Goal: Task Accomplishment & Management: Complete application form

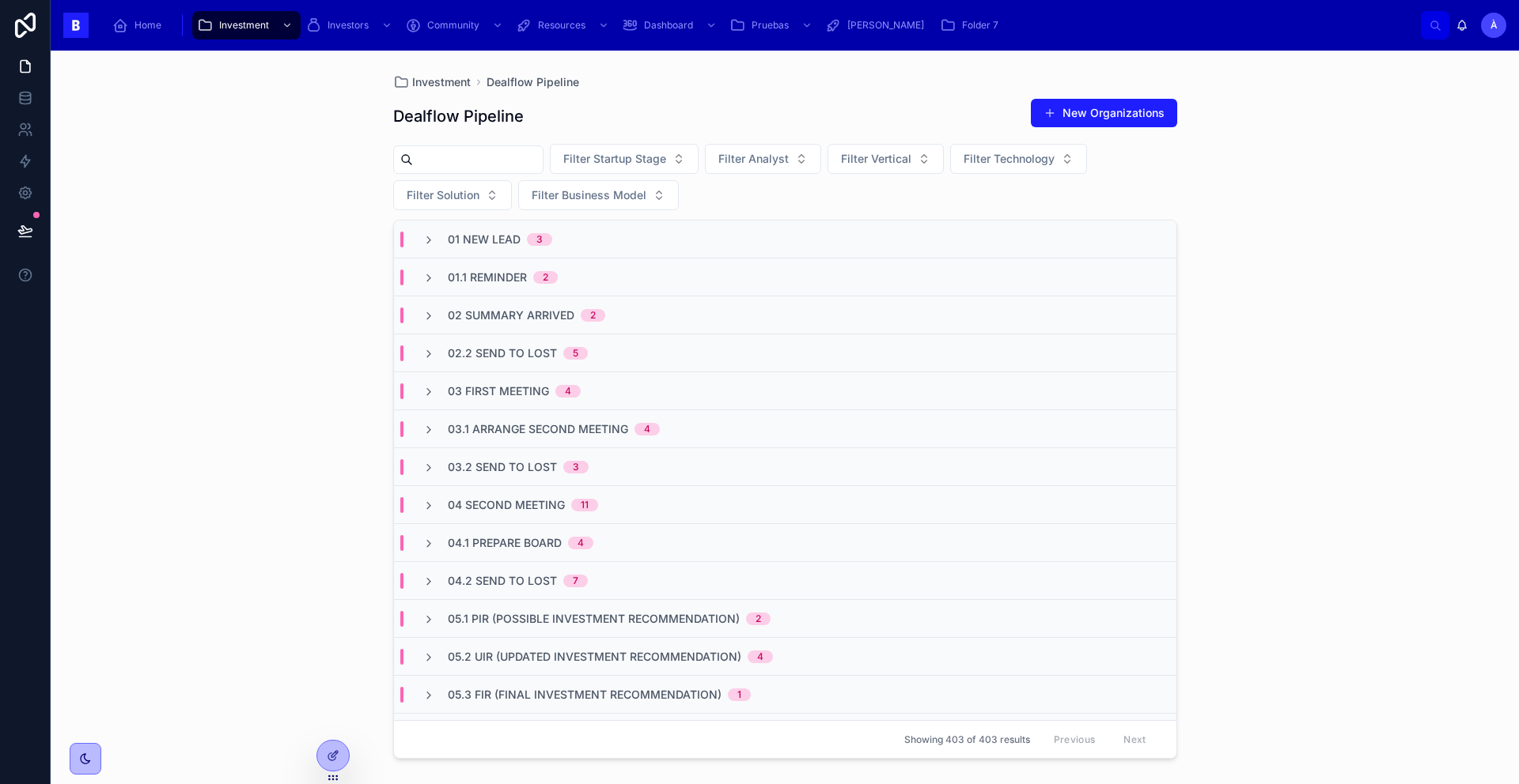
click at [516, 346] on span "02.2 Send To Lost" at bounding box center [502, 353] width 110 height 16
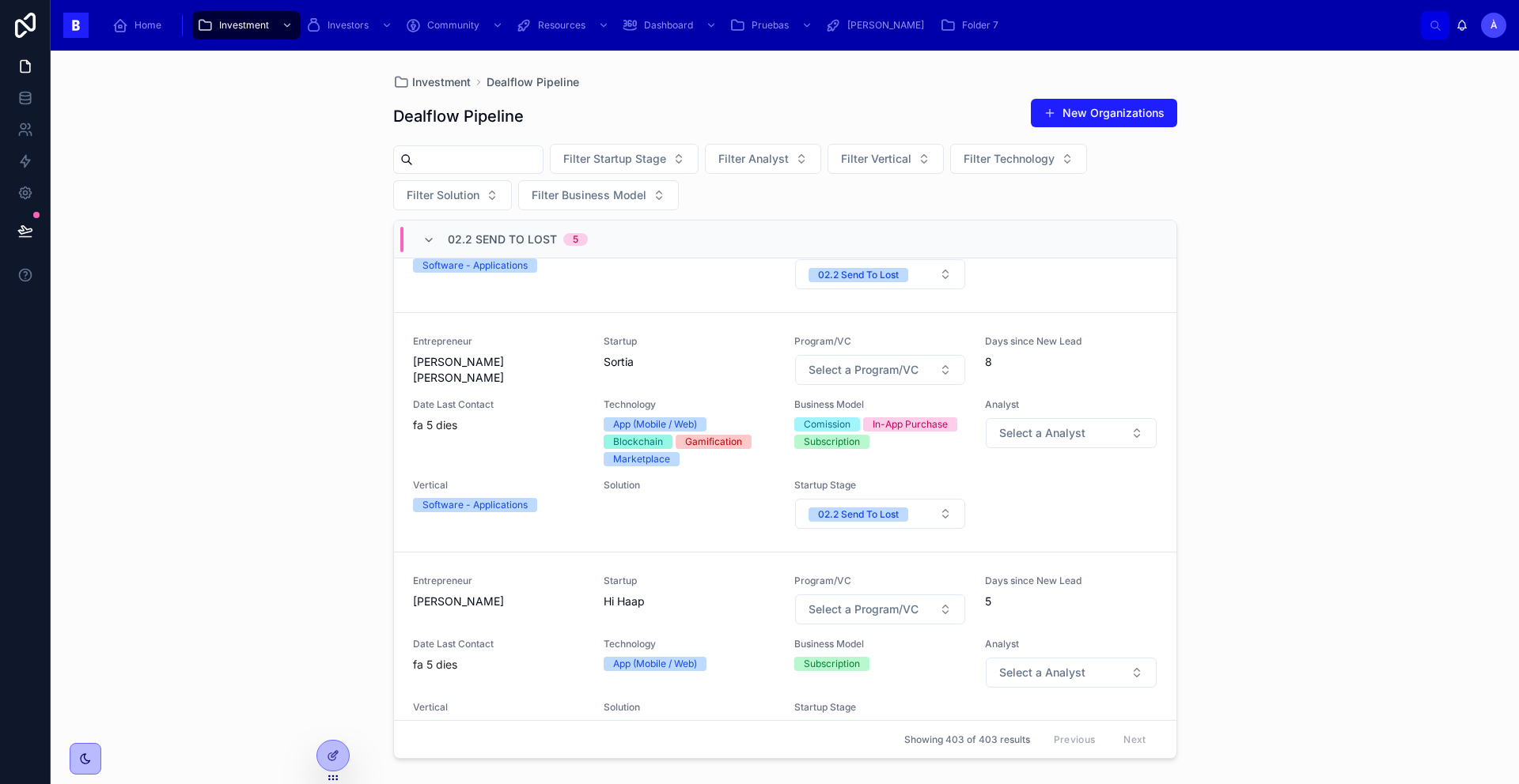
scroll to position [190, 0]
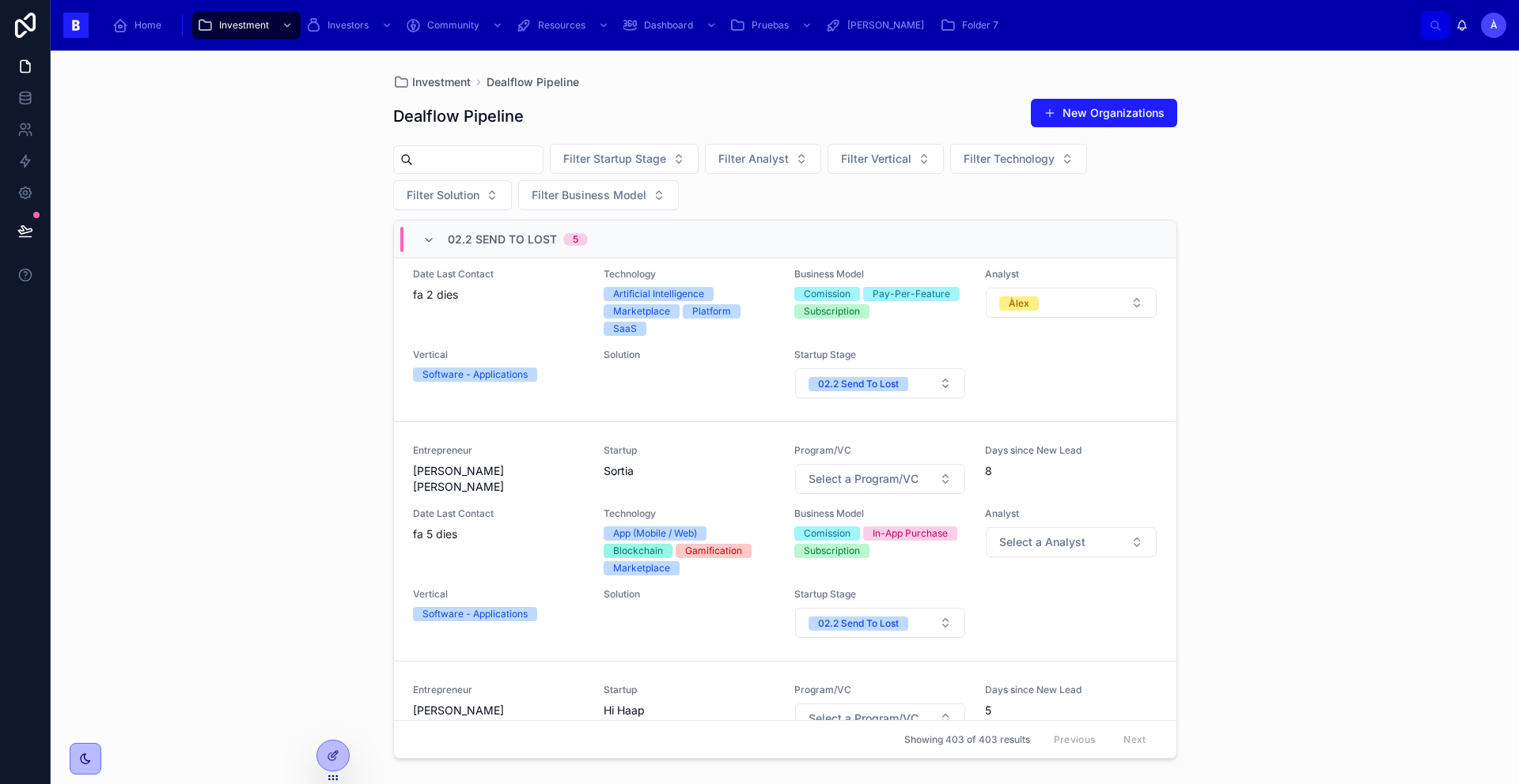
click at [530, 240] on span "02.2 Send To Lost" at bounding box center [502, 239] width 110 height 16
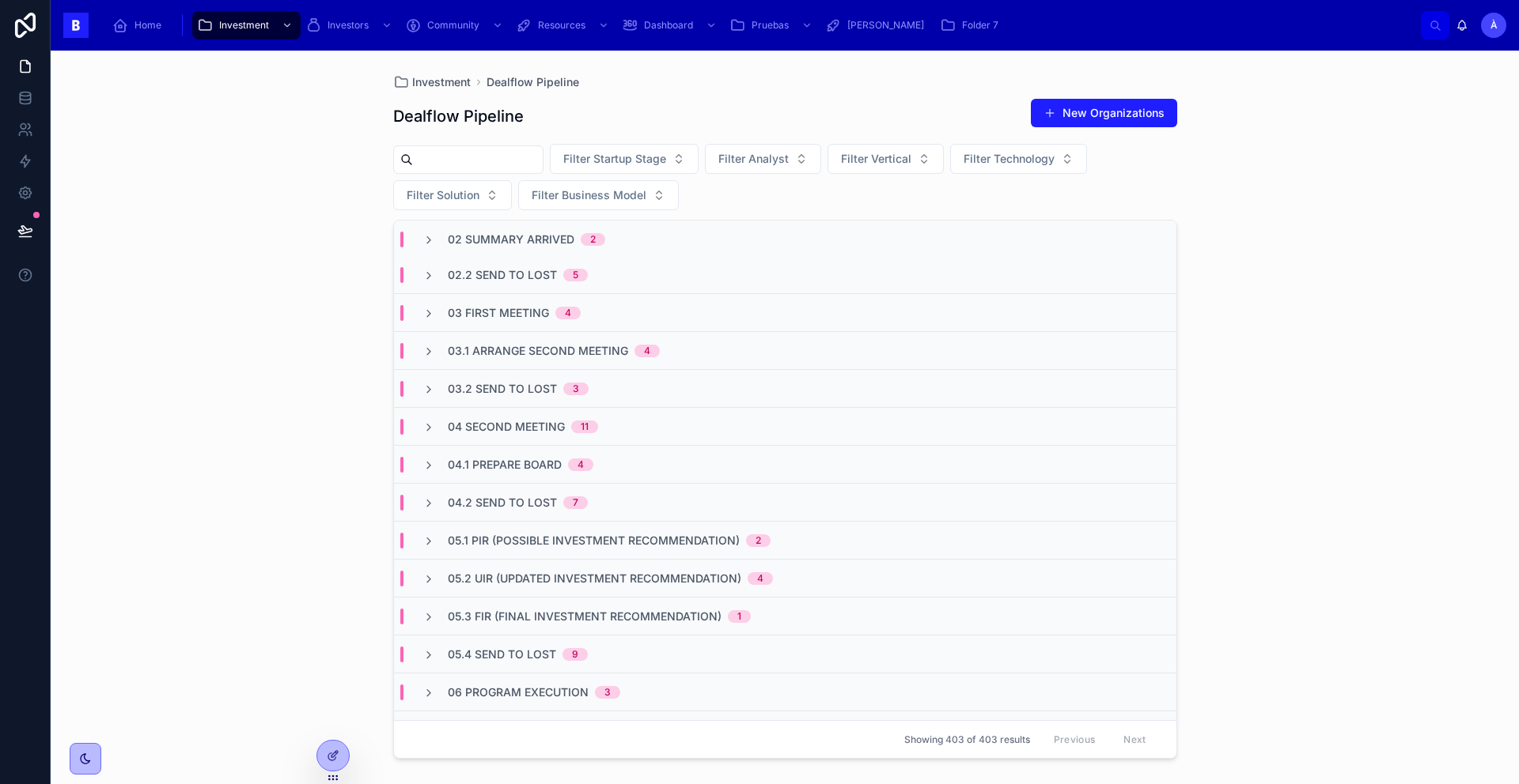
scroll to position [0, 0]
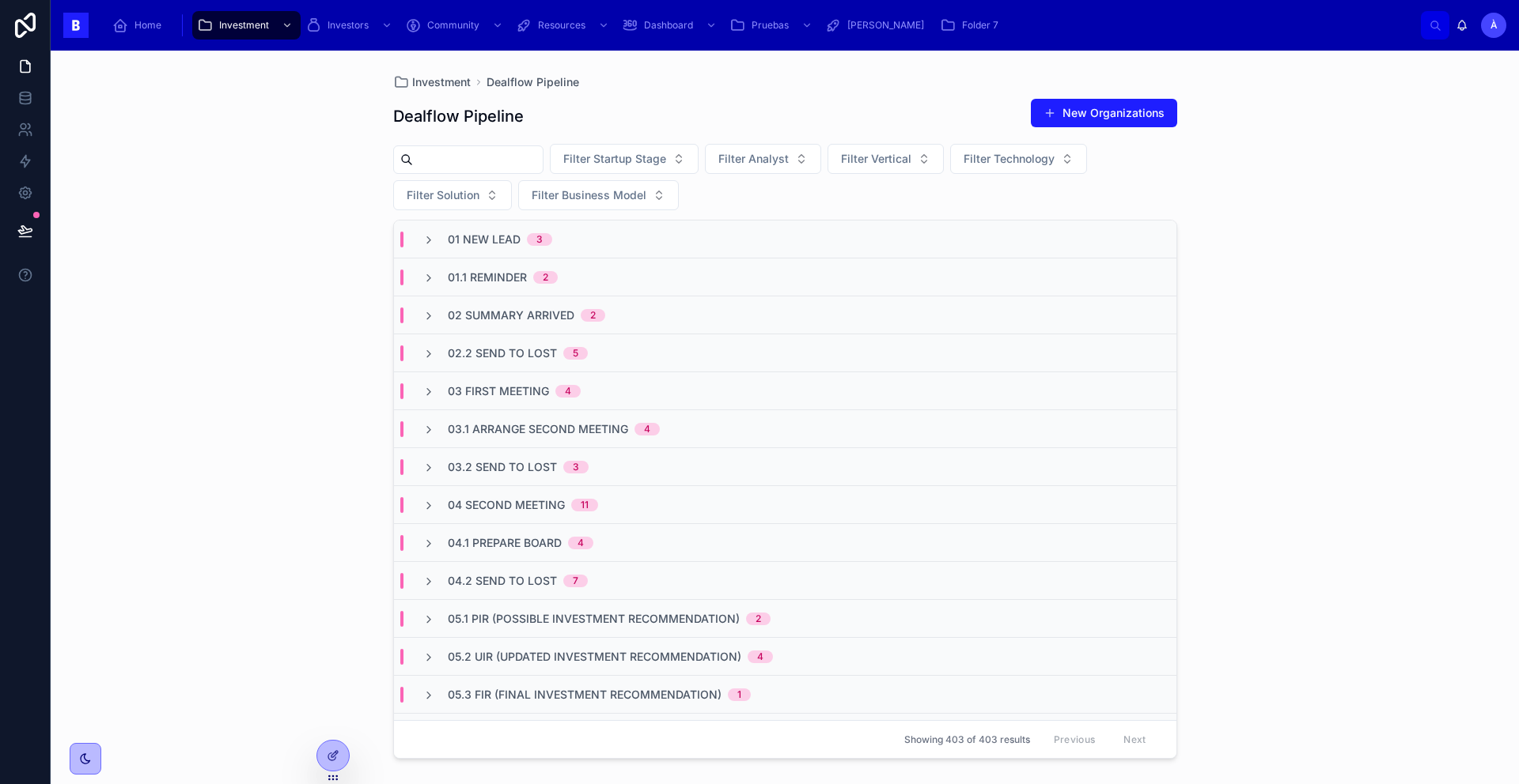
click at [559, 301] on div "02 Summary Arrived 2" at bounding box center [785, 315] width 782 height 38
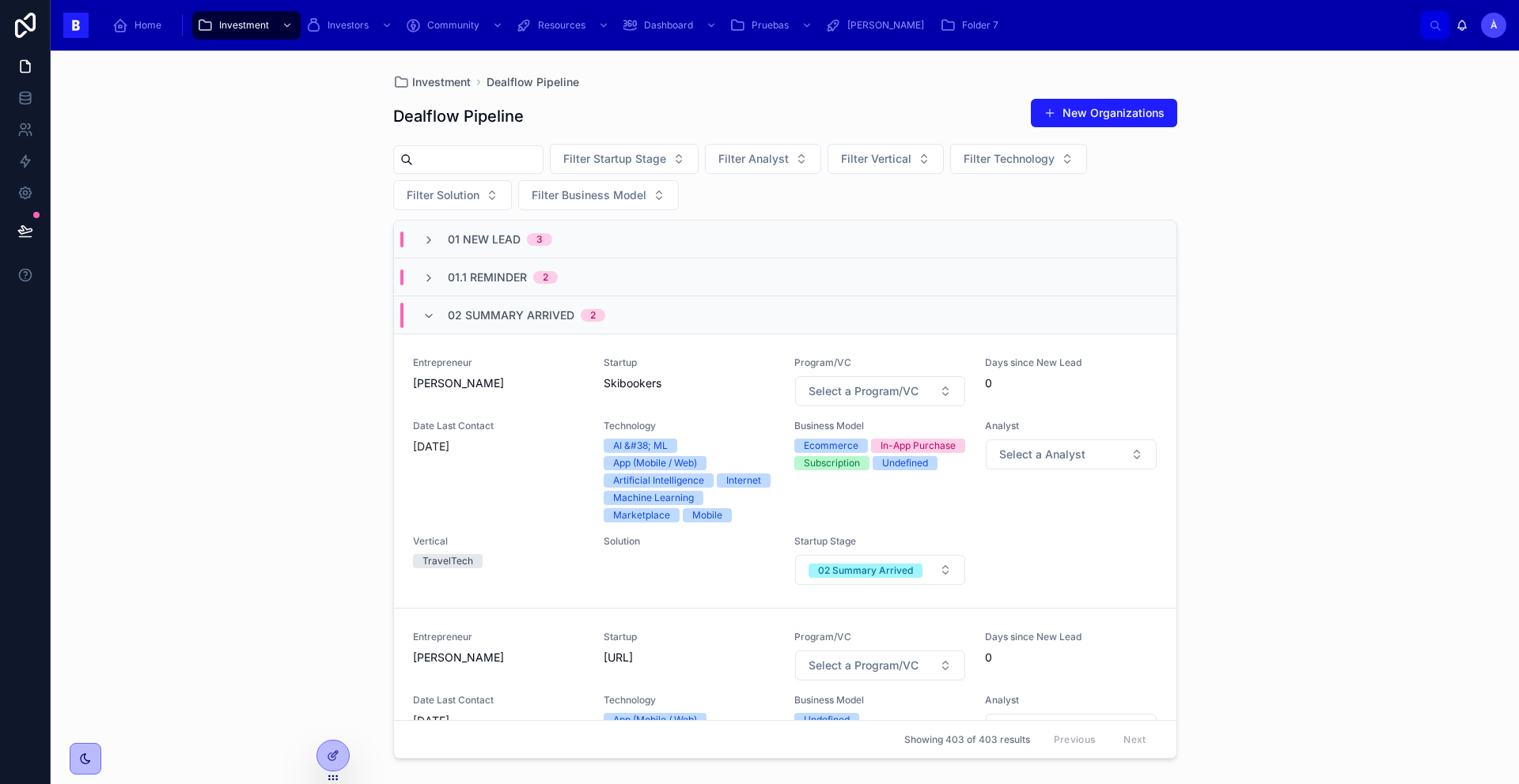
click at [559, 667] on div "Entrepreneur Mohamed Laatiki" at bounding box center [498, 655] width 172 height 51
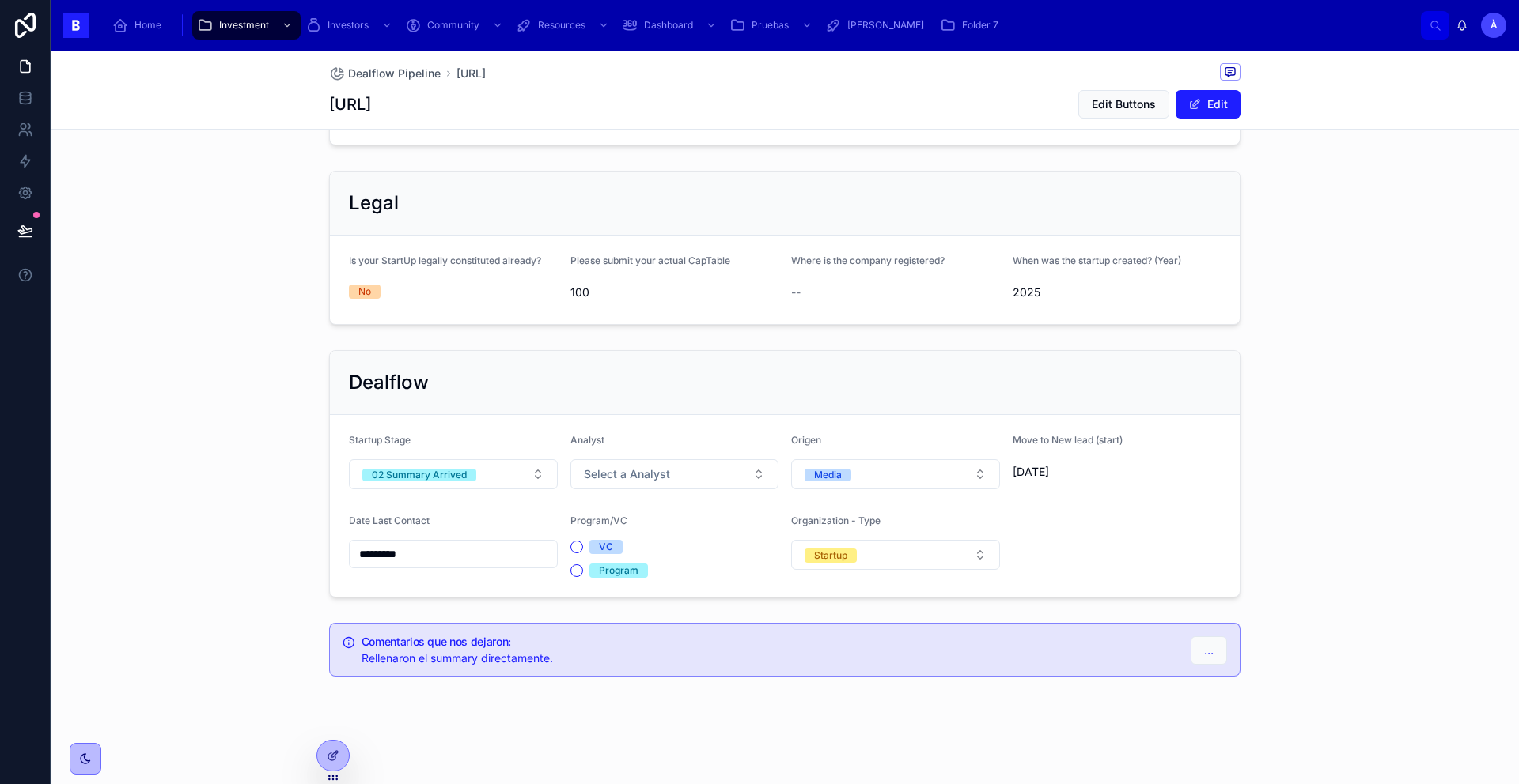
scroll to position [230, 0]
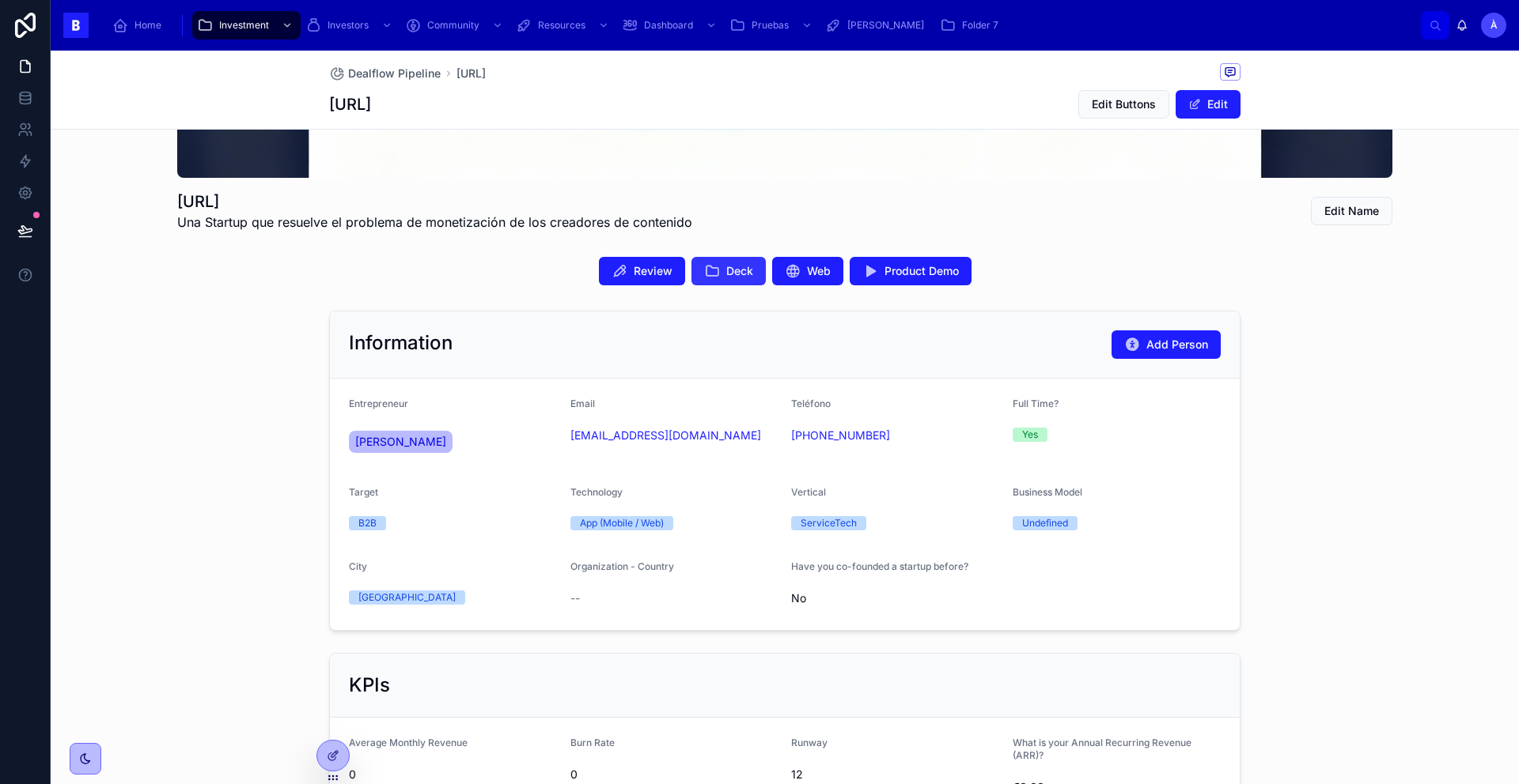
click at [704, 277] on icon at bounding box center [711, 270] width 16 height 16
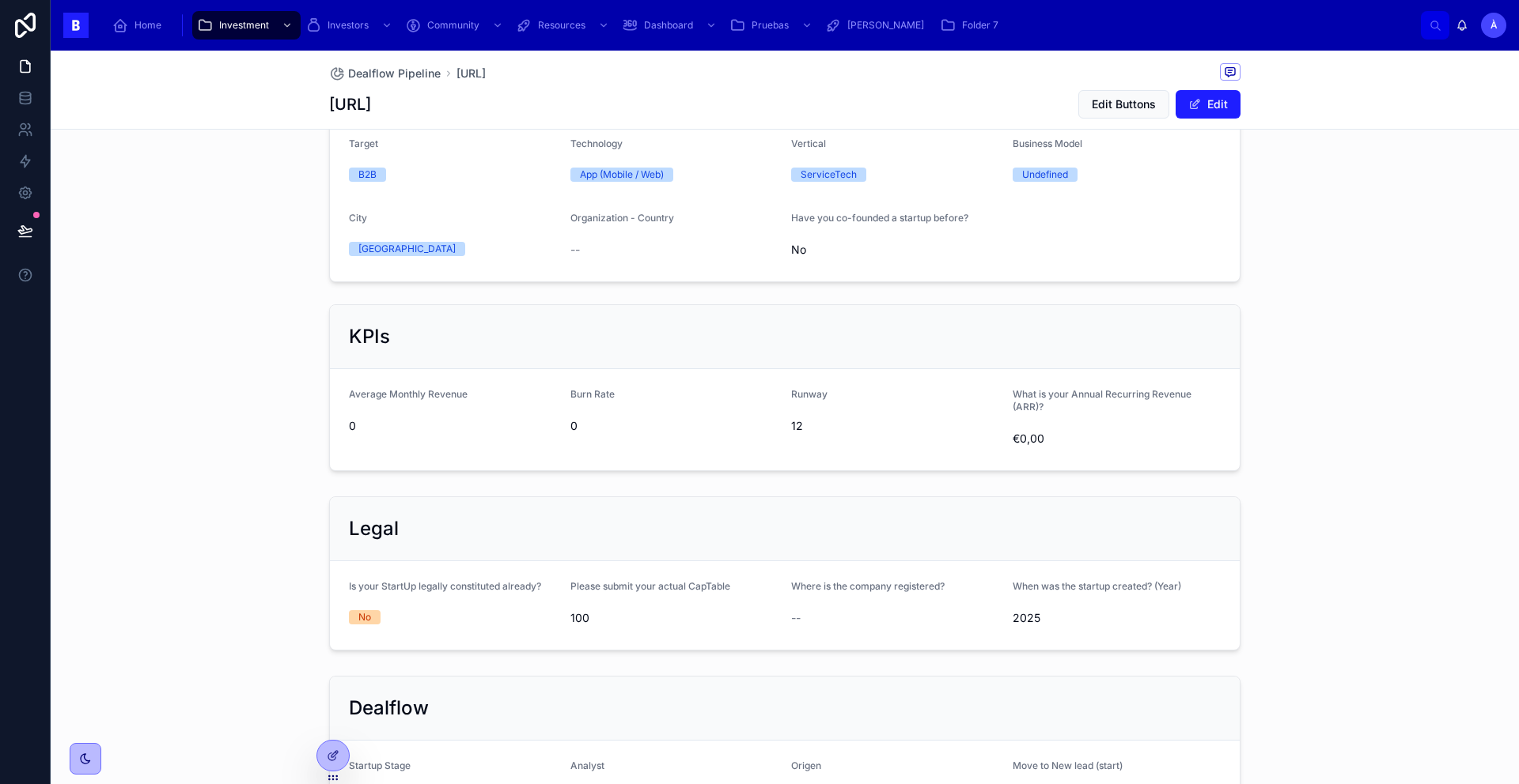
scroll to position [180, 0]
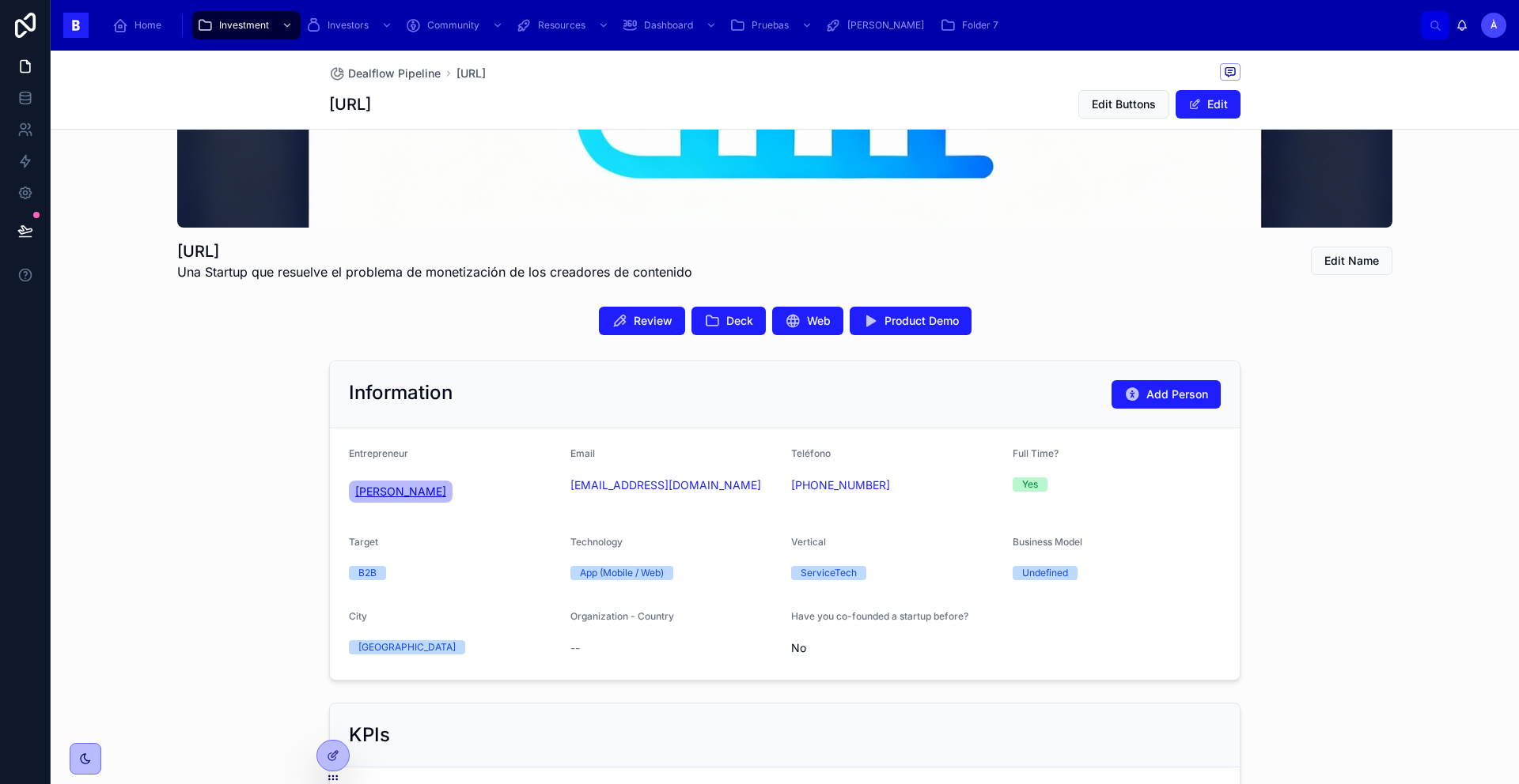
click at [391, 491] on span "Mohamed Laatiki" at bounding box center [401, 491] width 91 height 16
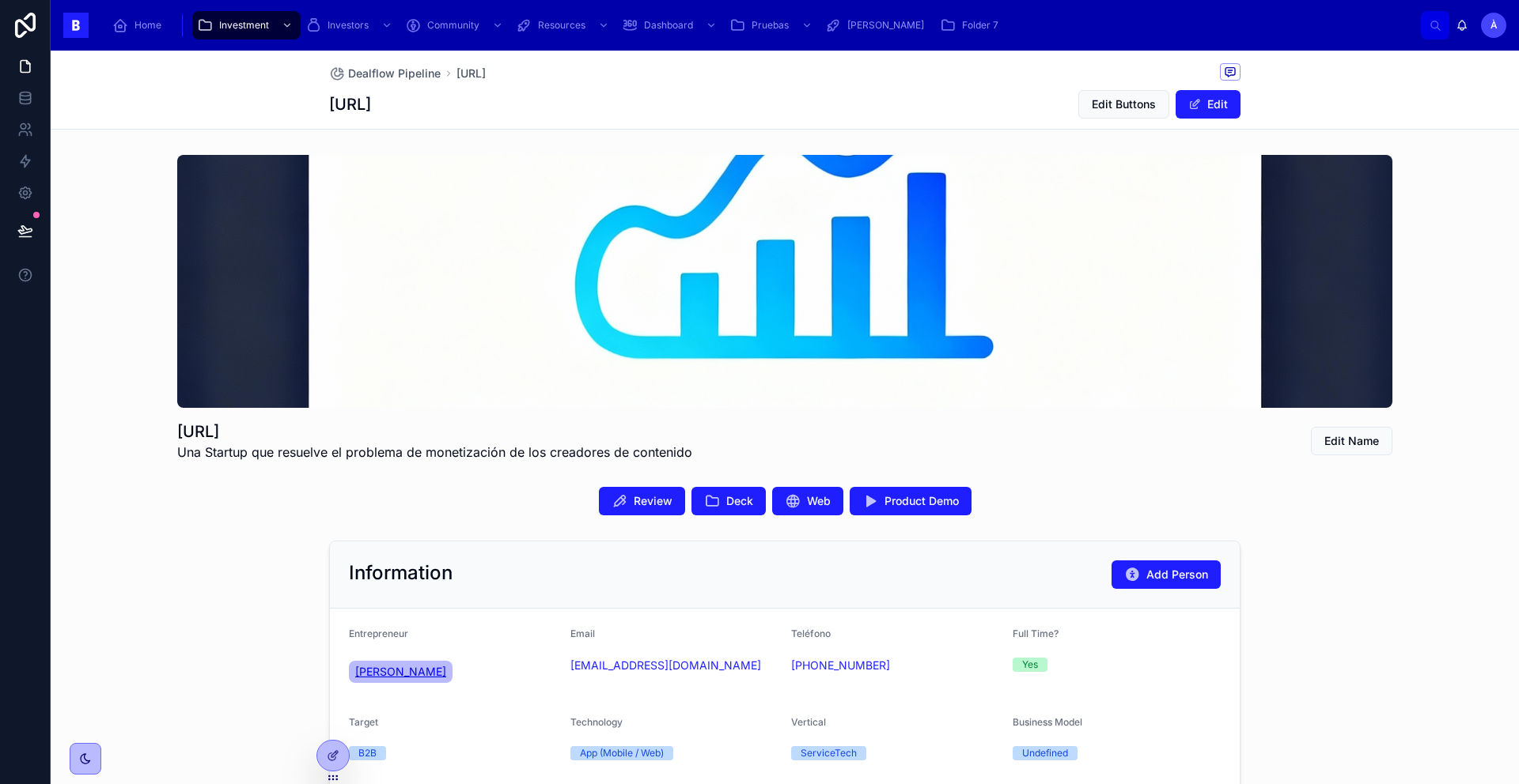
drag, startPoint x: 456, startPoint y: 679, endPoint x: 348, endPoint y: 669, distance: 108.5
click at [349, 669] on div "Mohamed Laatiki" at bounding box center [453, 672] width 209 height 28
copy span "Mohamed Laatiki"
click at [608, 689] on div "Email mohaalaatiki@gmail.com" at bounding box center [675, 660] width 209 height 63
drag, startPoint x: 605, startPoint y: 686, endPoint x: 559, endPoint y: 669, distance: 49.0
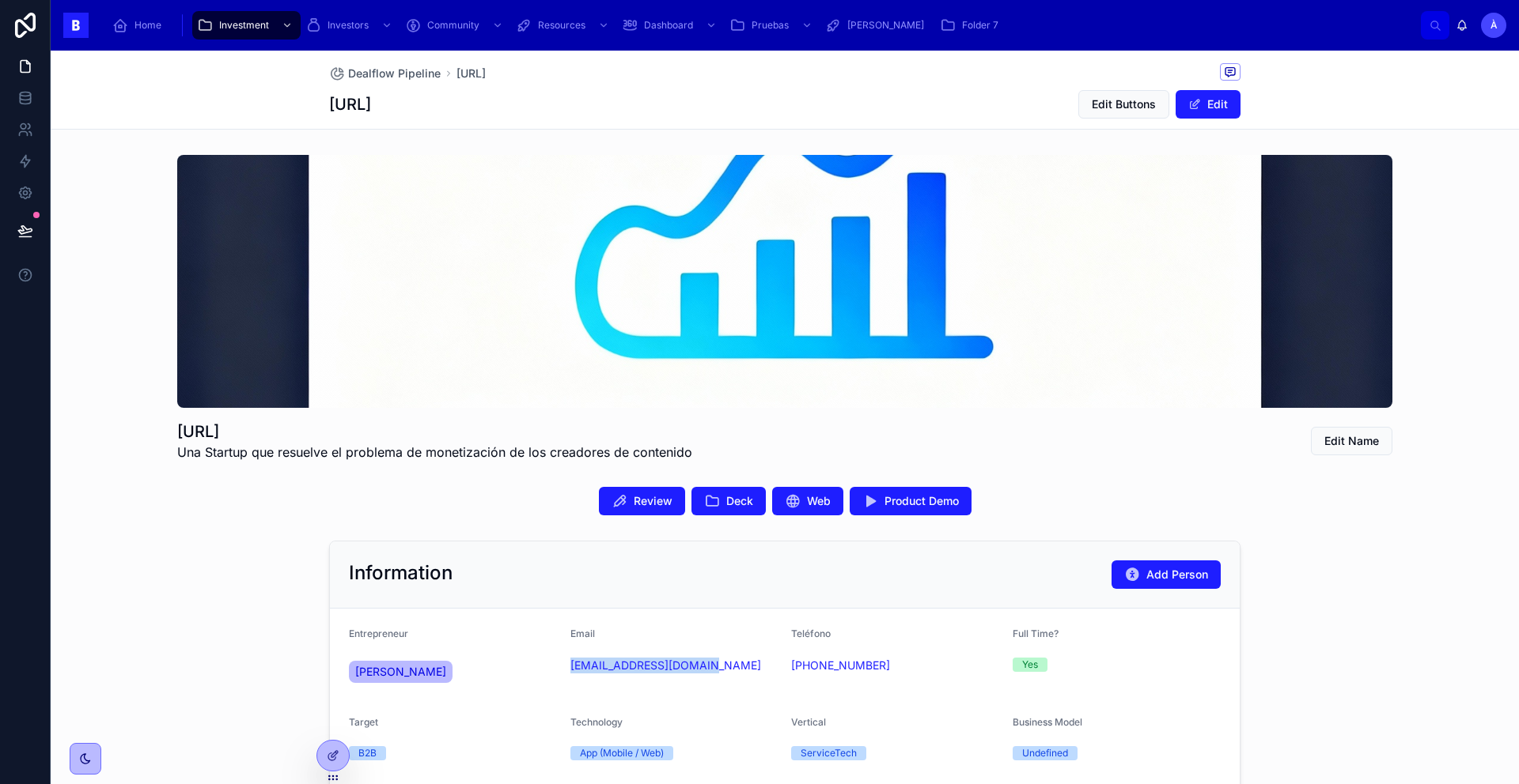
click at [559, 669] on form "Entrepreneur Mohamed Laatiki Email mohaalaatiki@gmail.com Teléfono +34 674 01 0…" at bounding box center [784, 734] width 910 height 251
copy link "mohaalaatiki@gmail.com"
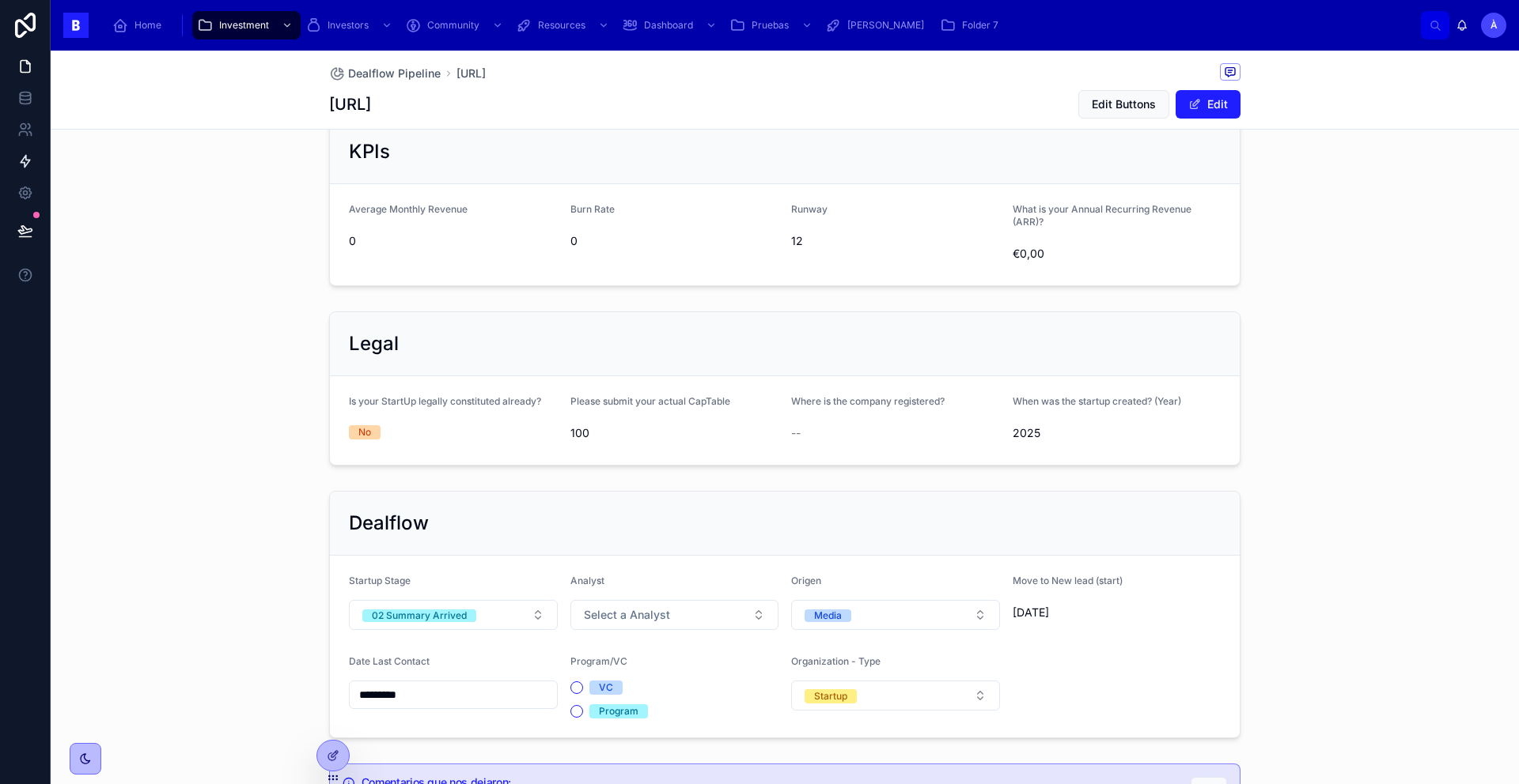
scroll to position [904, 0]
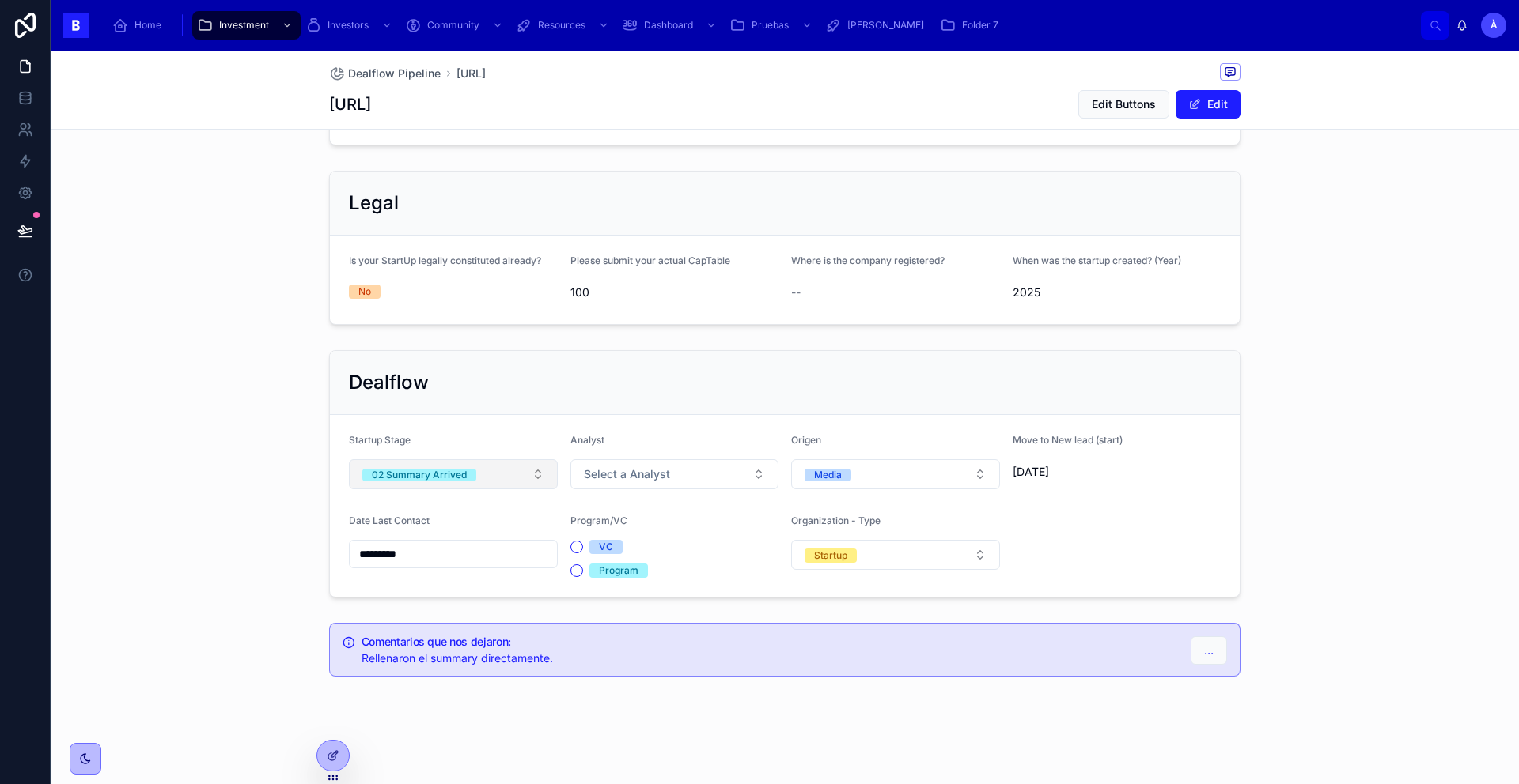
click at [452, 480] on div "02 Summary Arrived" at bounding box center [419, 475] width 95 height 12
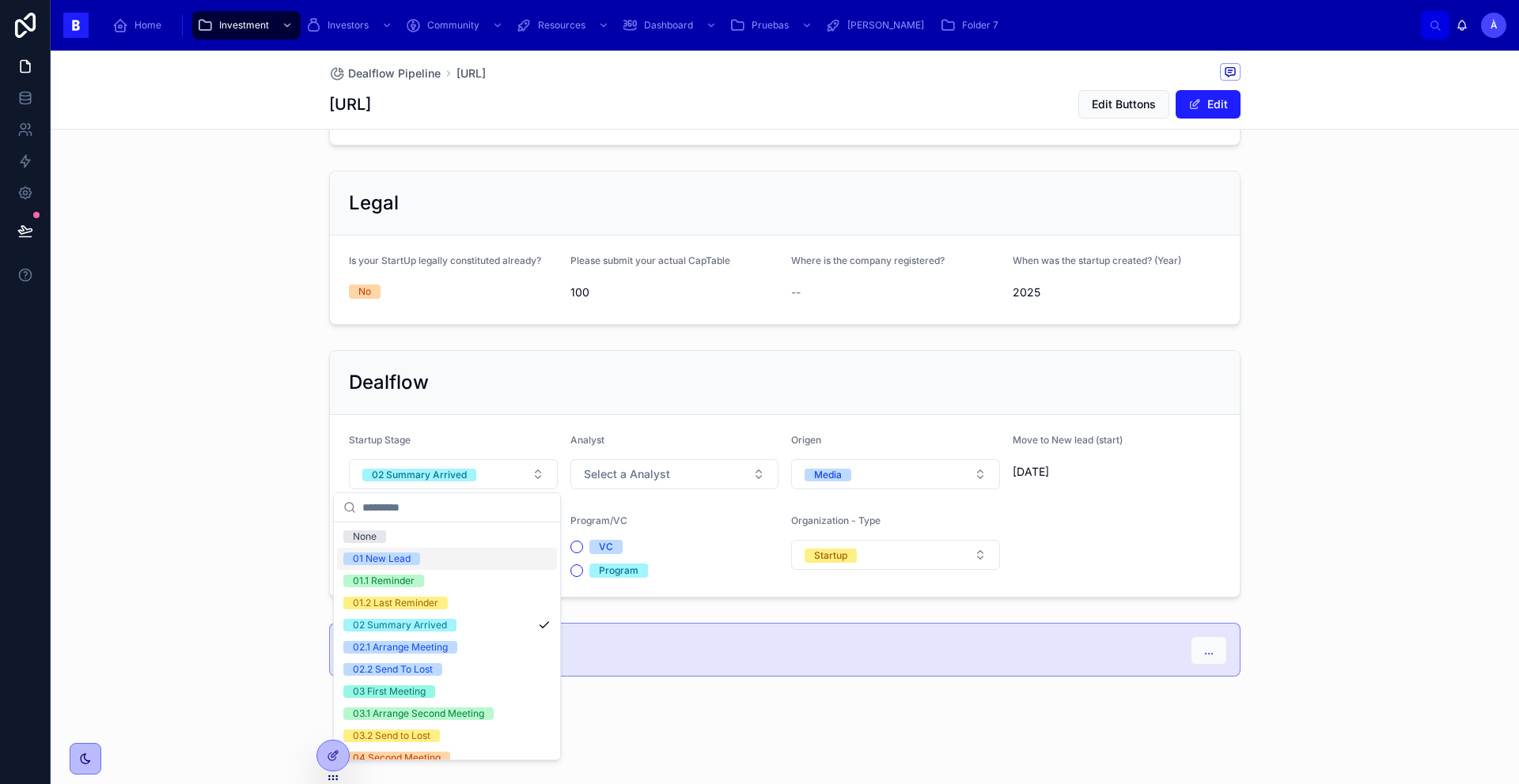
scroll to position [522, 0]
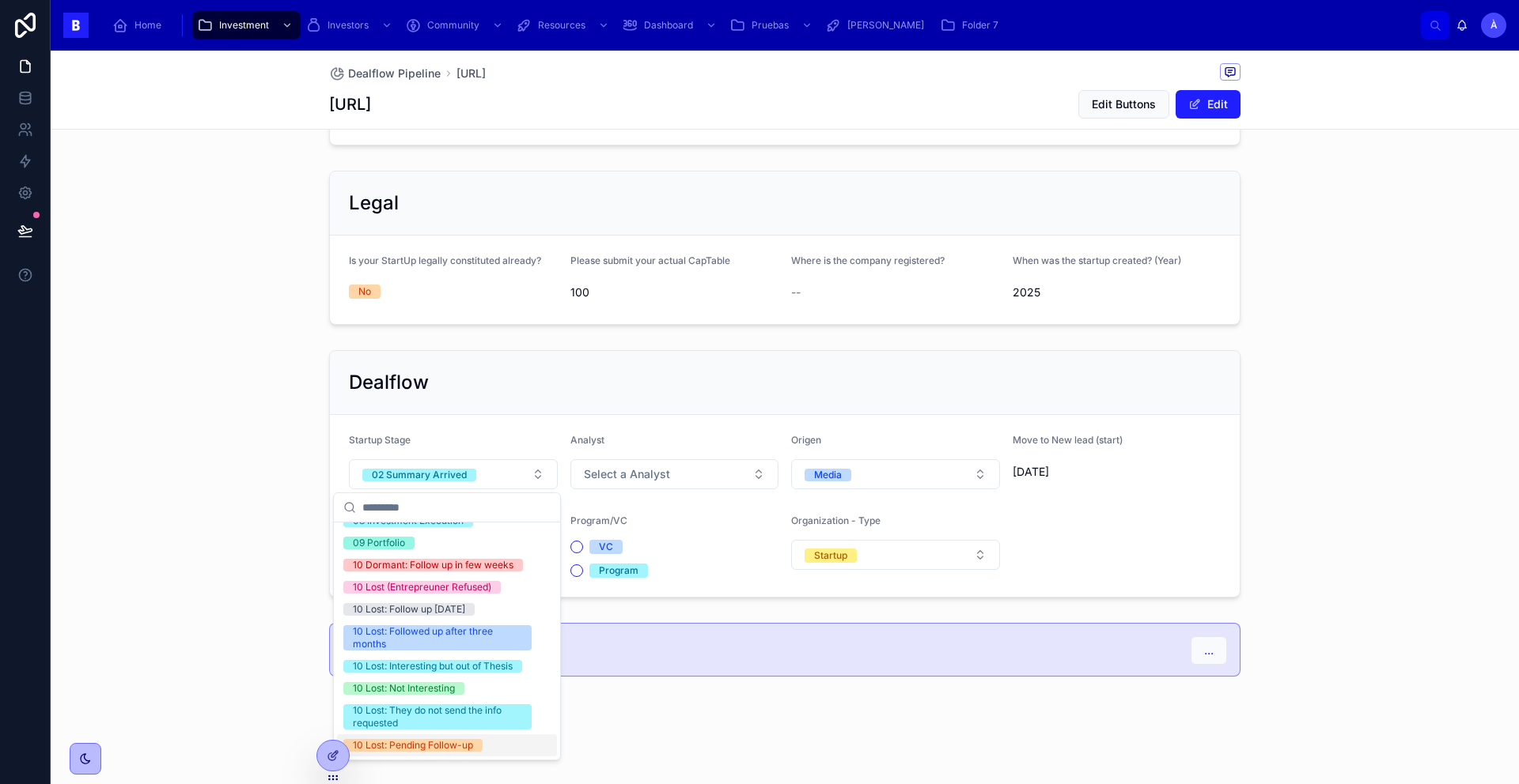
click at [442, 747] on div "10 Lost: Pending Follow-up" at bounding box center [413, 745] width 120 height 12
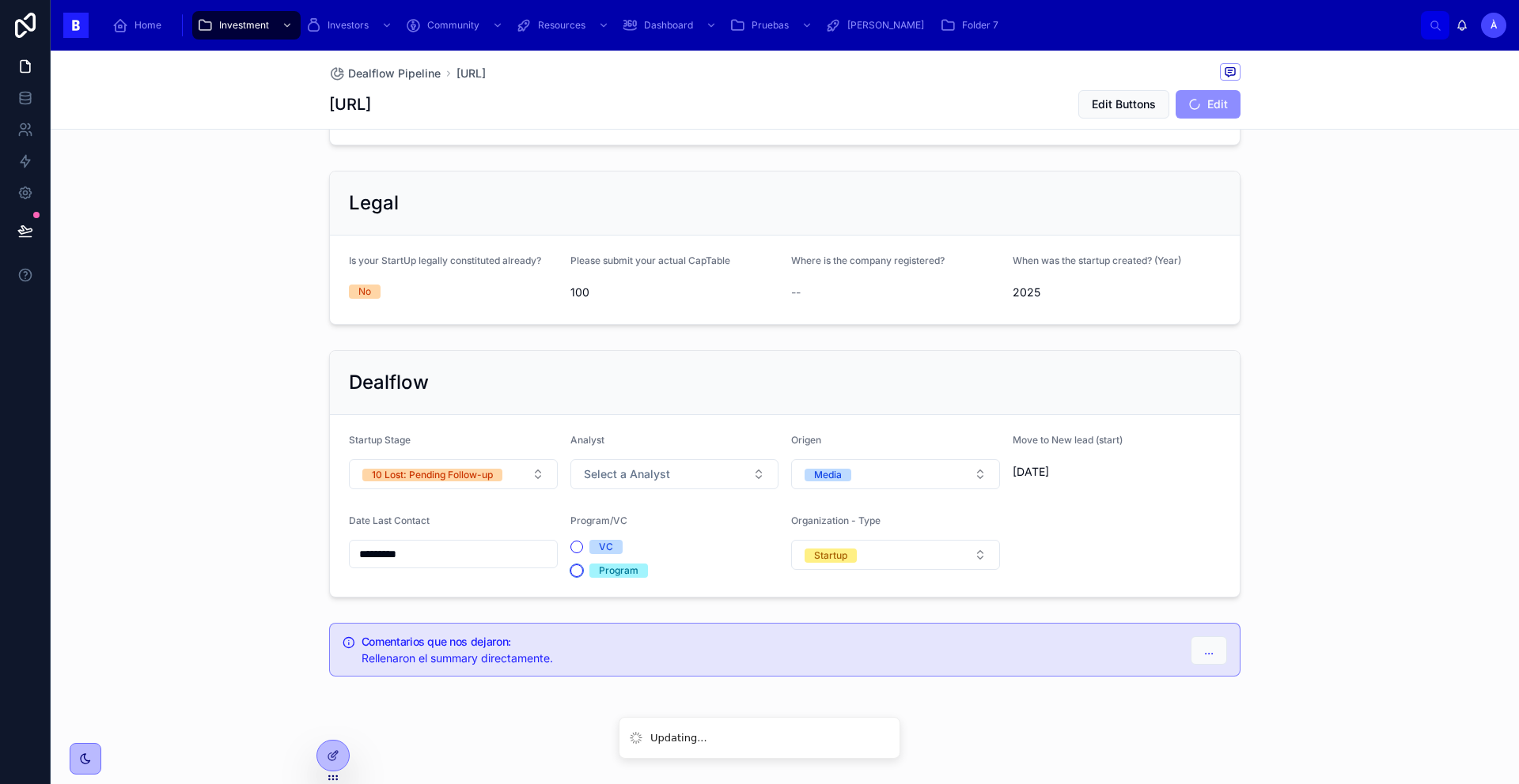
click at [570, 572] on button "Program" at bounding box center [576, 570] width 12 height 12
click at [604, 479] on span "Select a Analyst" at bounding box center [627, 474] width 86 height 16
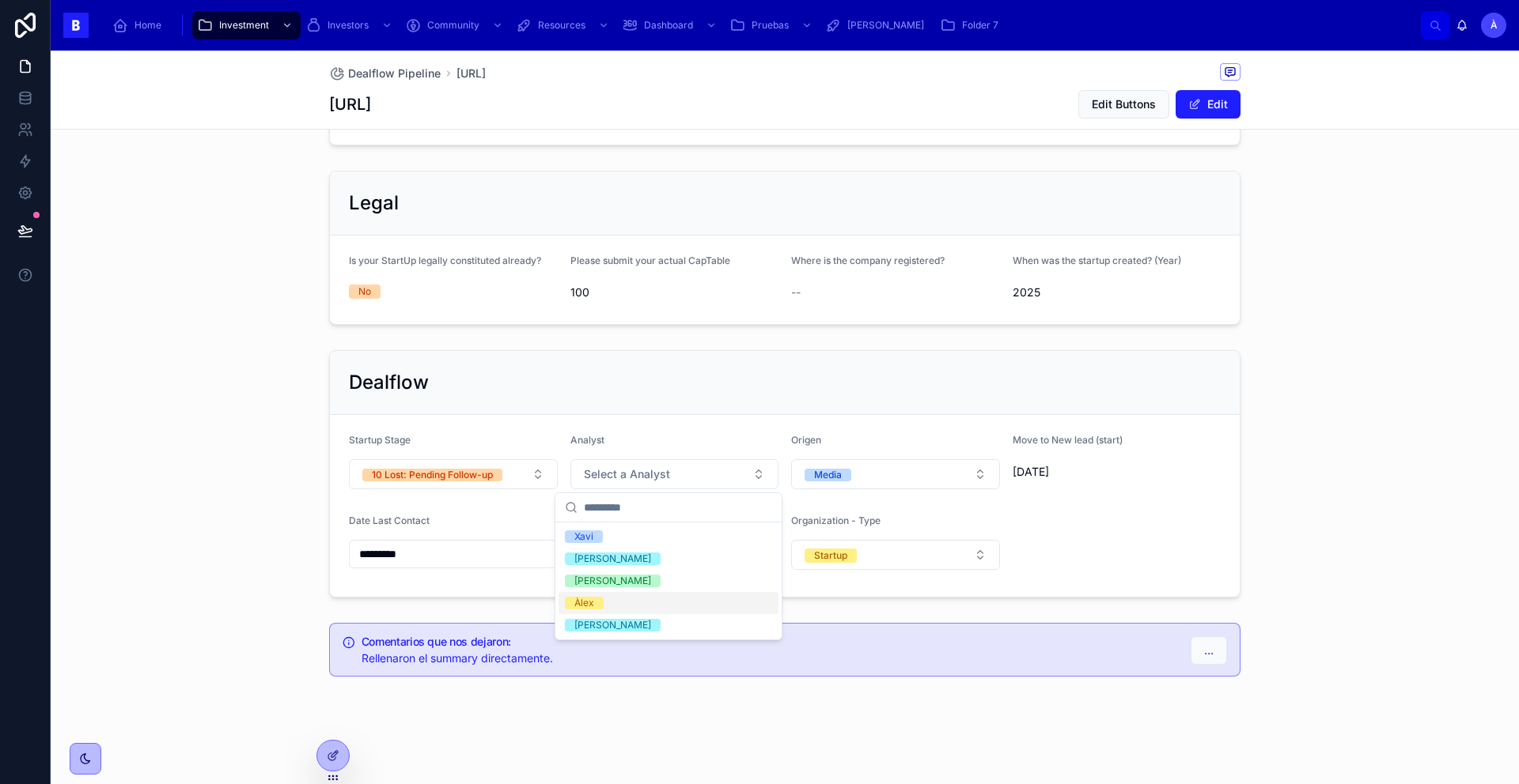
click at [585, 596] on div "Àlex" at bounding box center [668, 603] width 220 height 22
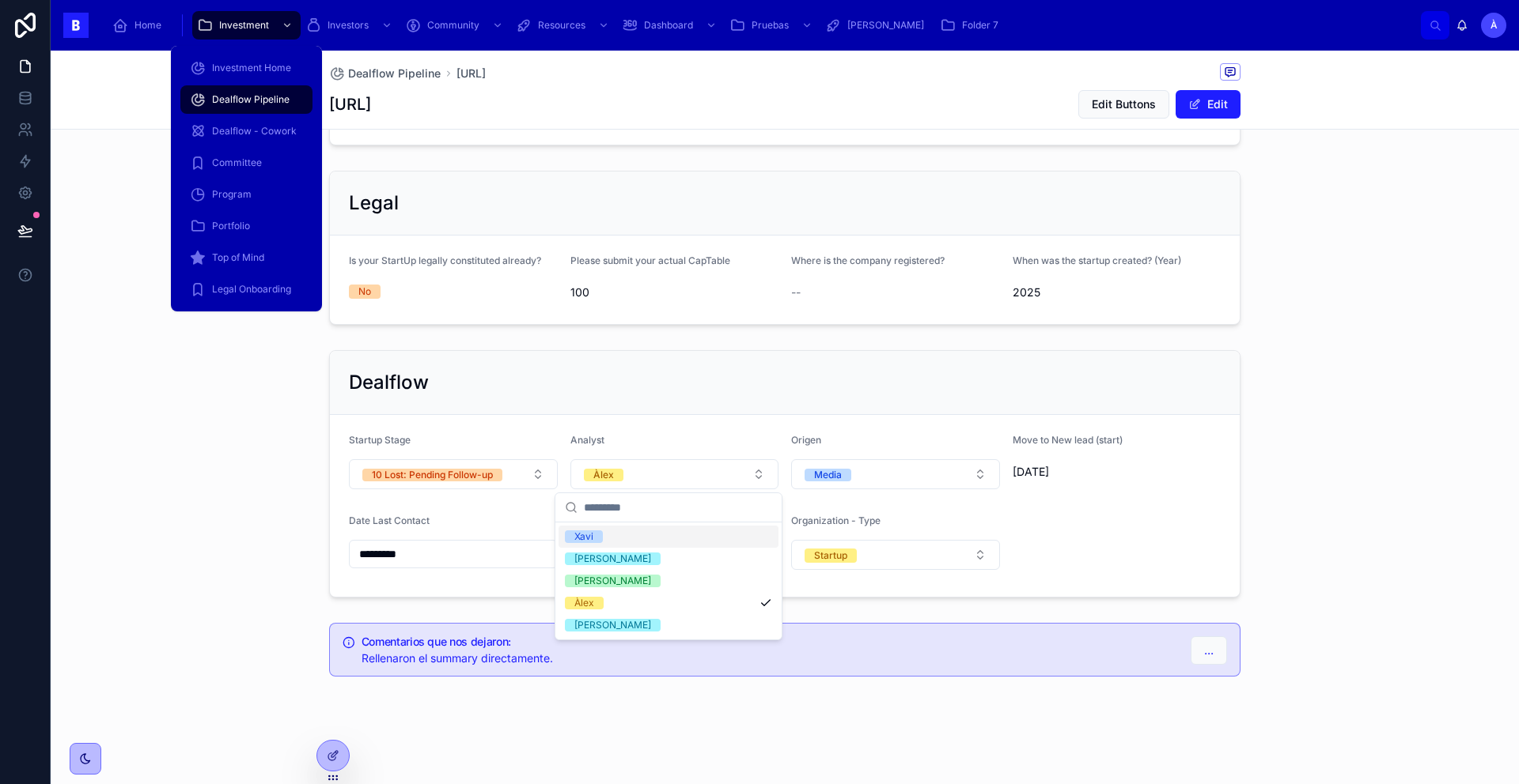
click at [237, 96] on span "Dealflow Pipeline" at bounding box center [250, 99] width 77 height 12
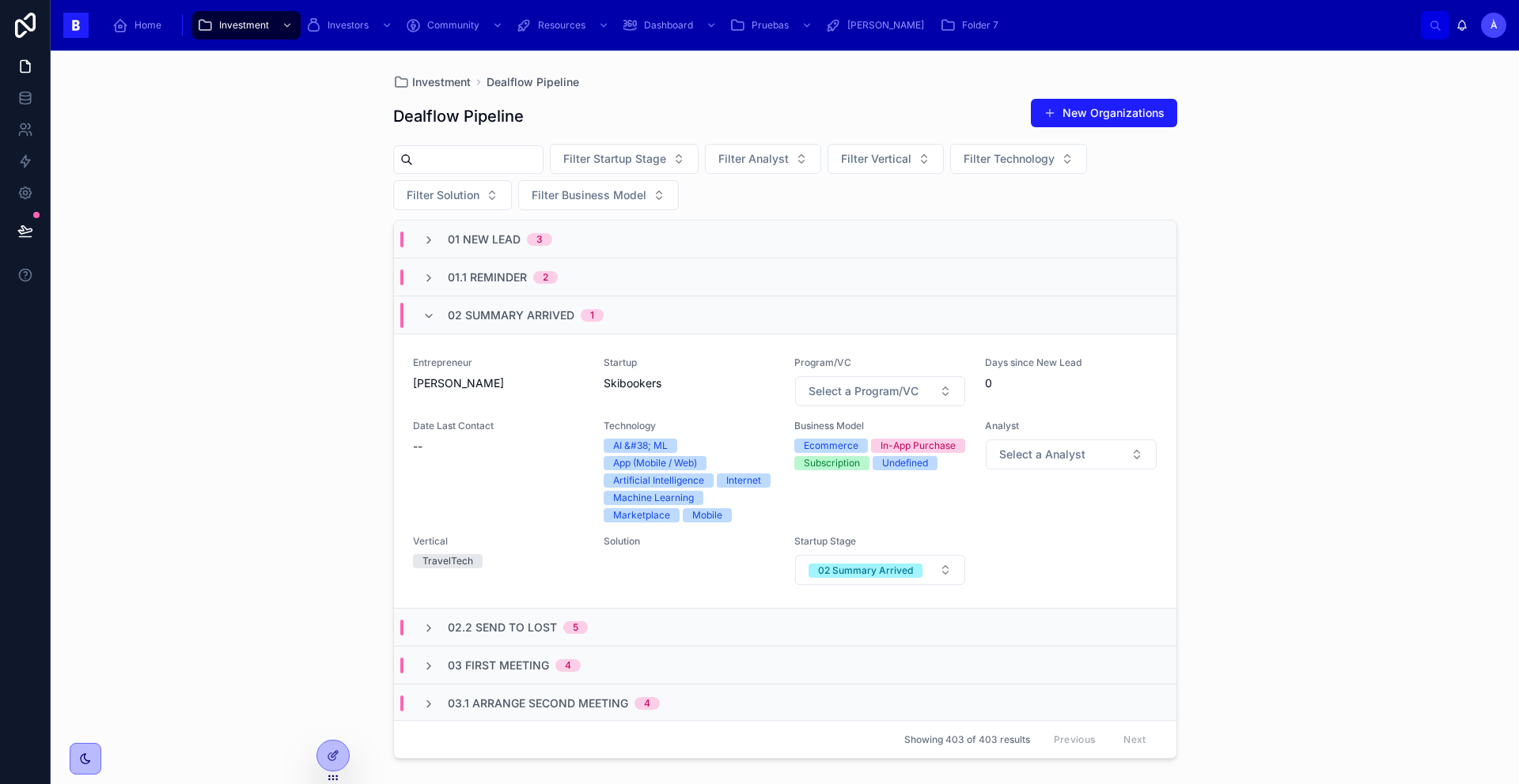
click at [532, 443] on div "--" at bounding box center [498, 446] width 172 height 16
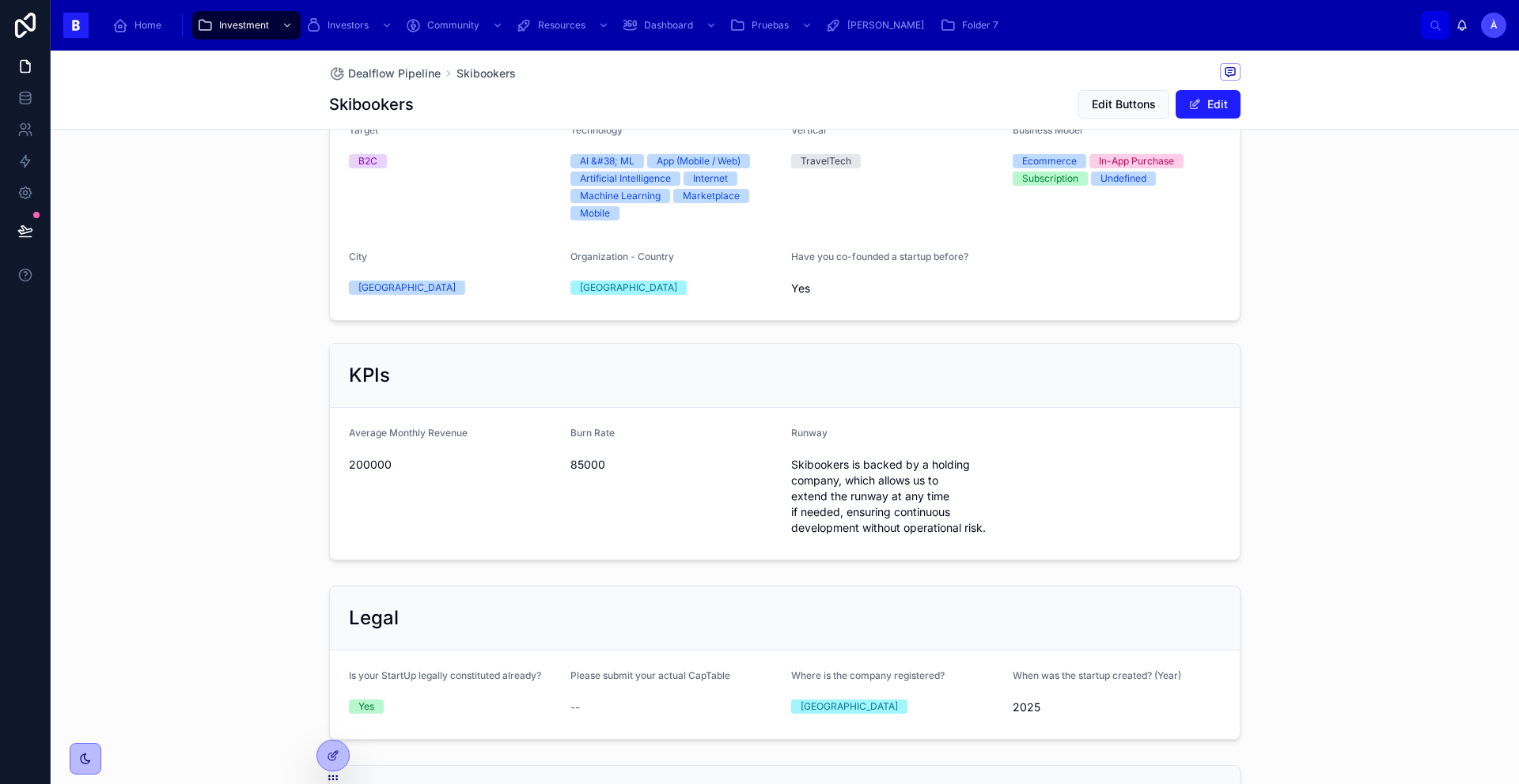
scroll to position [780, 0]
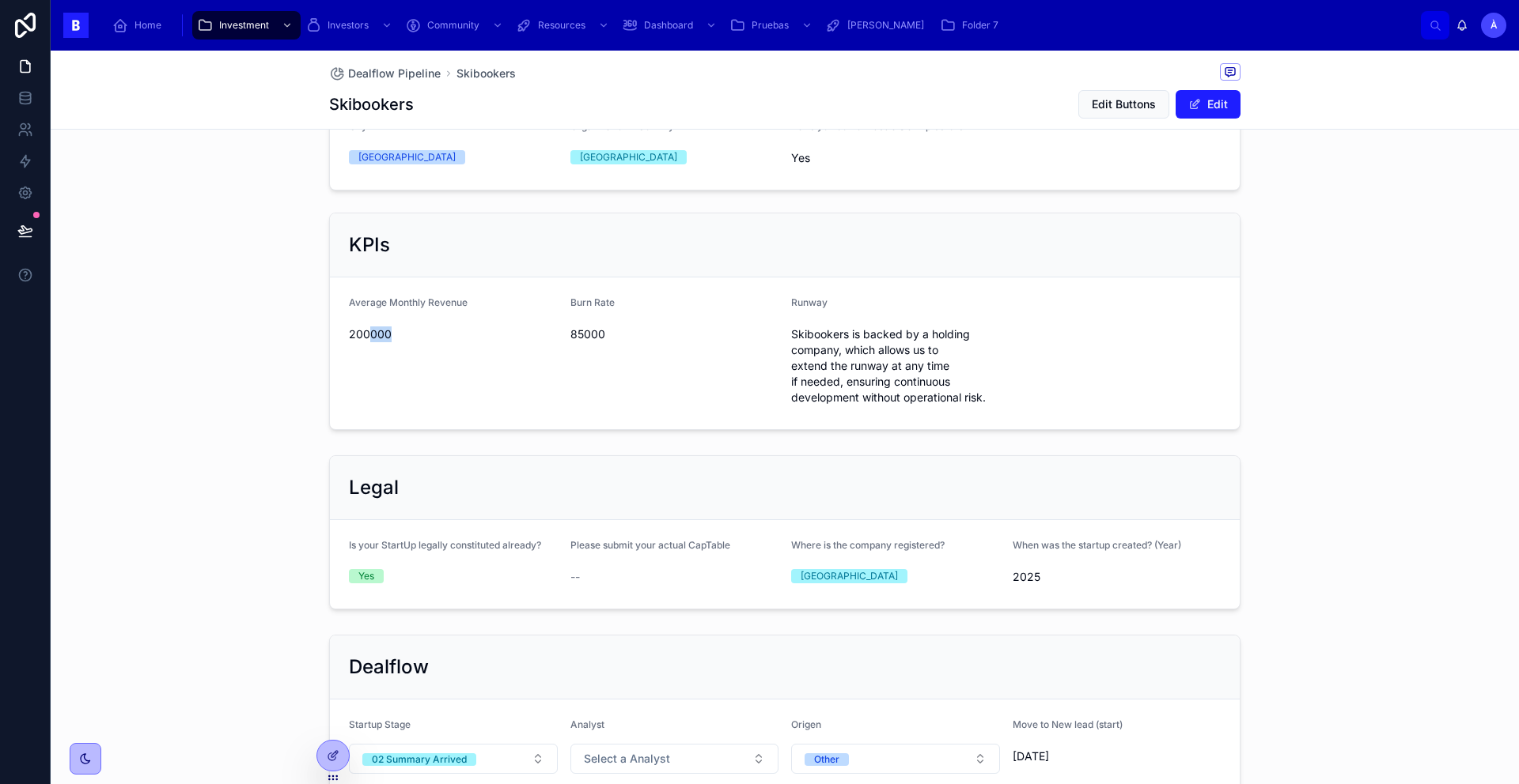
drag, startPoint x: 364, startPoint y: 316, endPoint x: 428, endPoint y: 329, distance: 65.3
click at [428, 329] on div "Average Monthly Revenue 200000" at bounding box center [453, 353] width 209 height 114
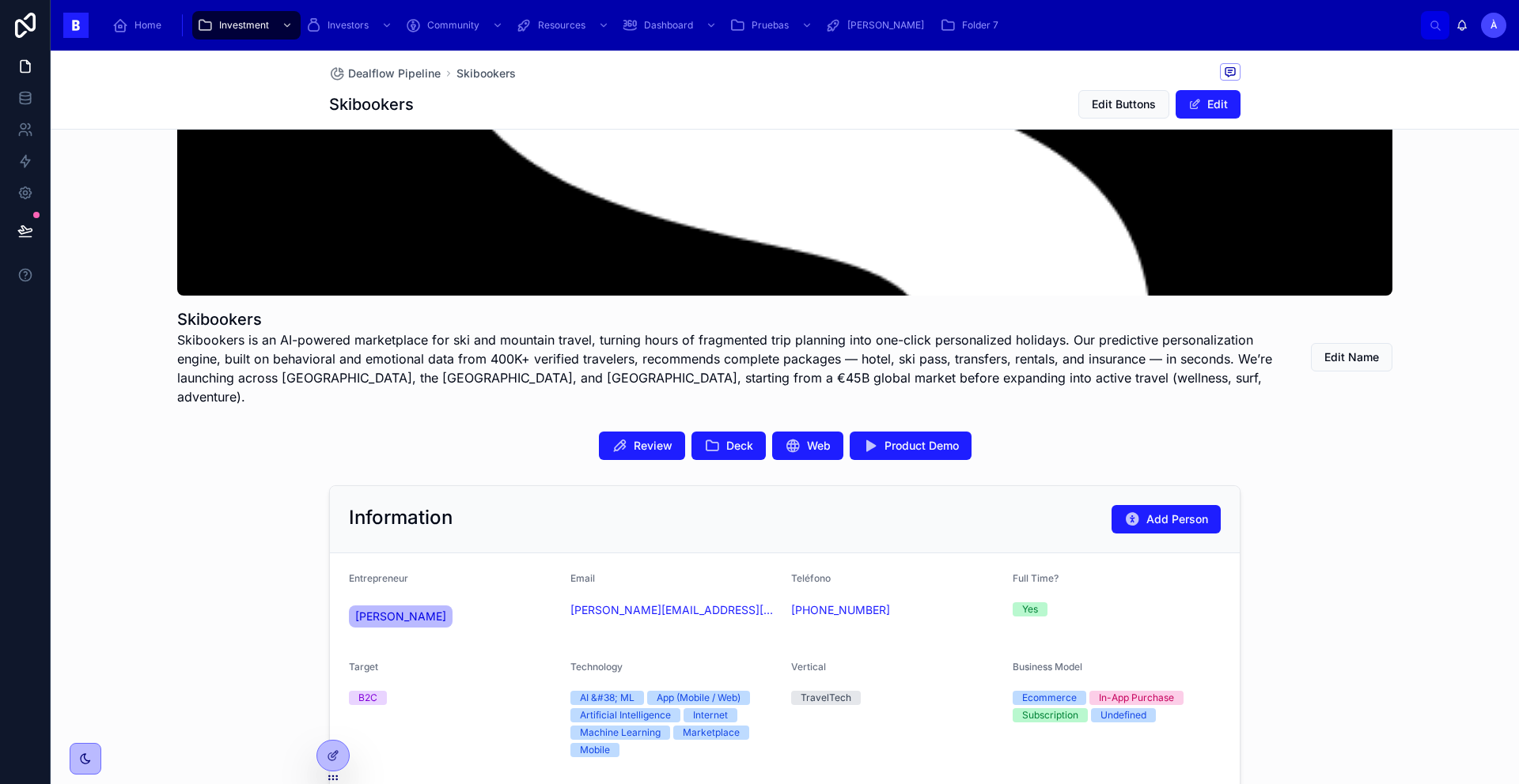
scroll to position [195, 0]
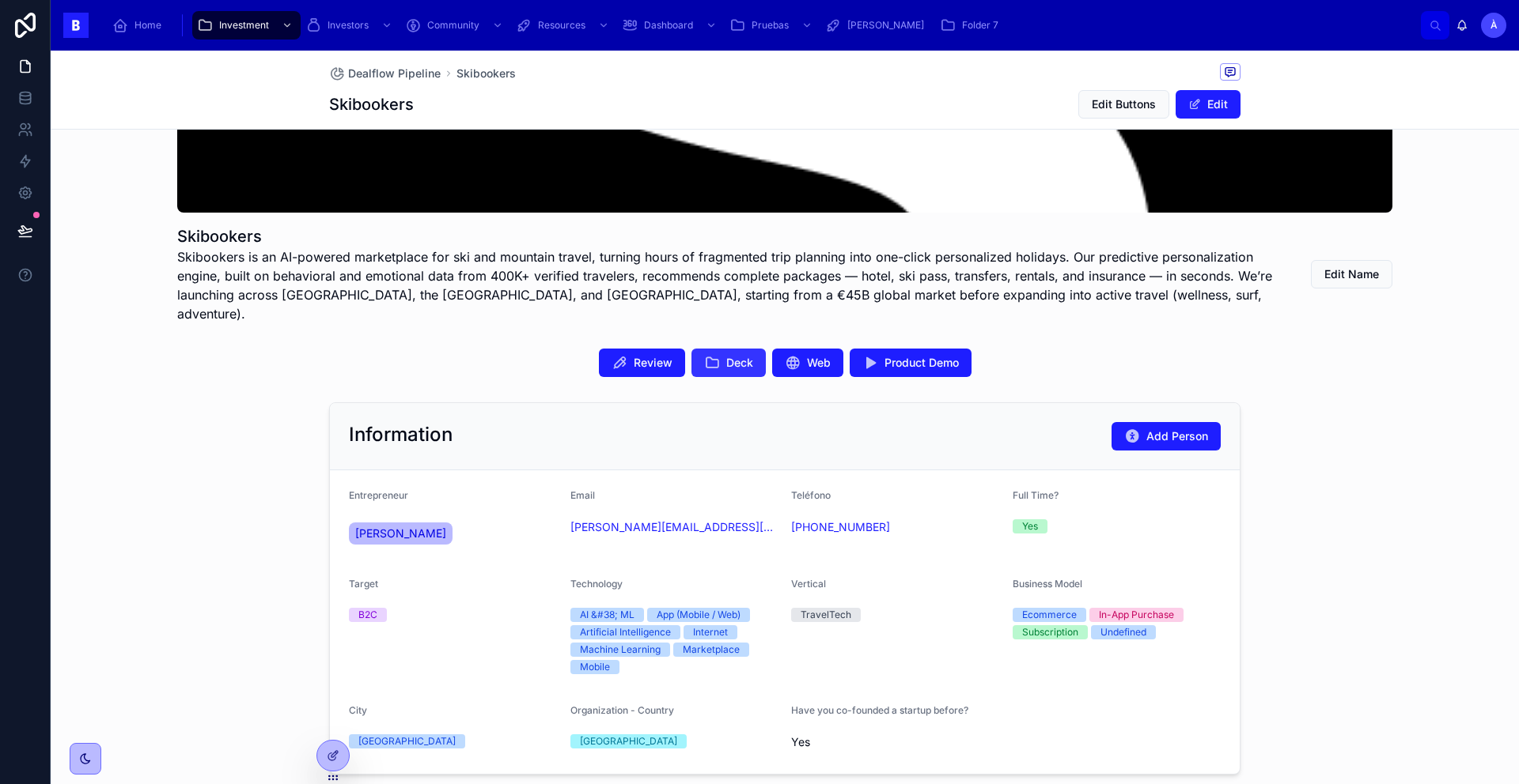
click at [711, 355] on icon at bounding box center [711, 363] width 16 height 16
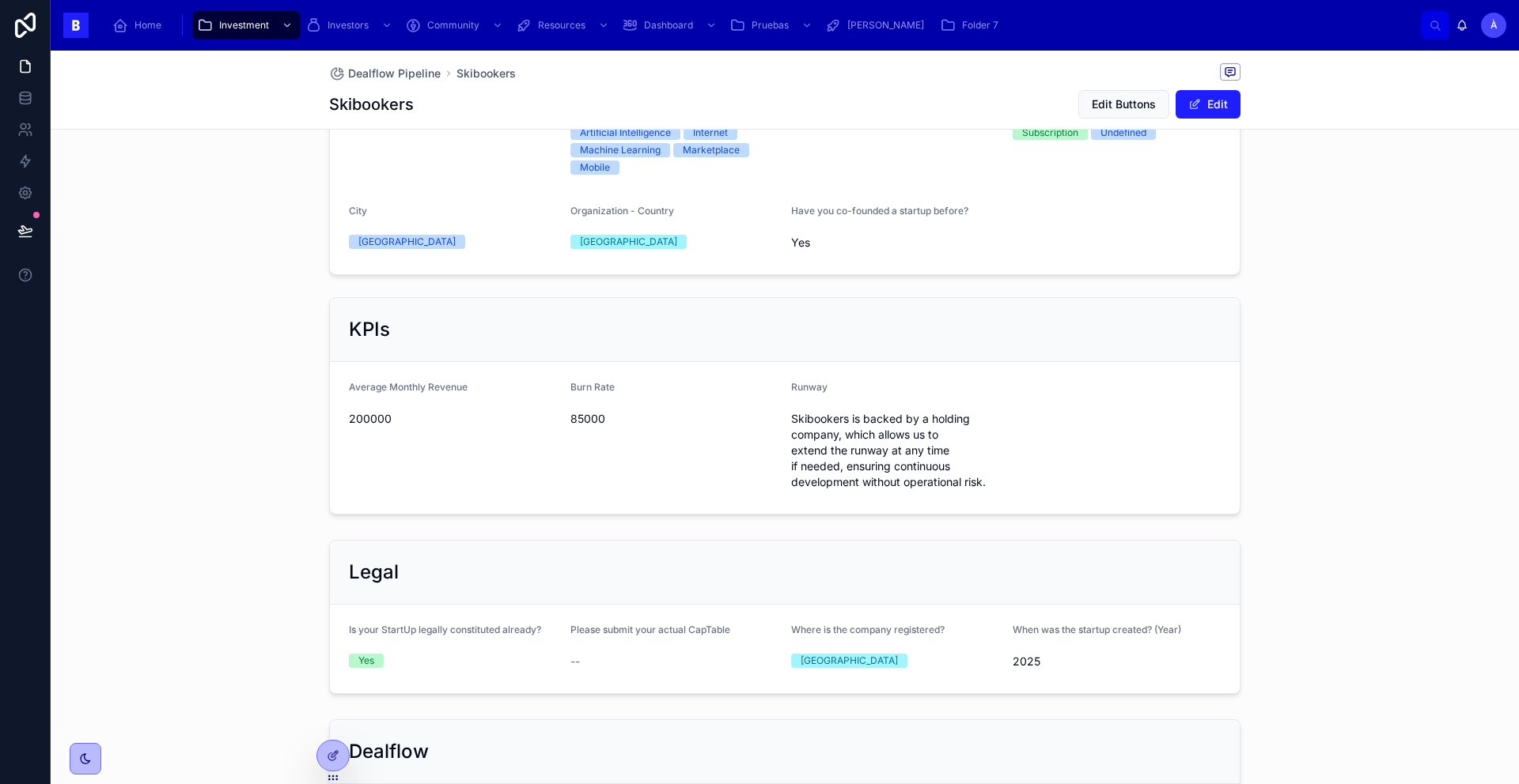
scroll to position [698, 0]
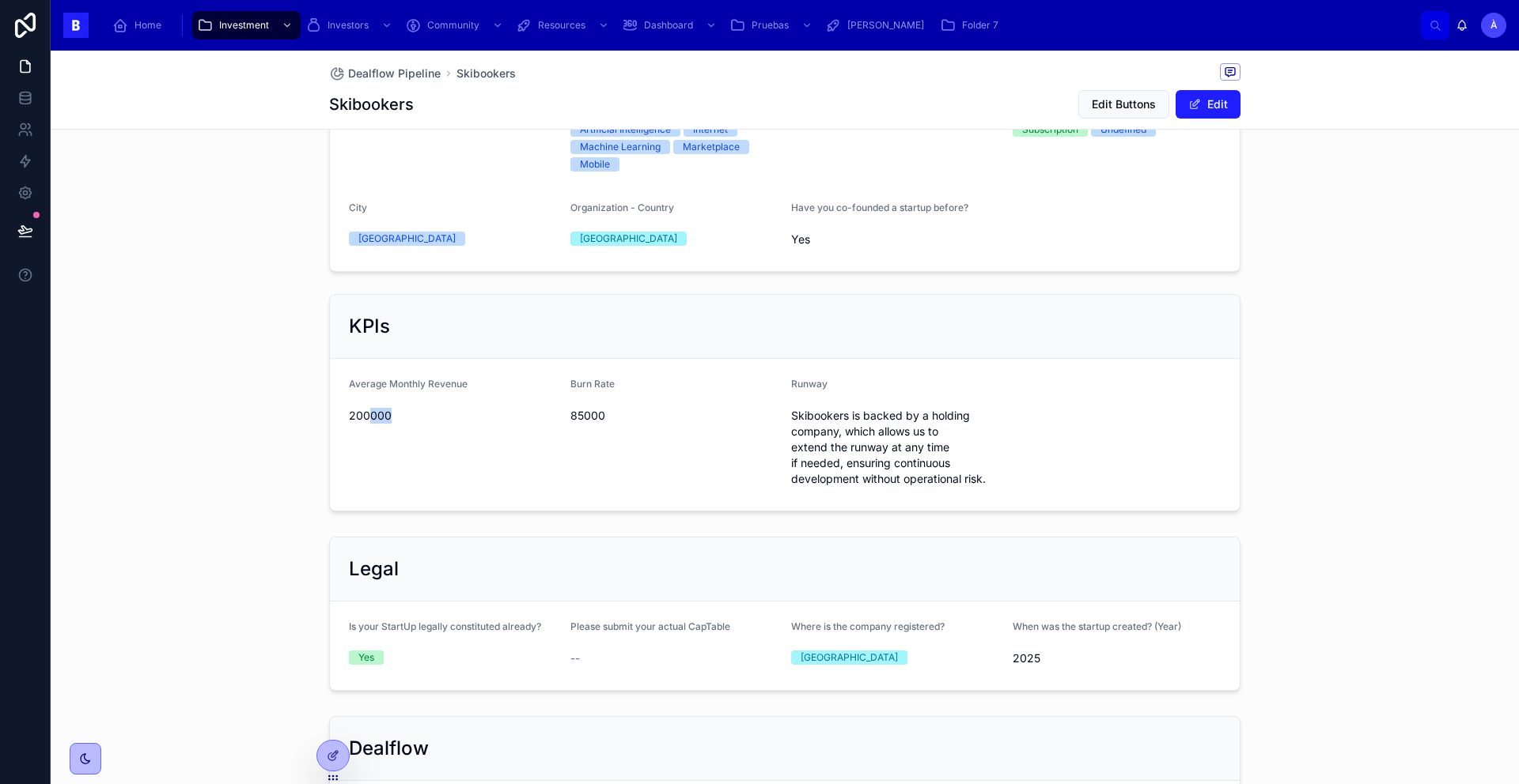
drag, startPoint x: 403, startPoint y: 395, endPoint x: 361, endPoint y: 404, distance: 43.0
click at [361, 408] on span "200000" at bounding box center [453, 416] width 209 height 16
click at [228, 508] on div "Skibookers Skibookers is an AI-powered marketplace for ski and mountain travel,…" at bounding box center [784, 250] width 1468 height 1599
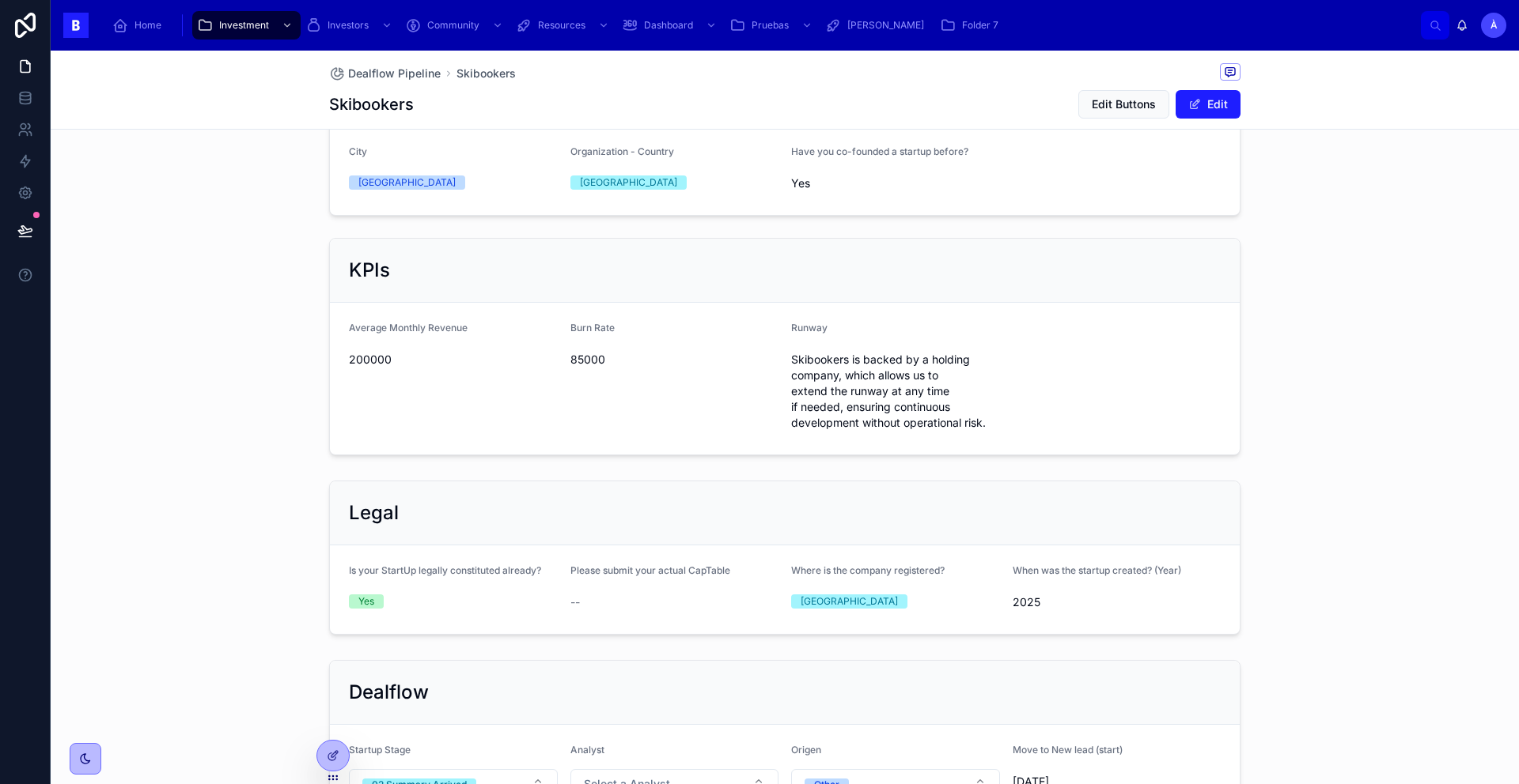
scroll to position [246, 0]
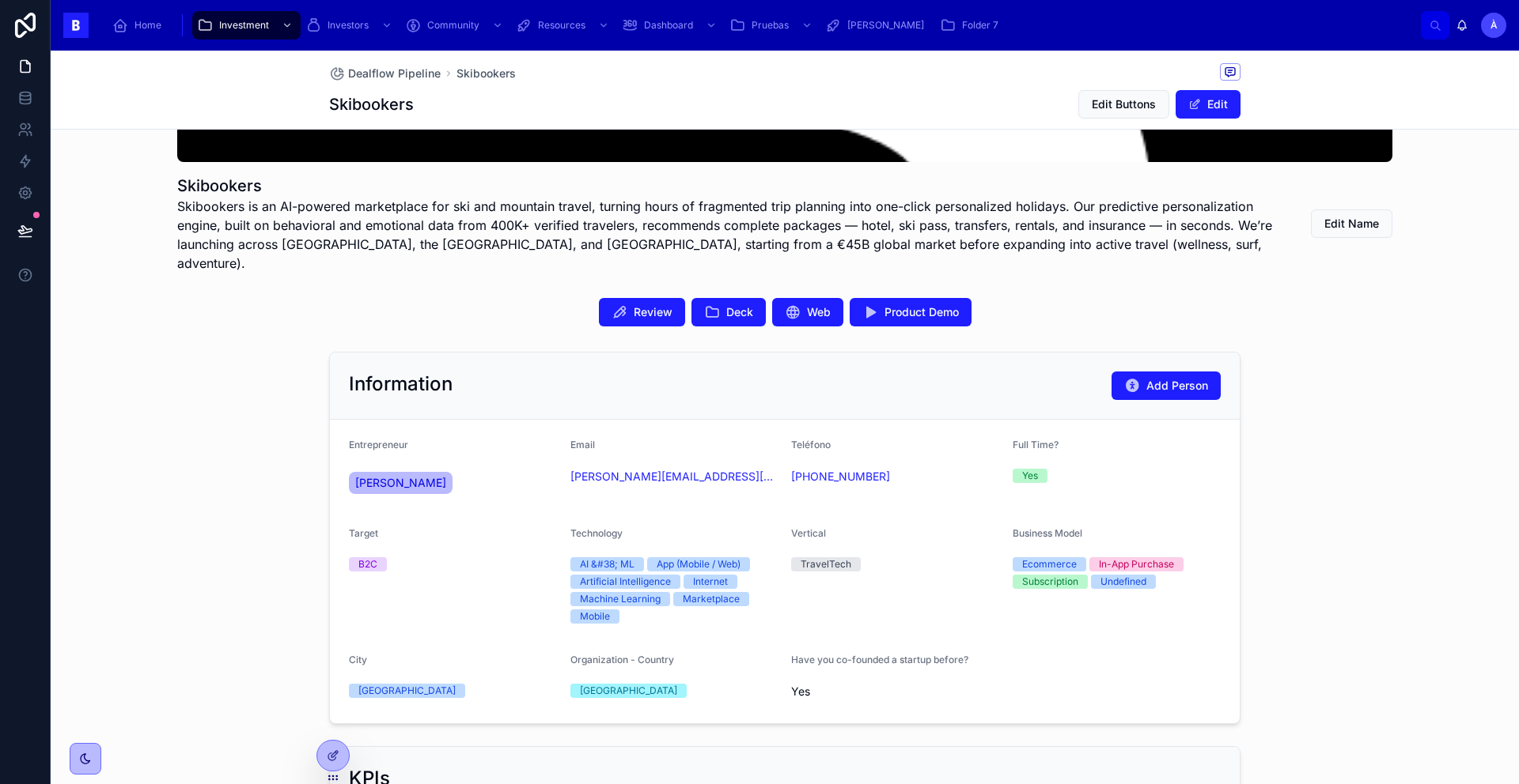
click at [437, 298] on div "Review Deck Web Product Demo" at bounding box center [784, 312] width 911 height 28
click at [435, 309] on div "Review Deck Web Product Demo" at bounding box center [784, 313] width 1468 height 41
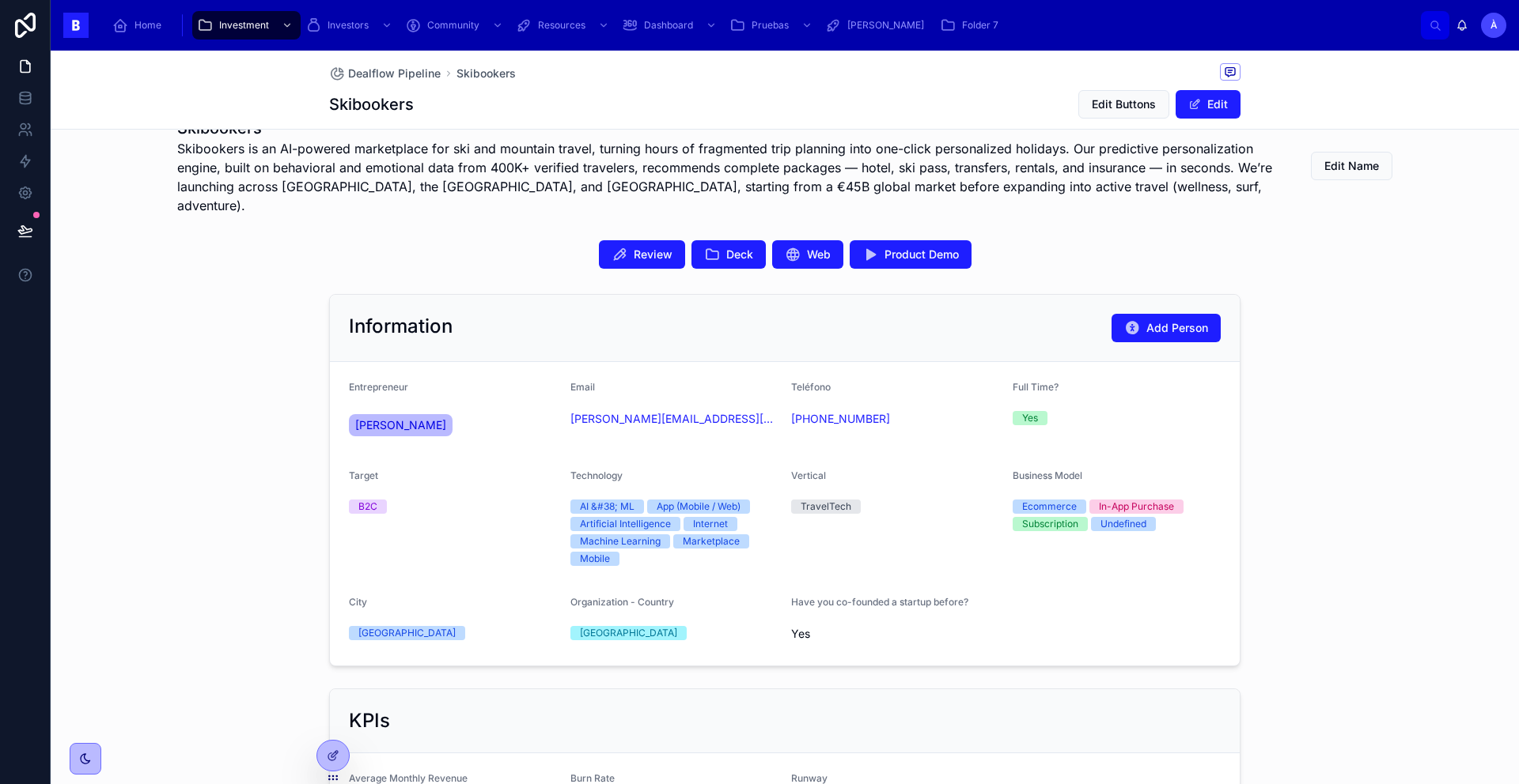
scroll to position [304, 0]
click at [642, 246] on span "Review" at bounding box center [652, 254] width 39 height 16
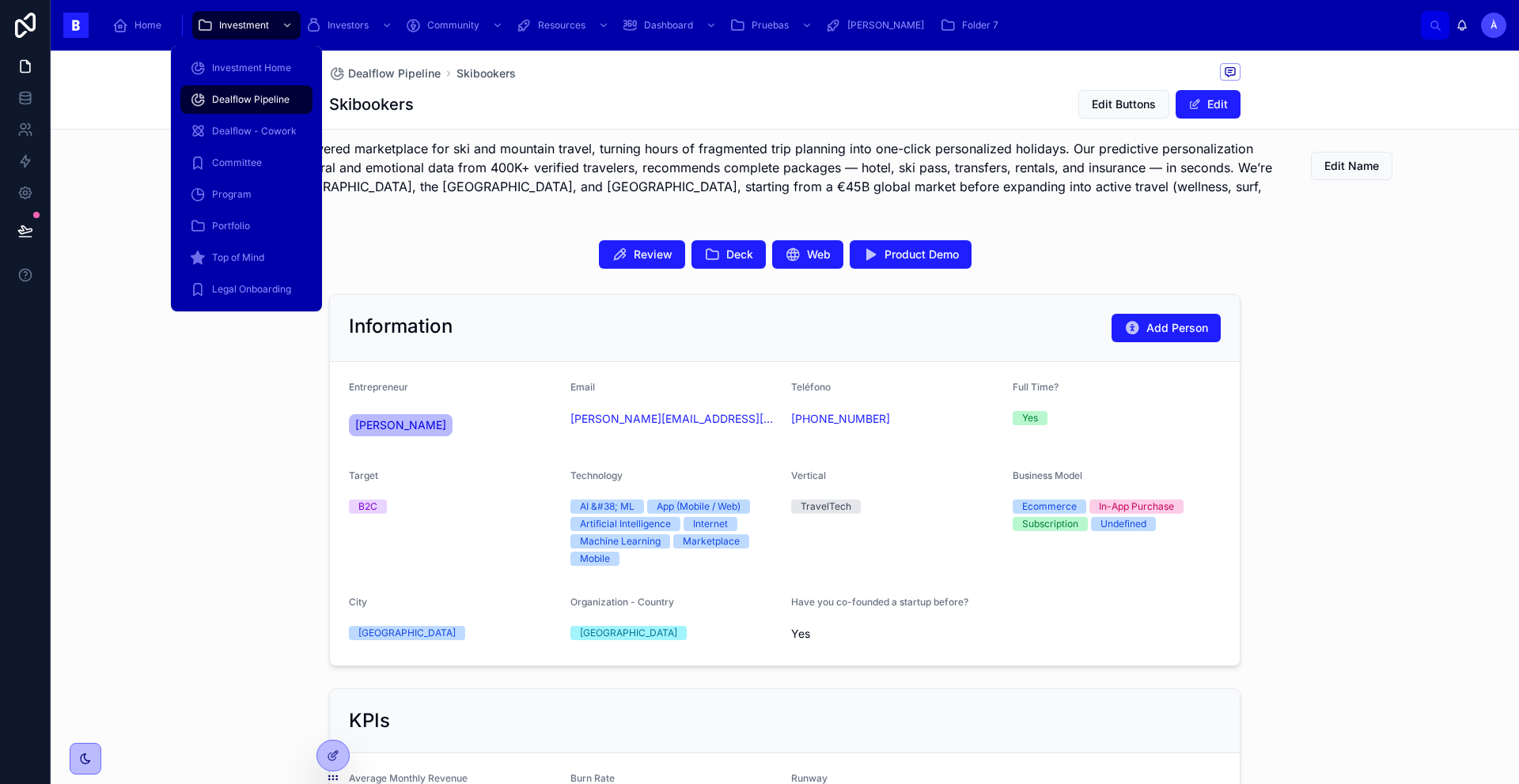
click at [243, 89] on div "Dealflow Pipeline" at bounding box center [247, 100] width 113 height 25
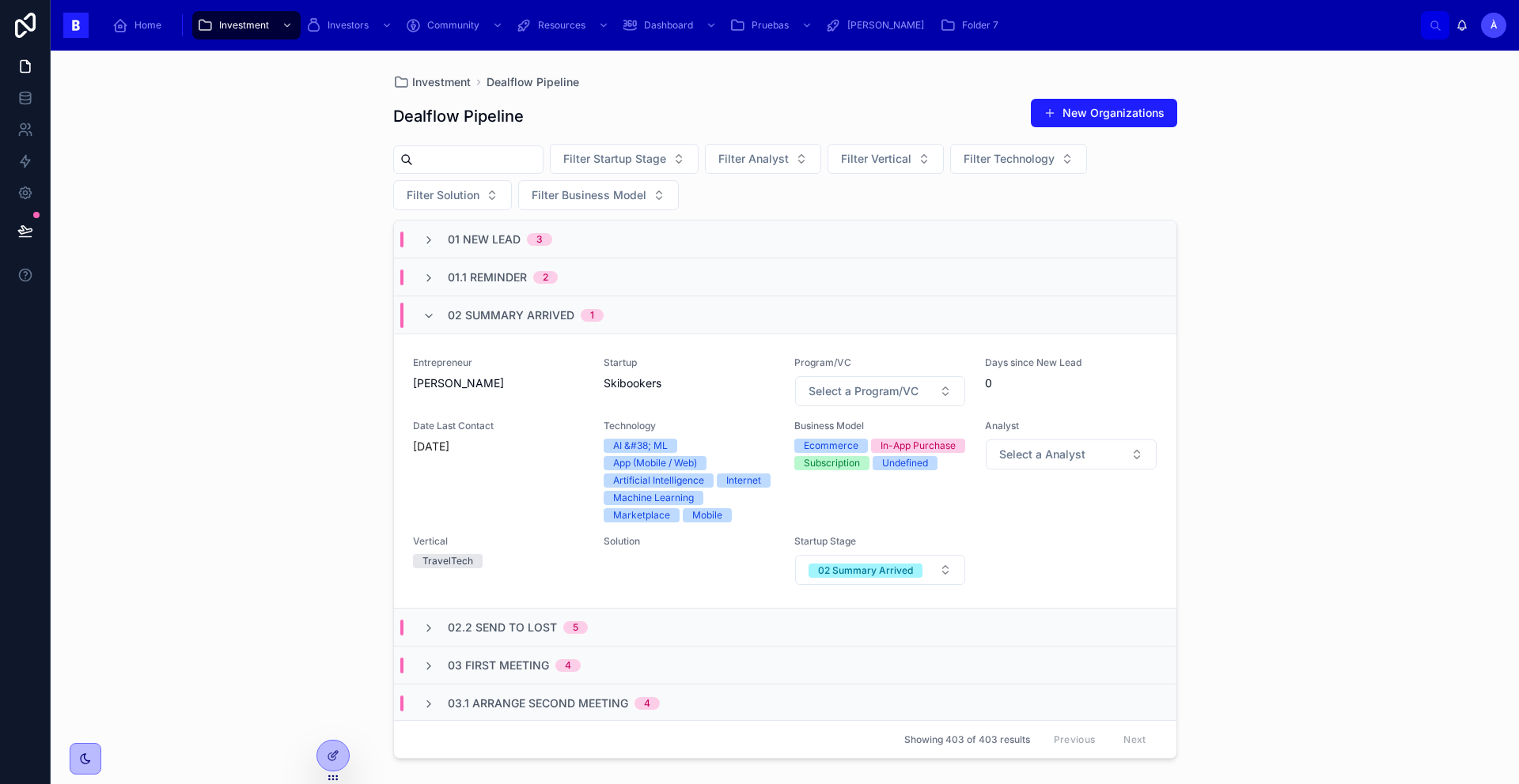
click at [530, 309] on span "02 Summary Arrived" at bounding box center [510, 315] width 126 height 16
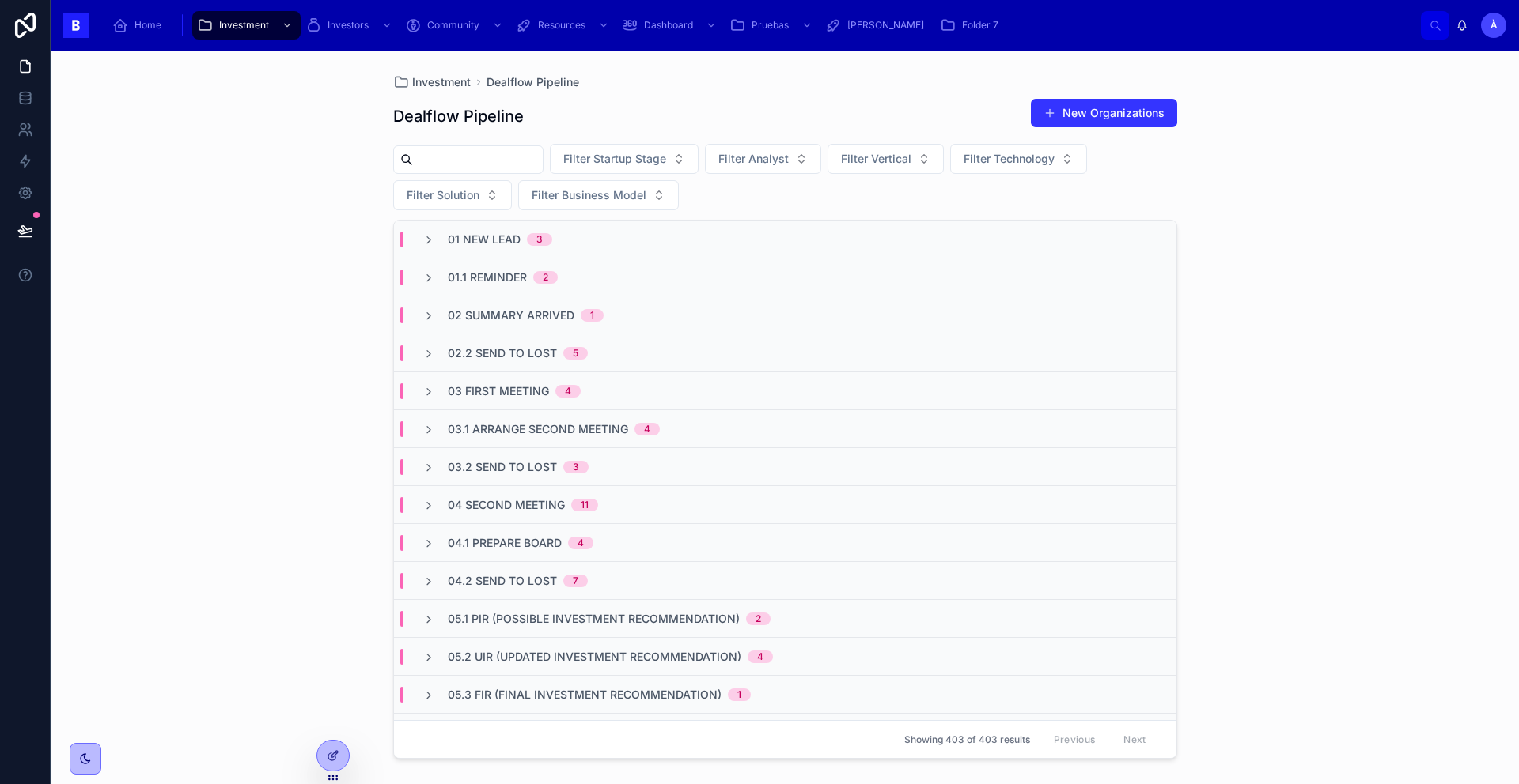
click at [1082, 118] on button "New Organizations" at bounding box center [1104, 113] width 146 height 28
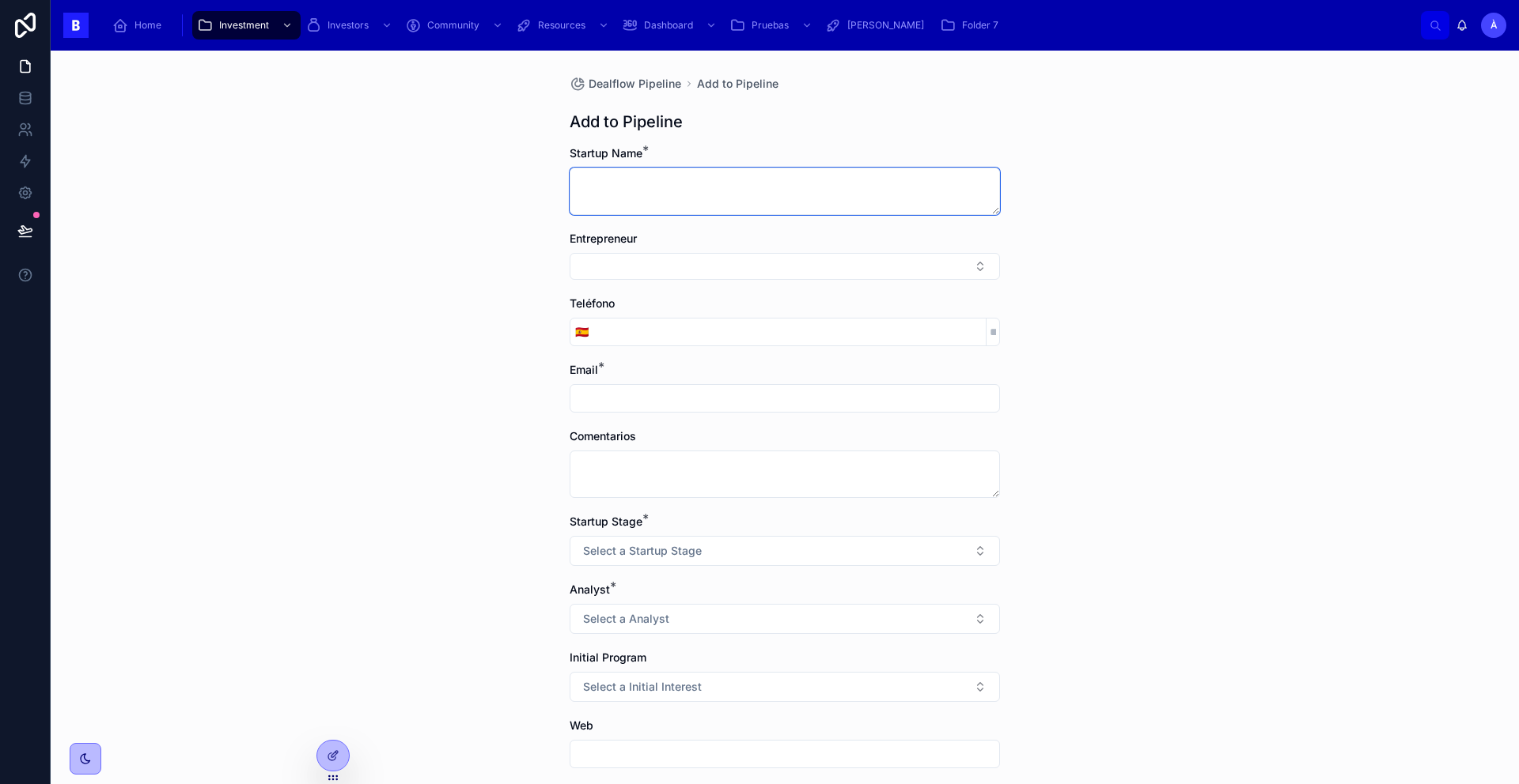
click at [674, 188] on textarea at bounding box center [784, 191] width 430 height 47
paste textarea "******"
type textarea "******"
click at [630, 244] on span "Entrepreneur" at bounding box center [603, 238] width 67 height 13
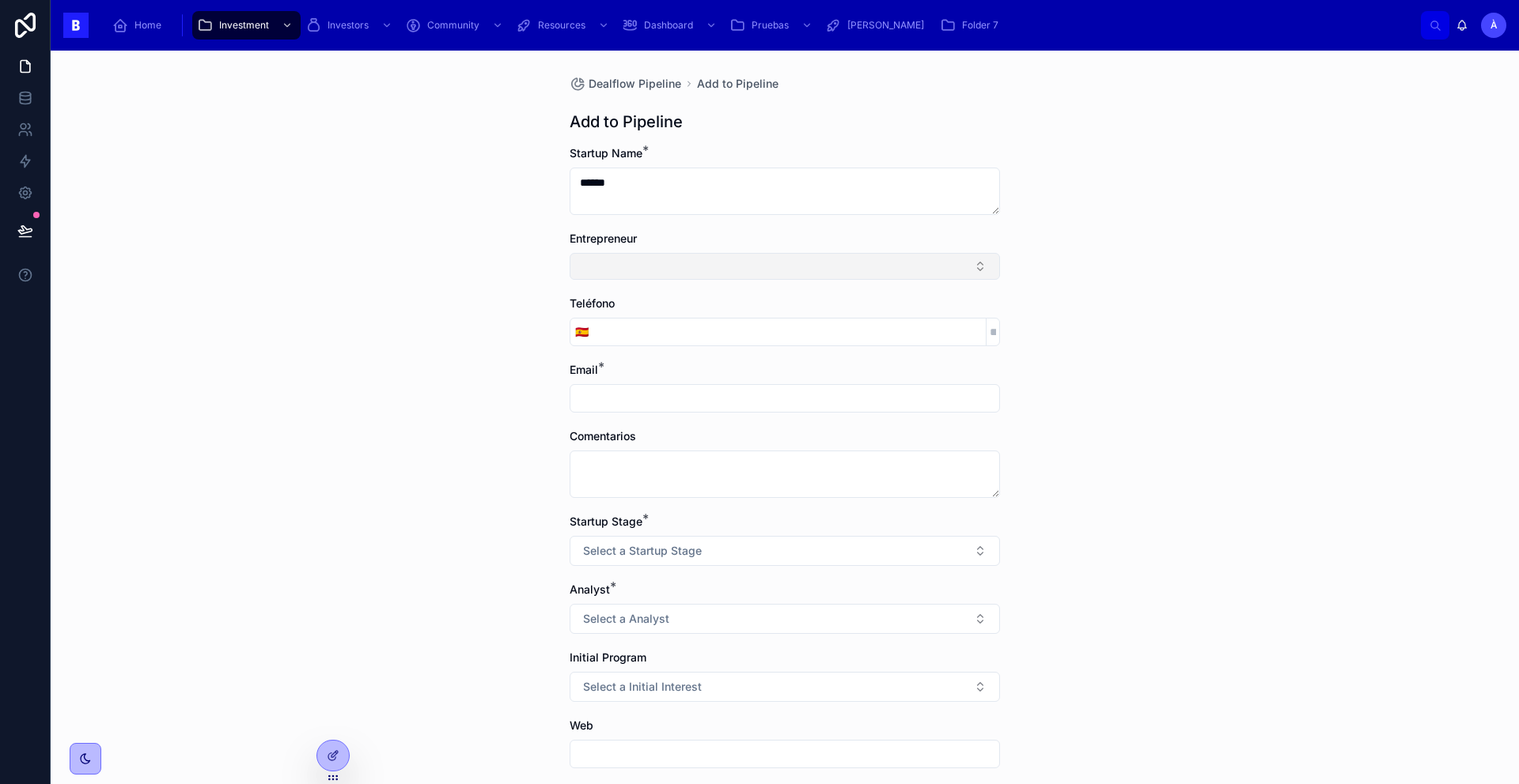
click at [631, 256] on button "Select Button" at bounding box center [784, 266] width 430 height 27
click at [705, 320] on span "New" at bounding box center [703, 328] width 24 height 16
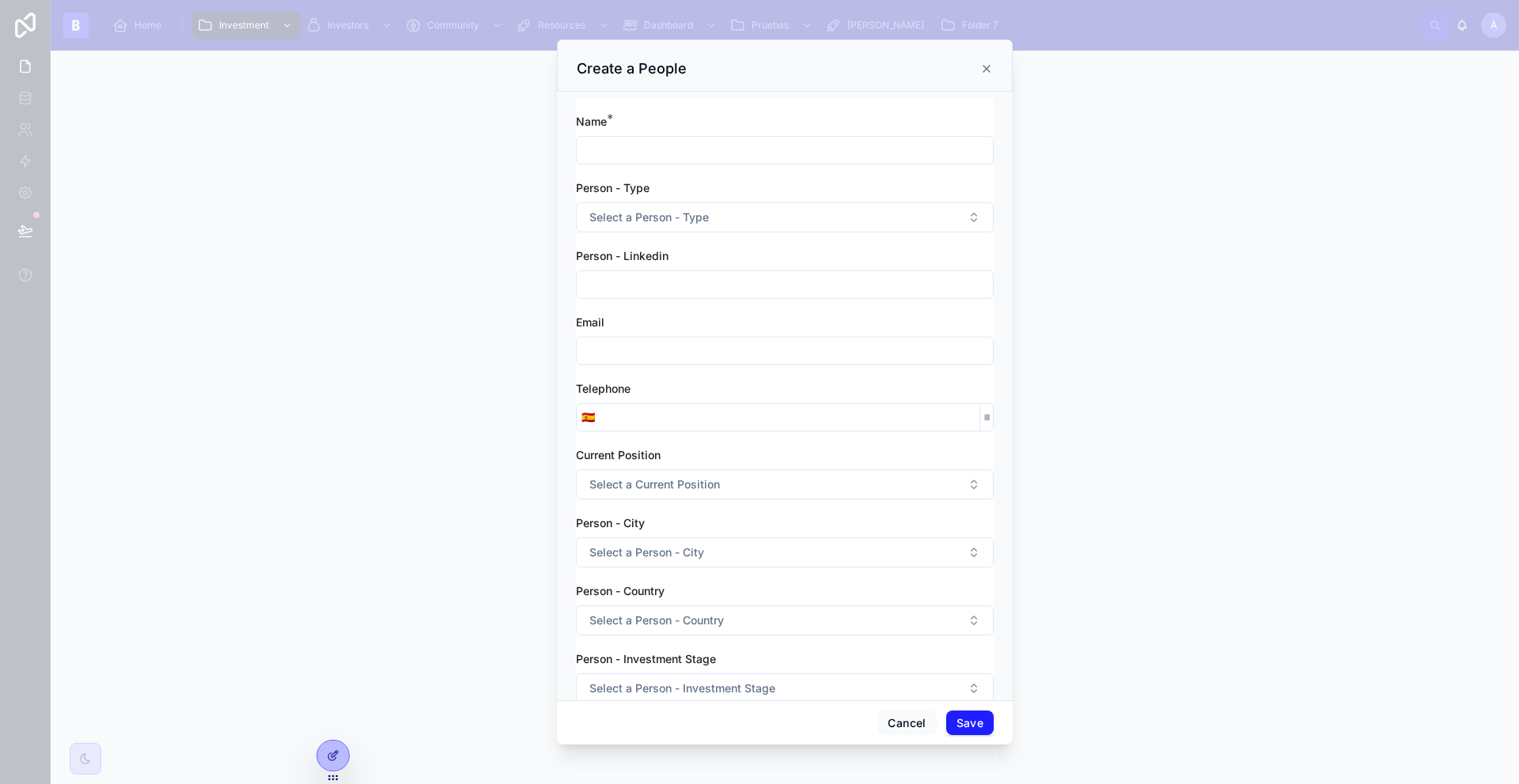
click at [652, 151] on input "text" at bounding box center [784, 150] width 416 height 22
paste input "**********"
click at [583, 153] on input "**********" at bounding box center [784, 150] width 416 height 22
type input "**********"
click at [626, 213] on span "Select a Person - Type" at bounding box center [649, 217] width 120 height 16
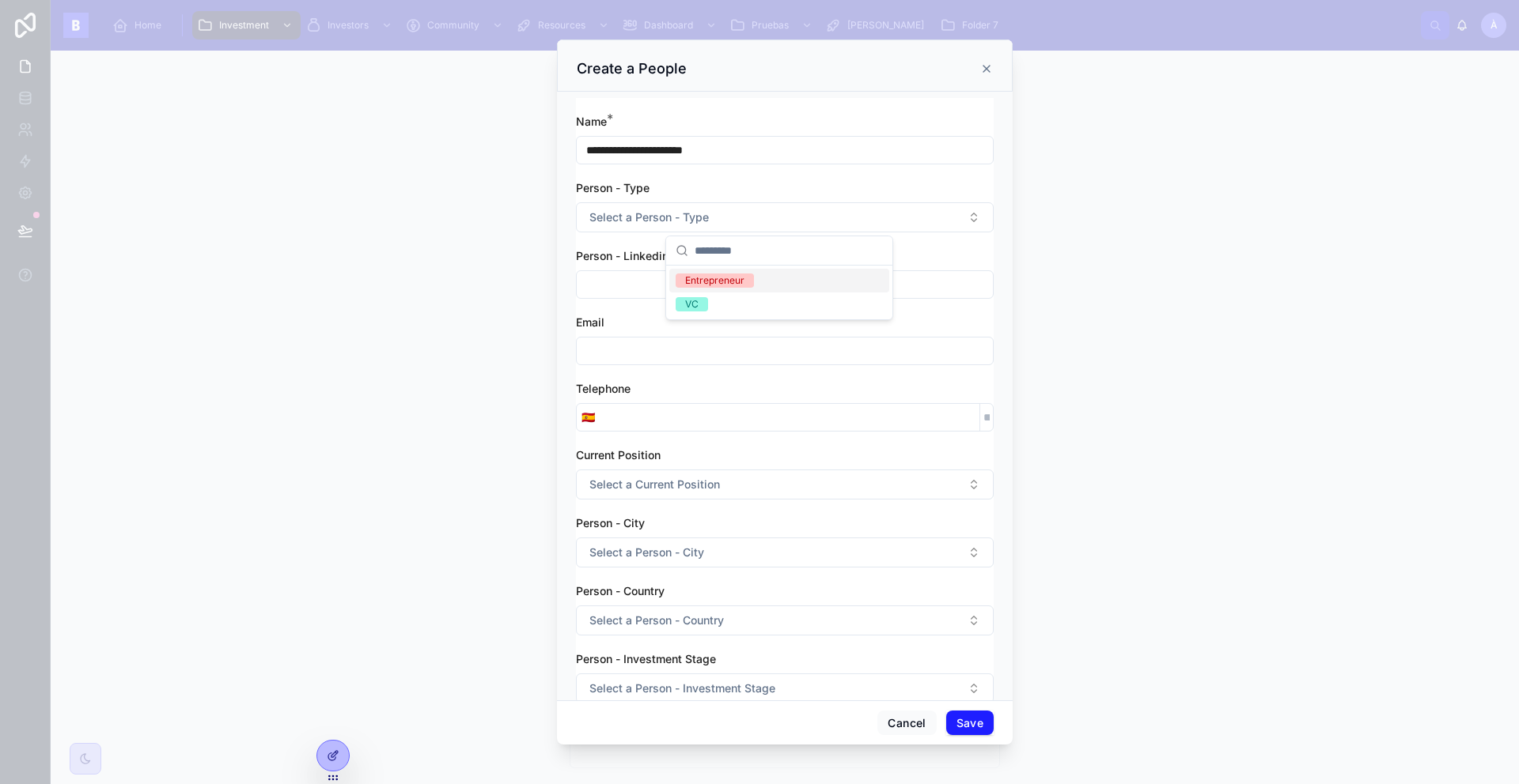
click at [710, 280] on div "Entrepreneur" at bounding box center [714, 280] width 59 height 14
click at [634, 295] on input "text" at bounding box center [784, 285] width 416 height 22
paste input "**********"
type input "**********"
click at [627, 353] on input "text" at bounding box center [784, 351] width 416 height 22
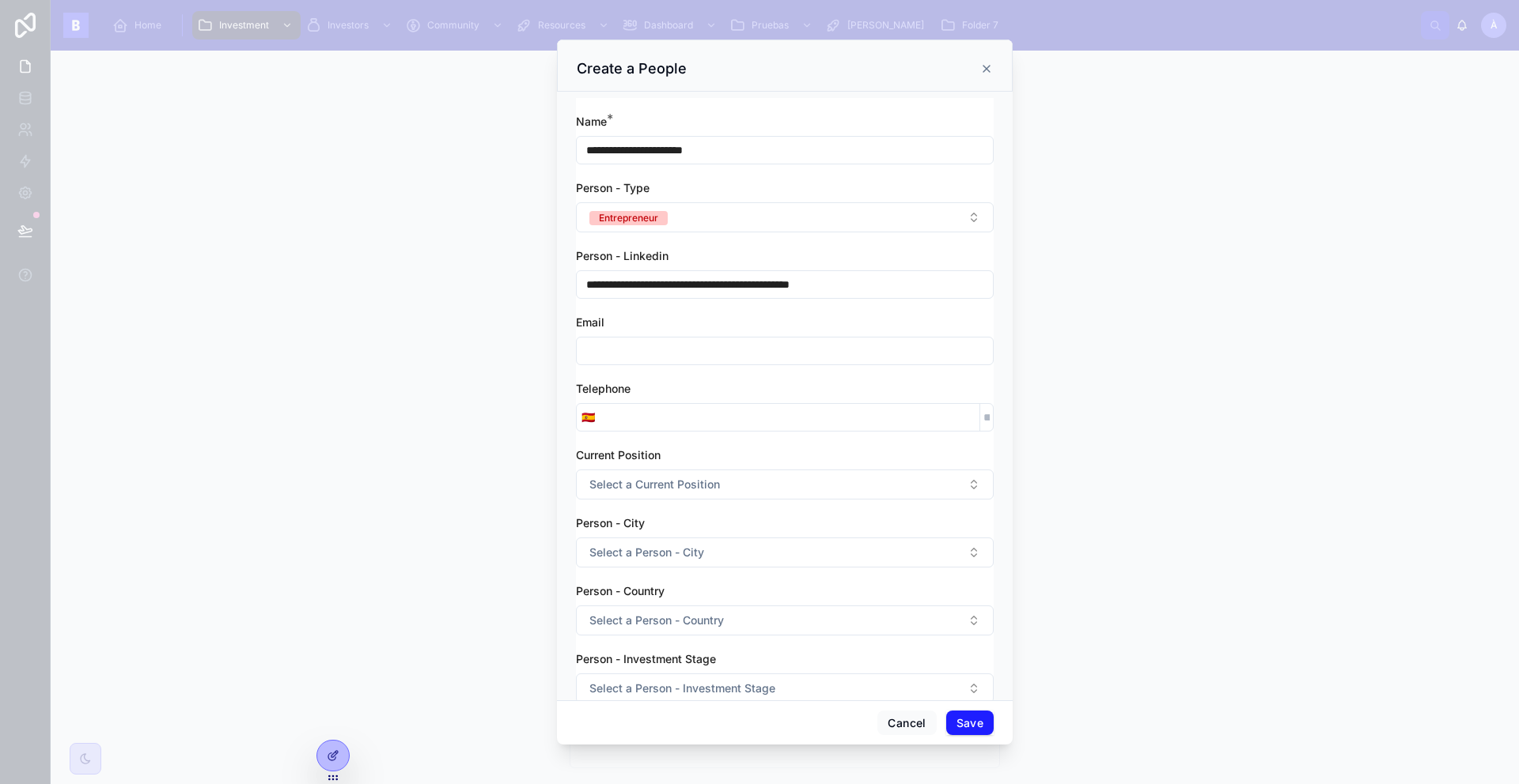
paste input "**********"
type input "**********"
click at [679, 412] on input "tel" at bounding box center [789, 417] width 379 height 22
paste input "**********"
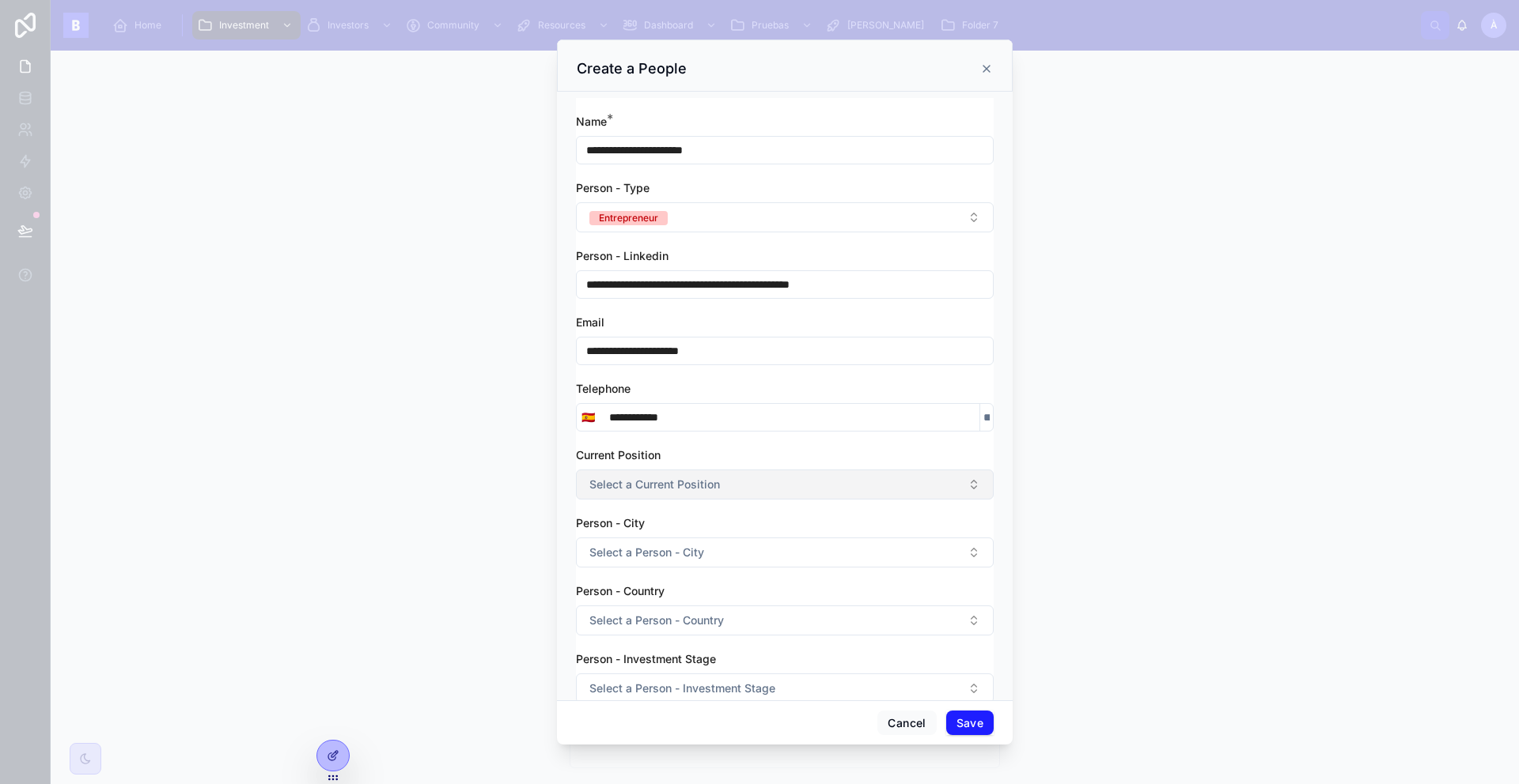
type input "**********"
click at [676, 480] on span "Select a Current Position" at bounding box center [654, 485] width 130 height 16
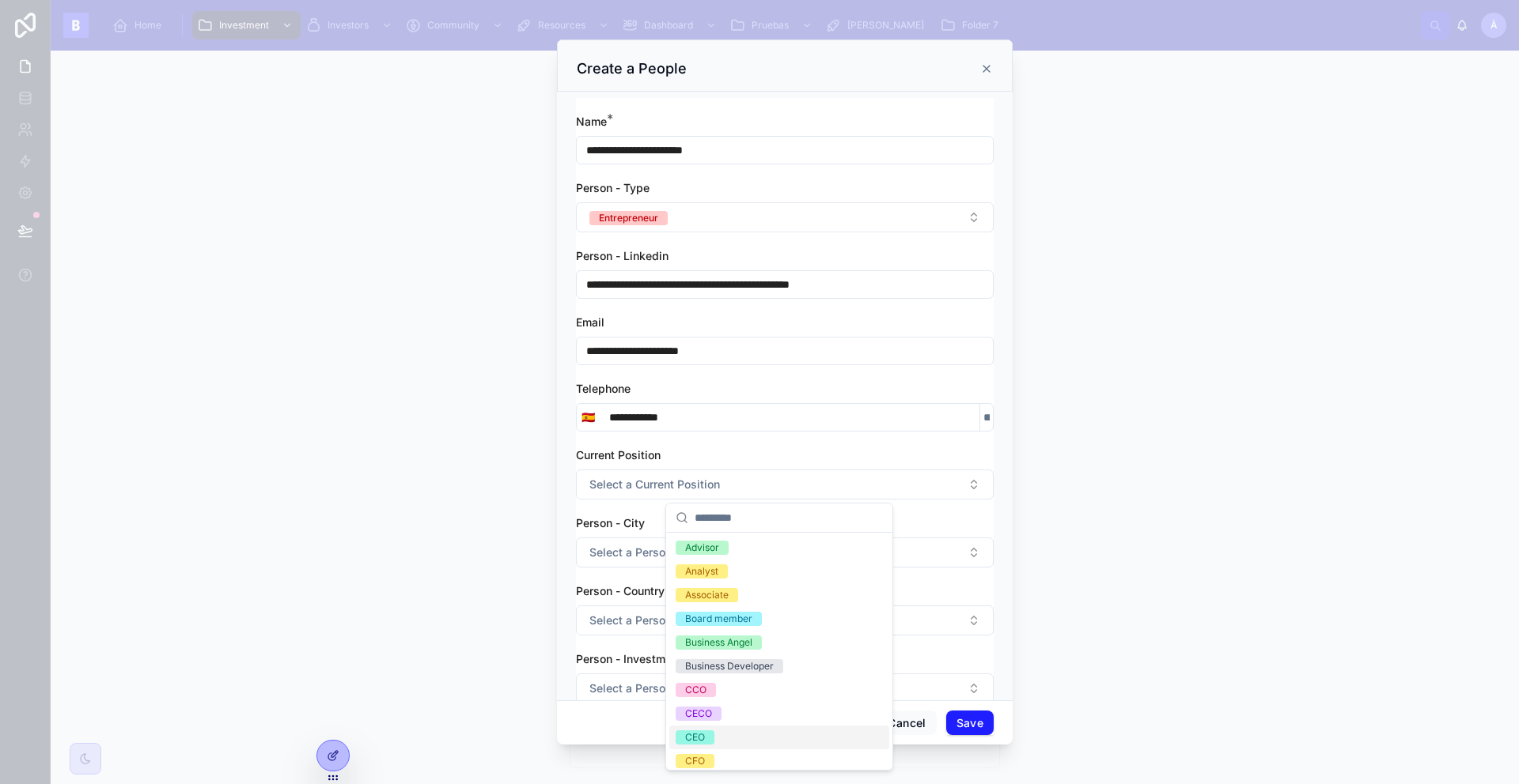
click at [712, 738] on span "CEO" at bounding box center [695, 738] width 39 height 14
click at [968, 725] on button "Save" at bounding box center [970, 723] width 47 height 25
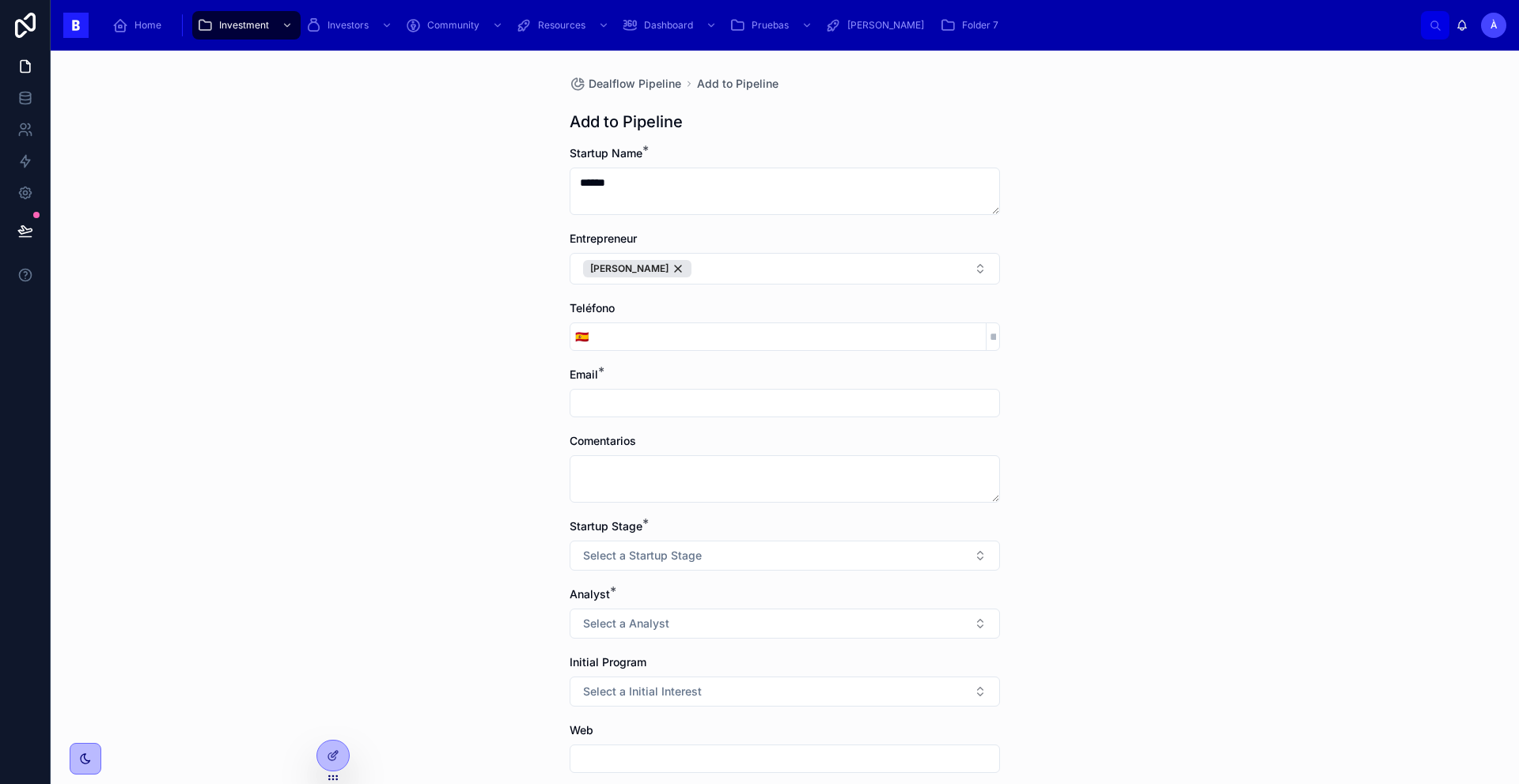
click at [665, 346] on input "tel" at bounding box center [789, 337] width 393 height 22
paste input "**********"
paste input "tel"
type input "**********"
click at [624, 406] on input "text" at bounding box center [784, 403] width 428 height 22
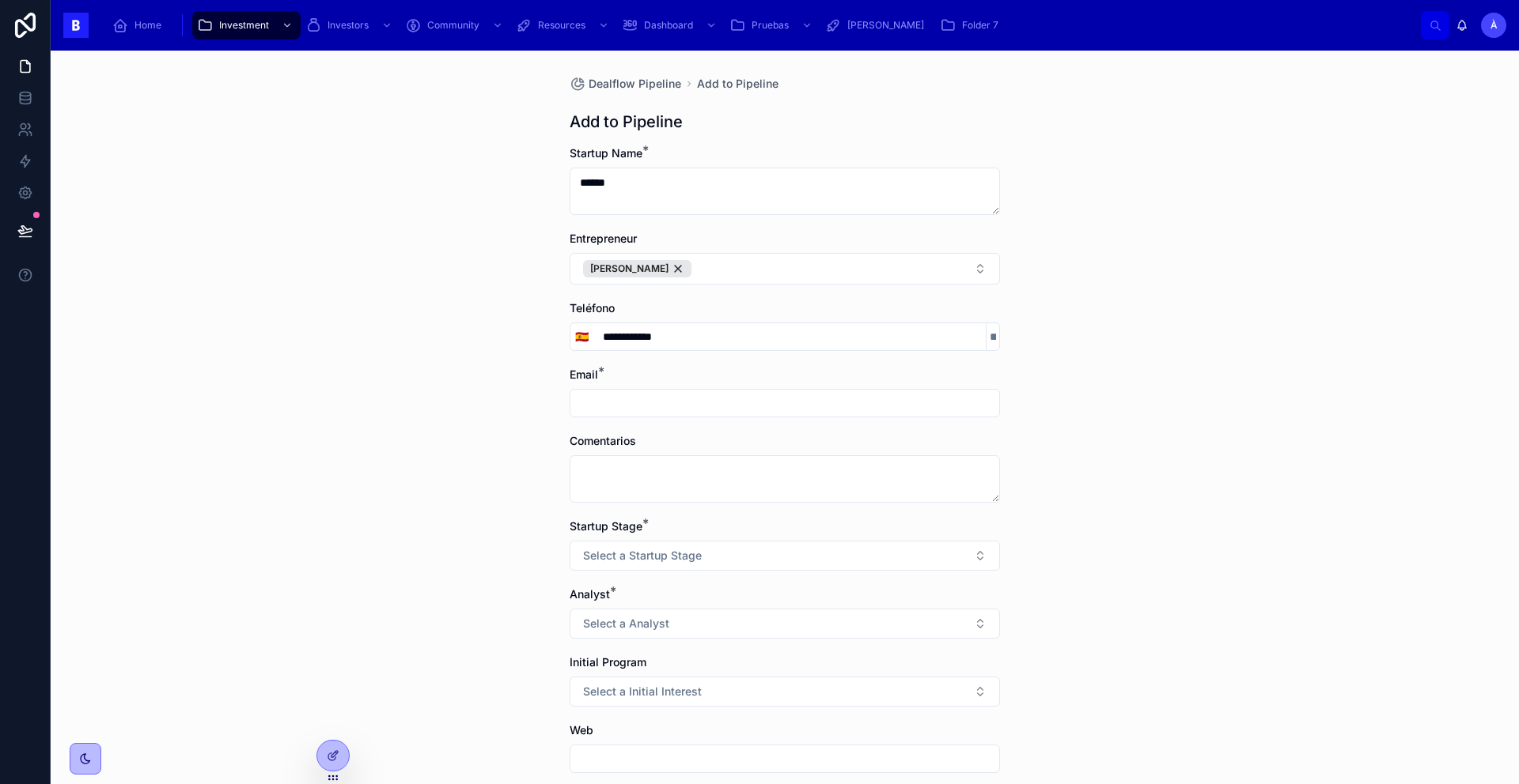
paste input "**********"
type input "**********"
click at [661, 472] on textarea at bounding box center [784, 479] width 430 height 47
paste textarea "**********"
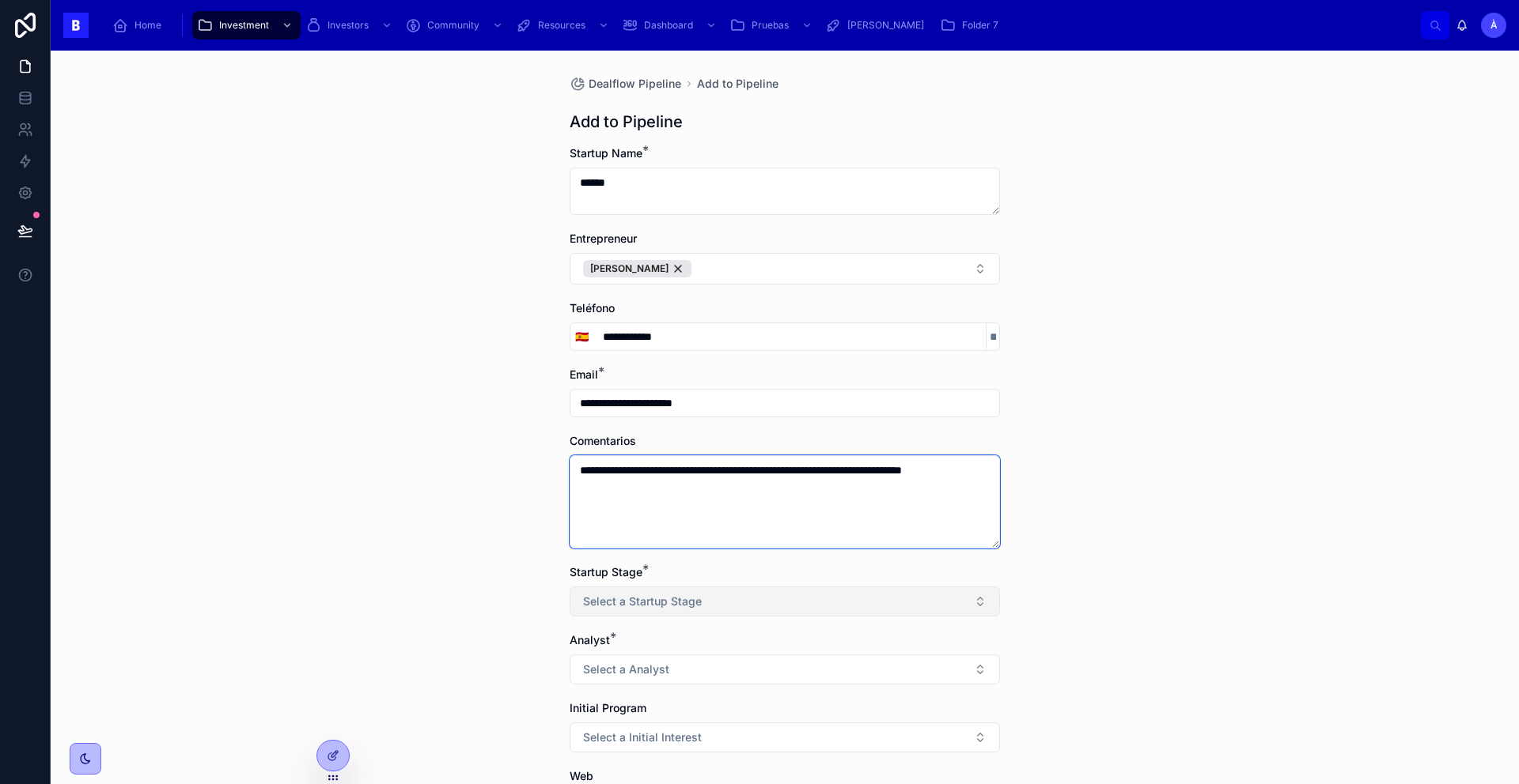
type textarea "**********"
click at [649, 608] on span "Select a Startup Stage" at bounding box center [642, 601] width 119 height 16
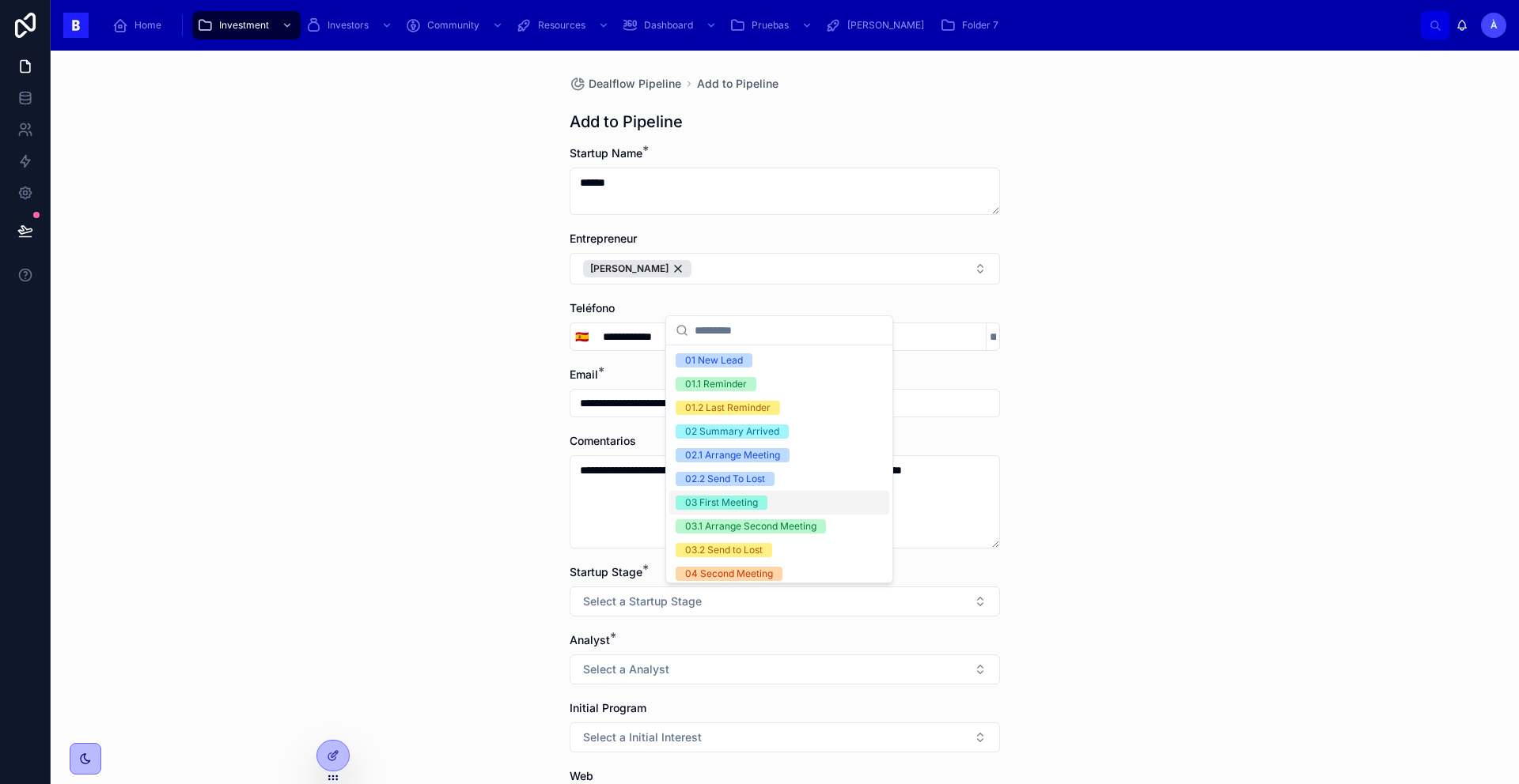
click at [740, 501] on div "03 First Meeting" at bounding box center [721, 502] width 73 height 14
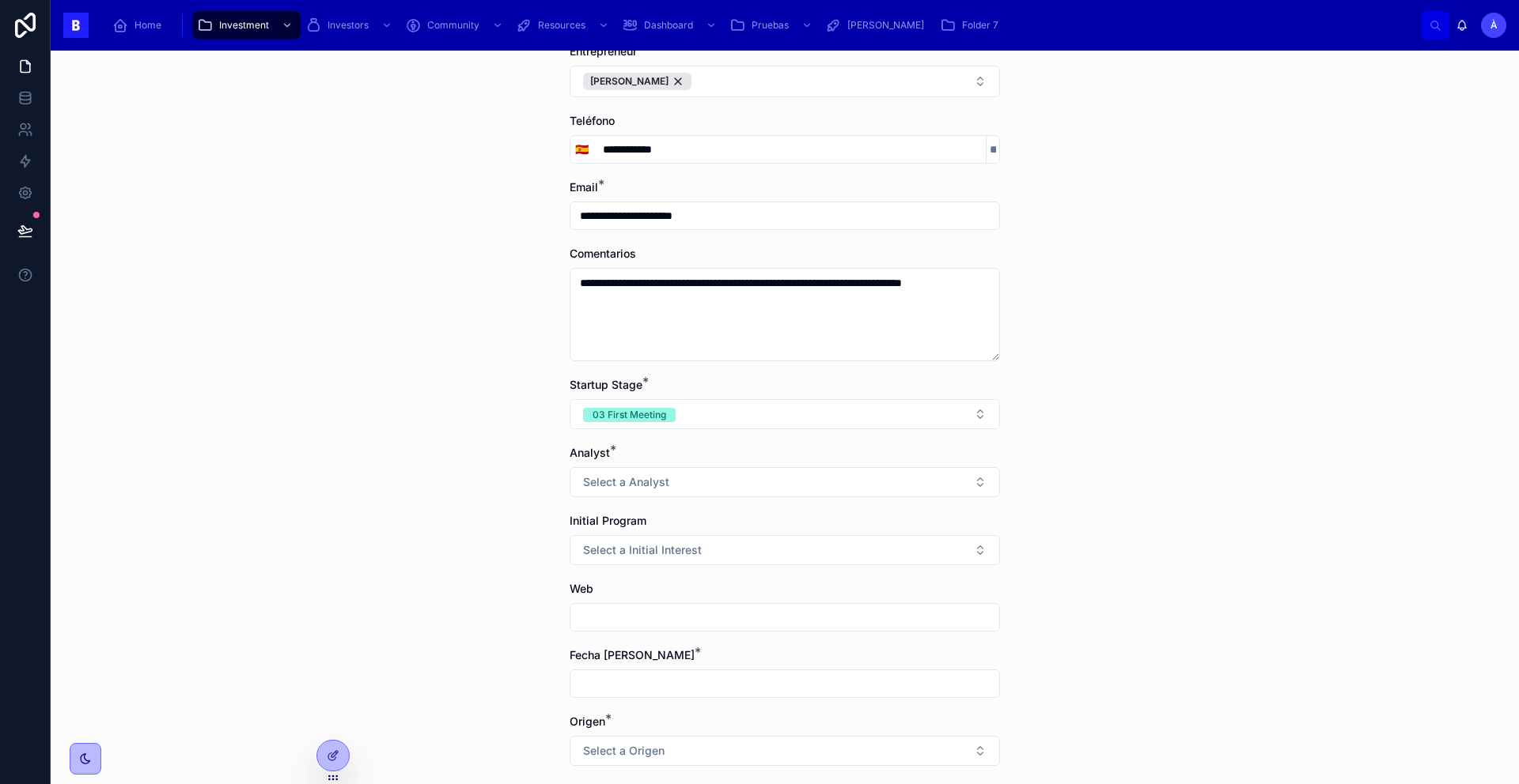
scroll to position [273, 0]
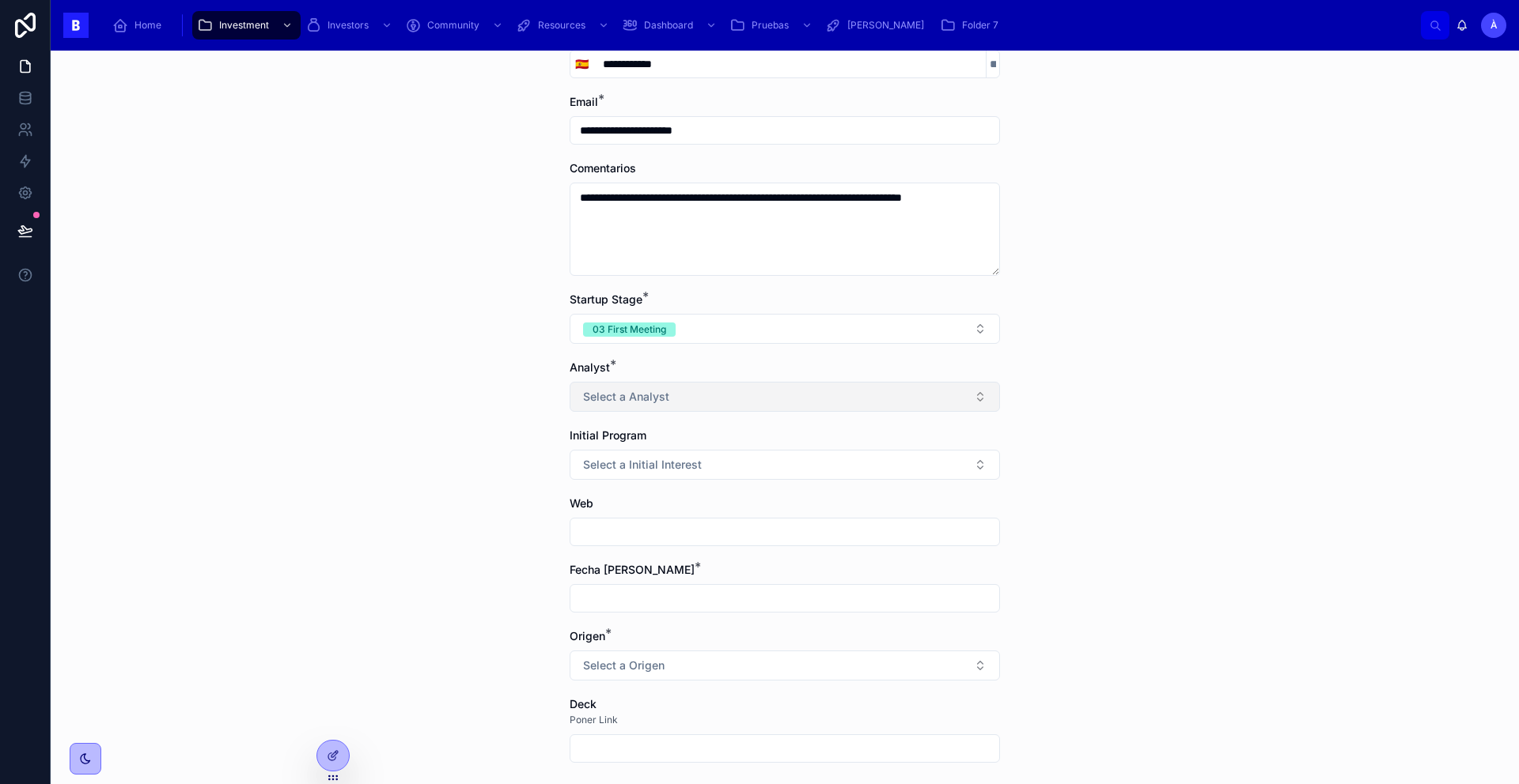
click at [620, 404] on span "Select a Analyst" at bounding box center [626, 397] width 86 height 16
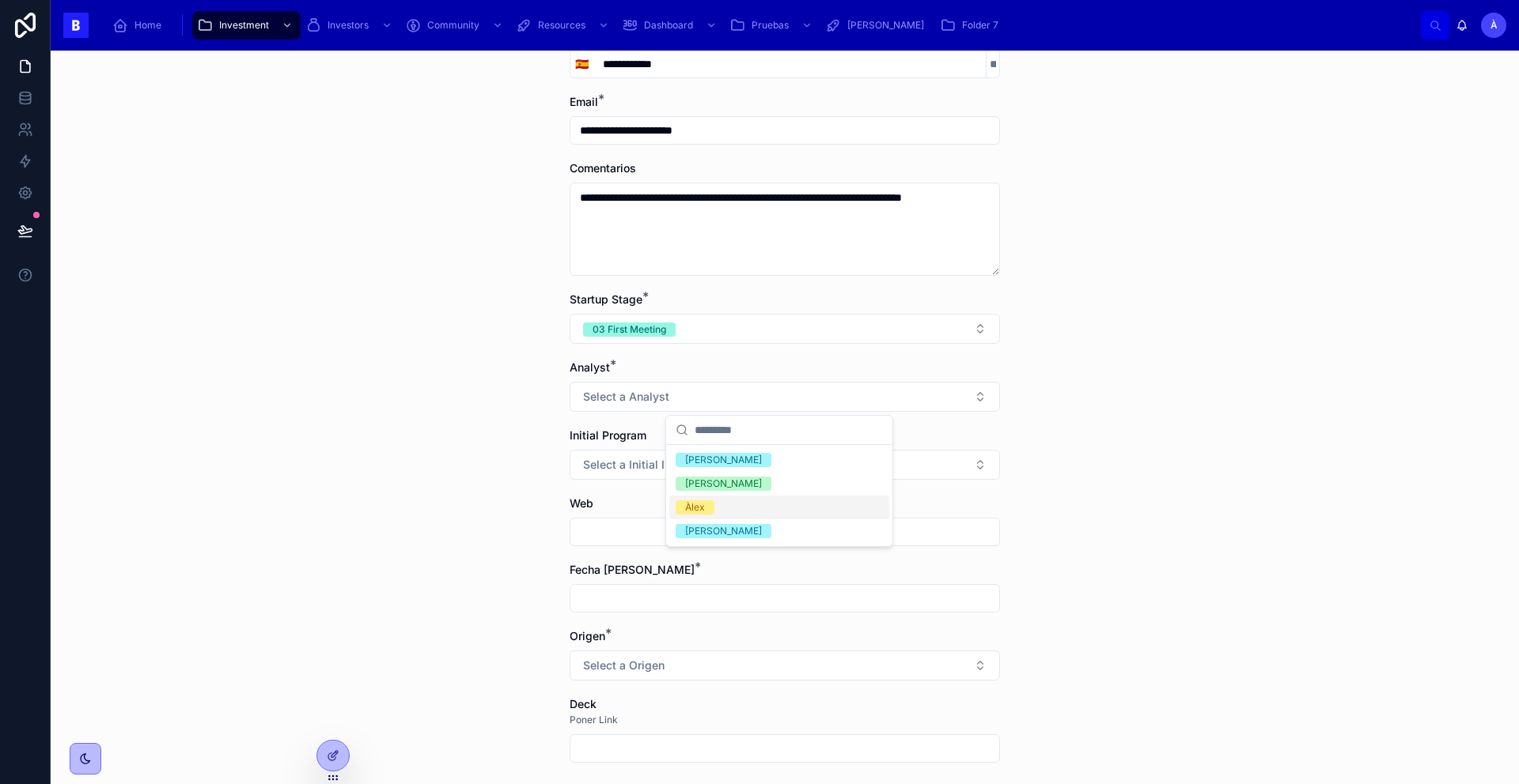
click at [701, 502] on div "Àlex" at bounding box center [695, 507] width 20 height 14
click at [619, 534] on input "text" at bounding box center [784, 532] width 428 height 22
paste input "**********"
type input "**********"
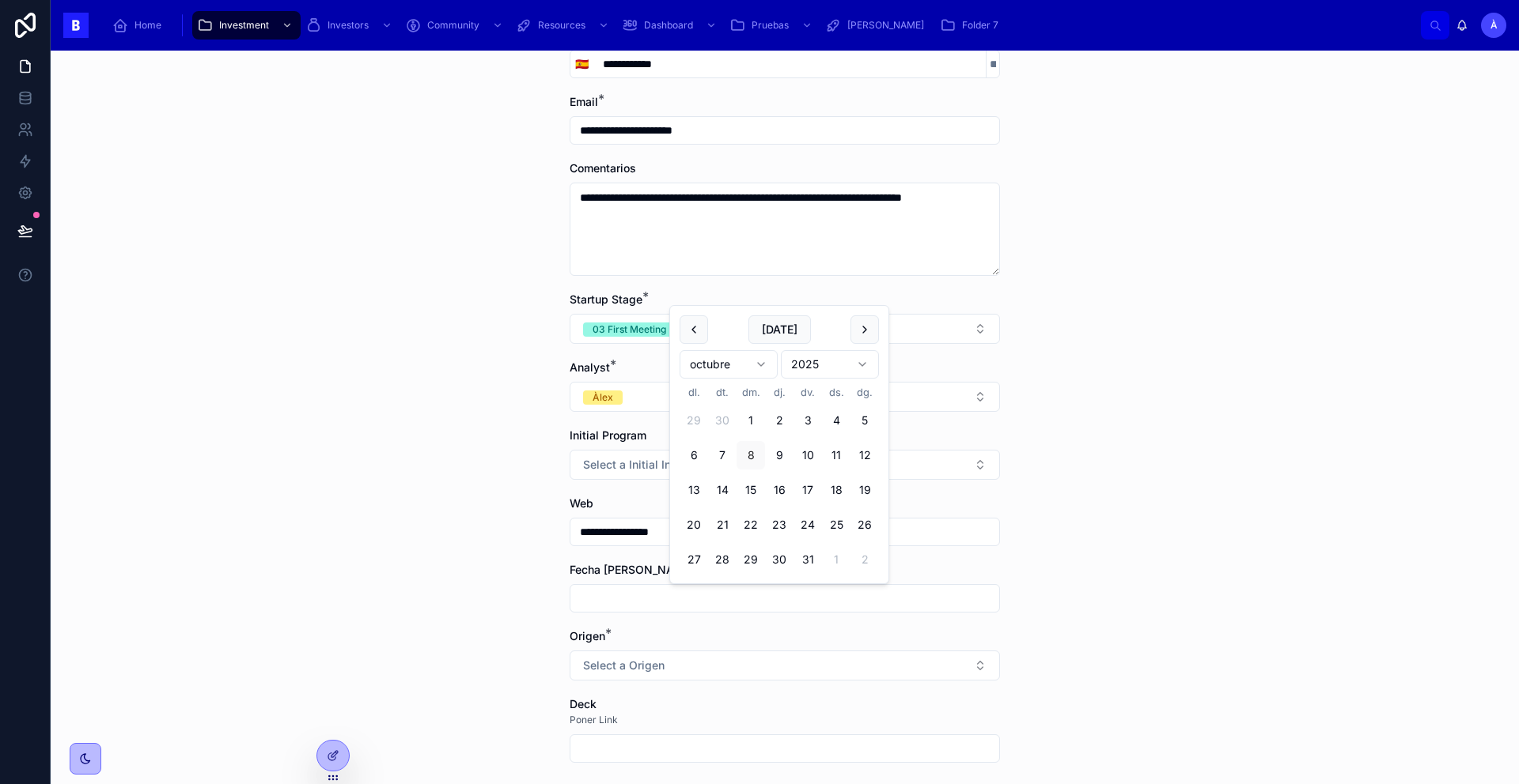
click at [653, 598] on input "text" at bounding box center [784, 598] width 428 height 22
click at [777, 326] on button "Today" at bounding box center [779, 329] width 62 height 28
type input "*********"
click at [777, 326] on span "Today" at bounding box center [779, 329] width 62 height 28
click at [652, 676] on button "Select a Origen" at bounding box center [784, 665] width 430 height 30
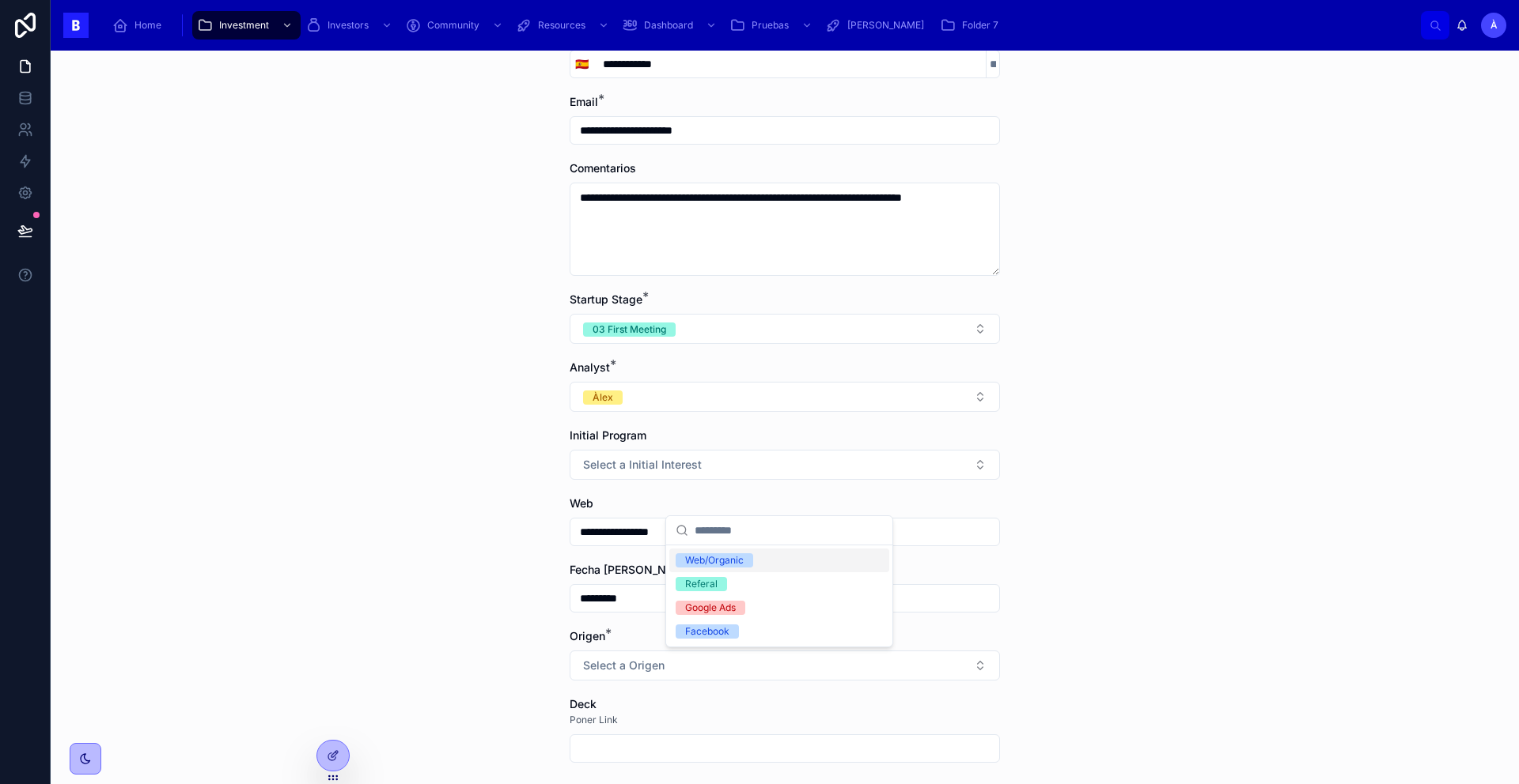
click at [706, 559] on div "Web/Organic" at bounding box center [714, 560] width 59 height 14
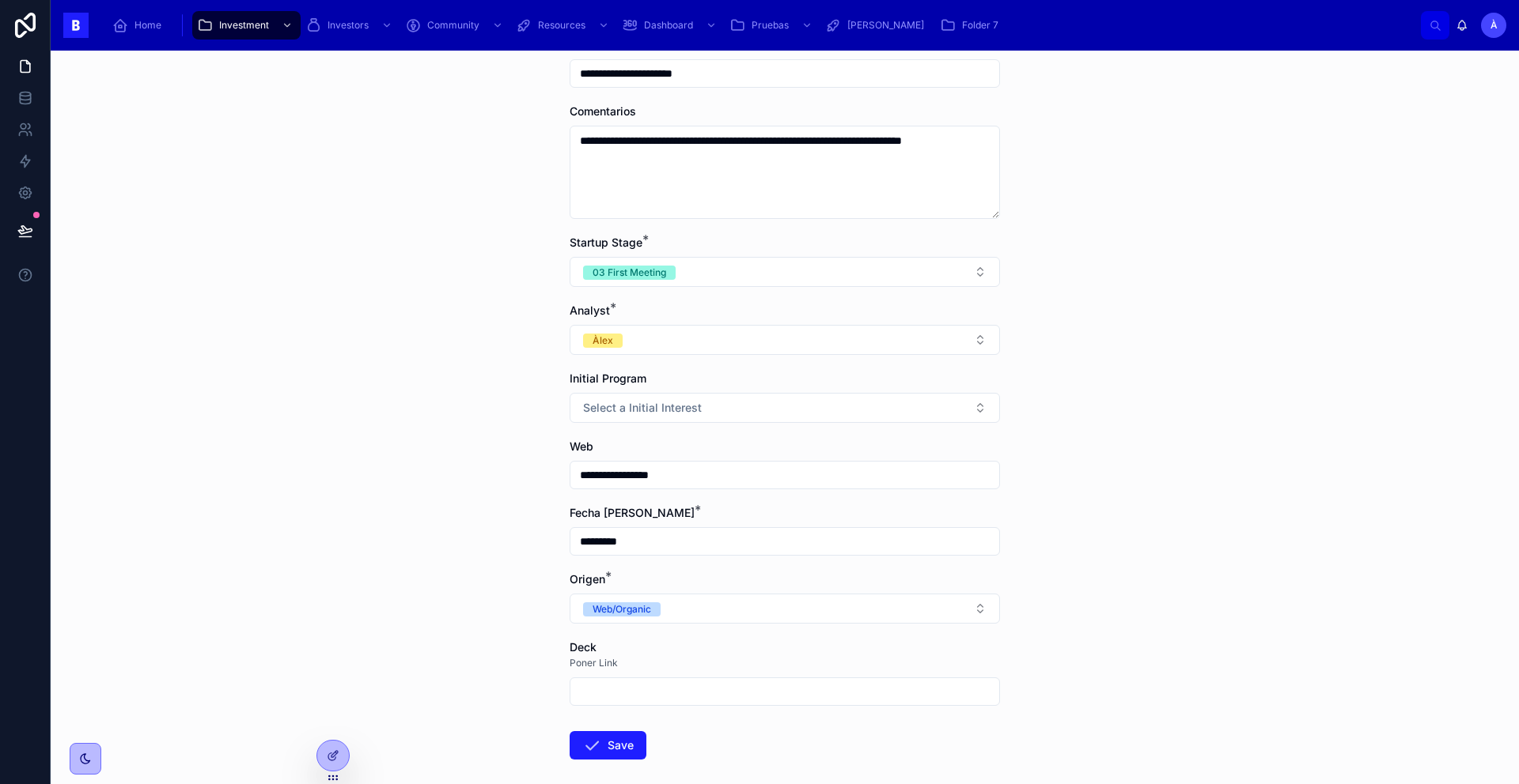
scroll to position [407, 0]
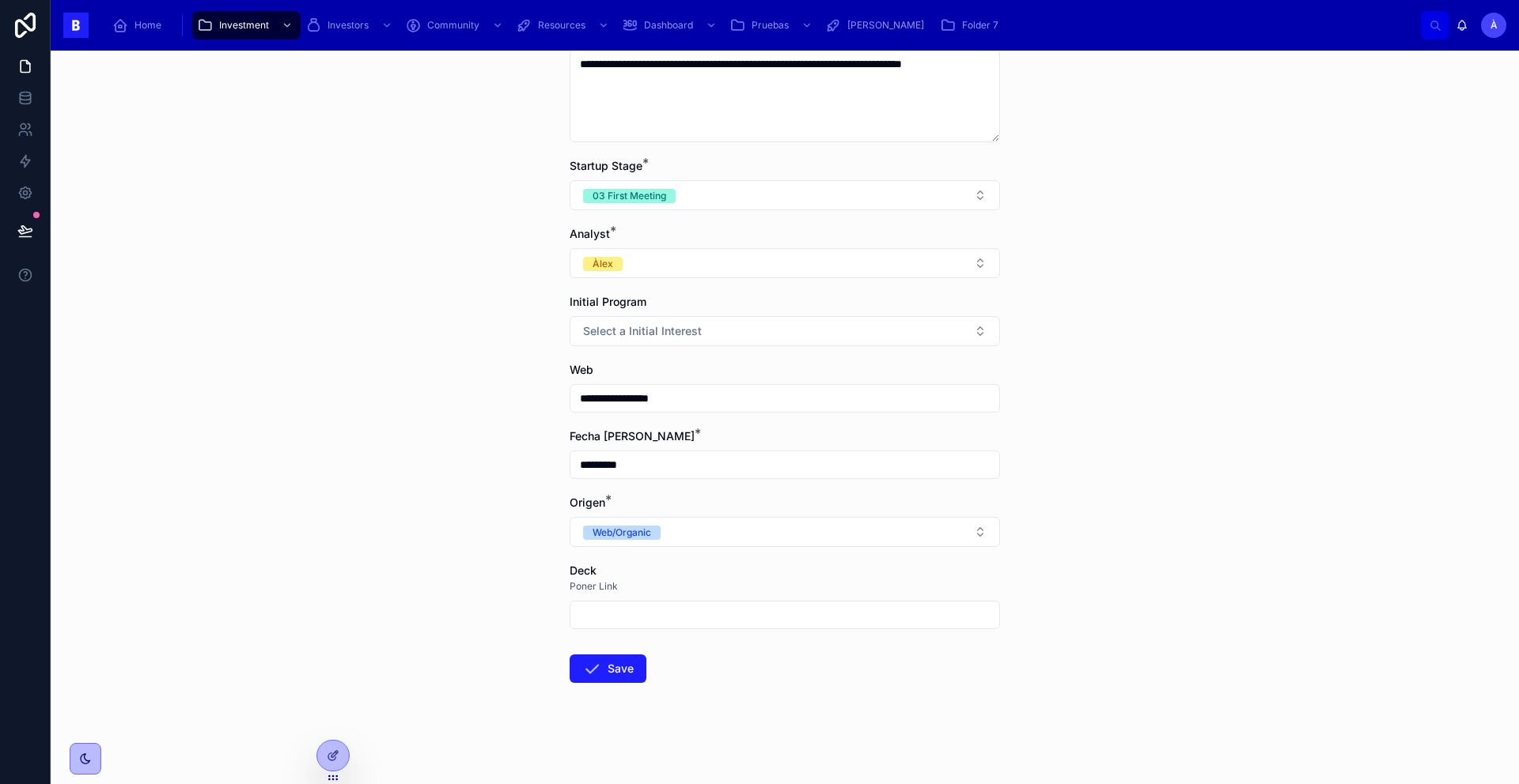
click at [649, 615] on input "text" at bounding box center [784, 615] width 428 height 22
click at [588, 672] on icon at bounding box center [591, 669] width 19 height 19
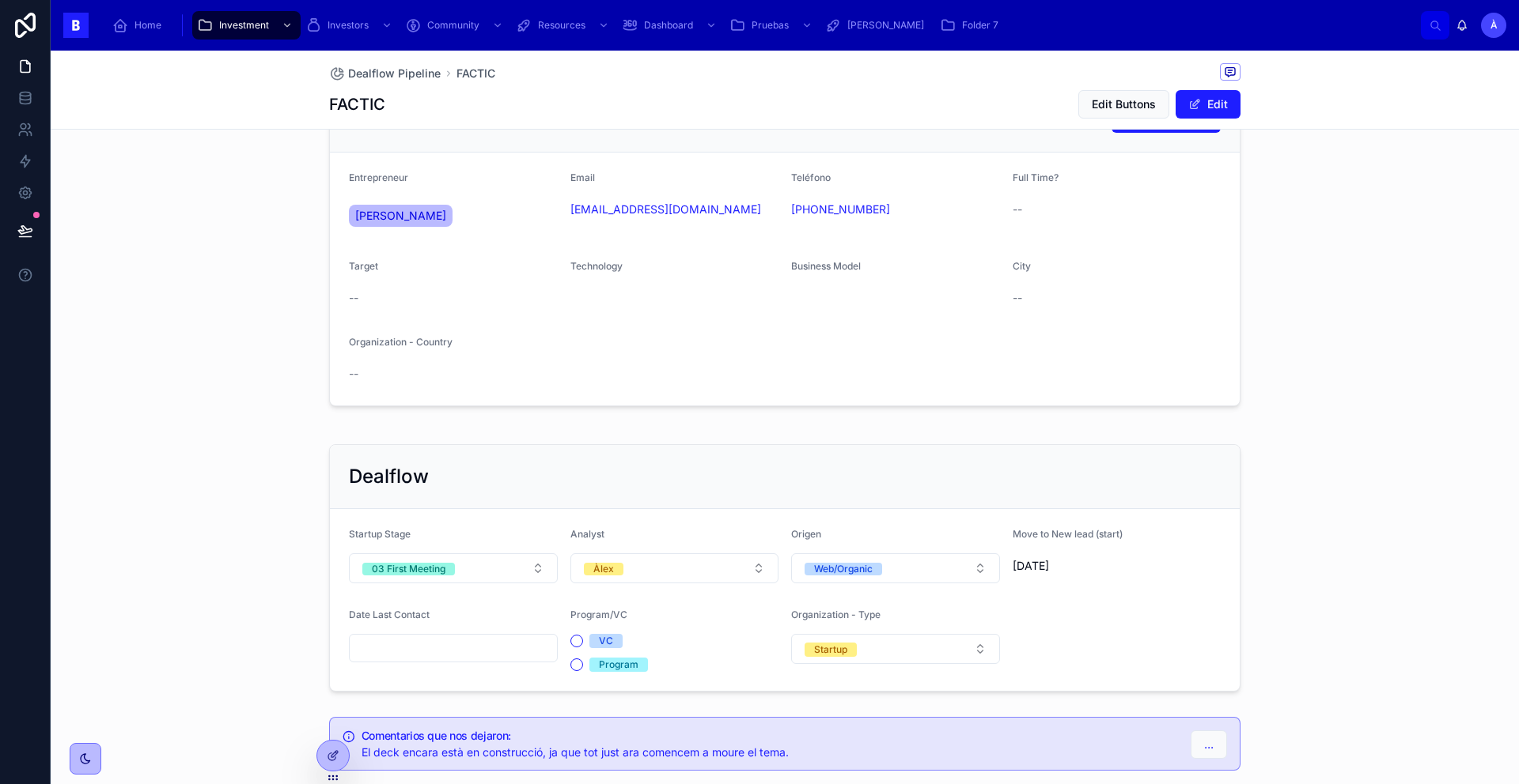
scroll to position [274, 0]
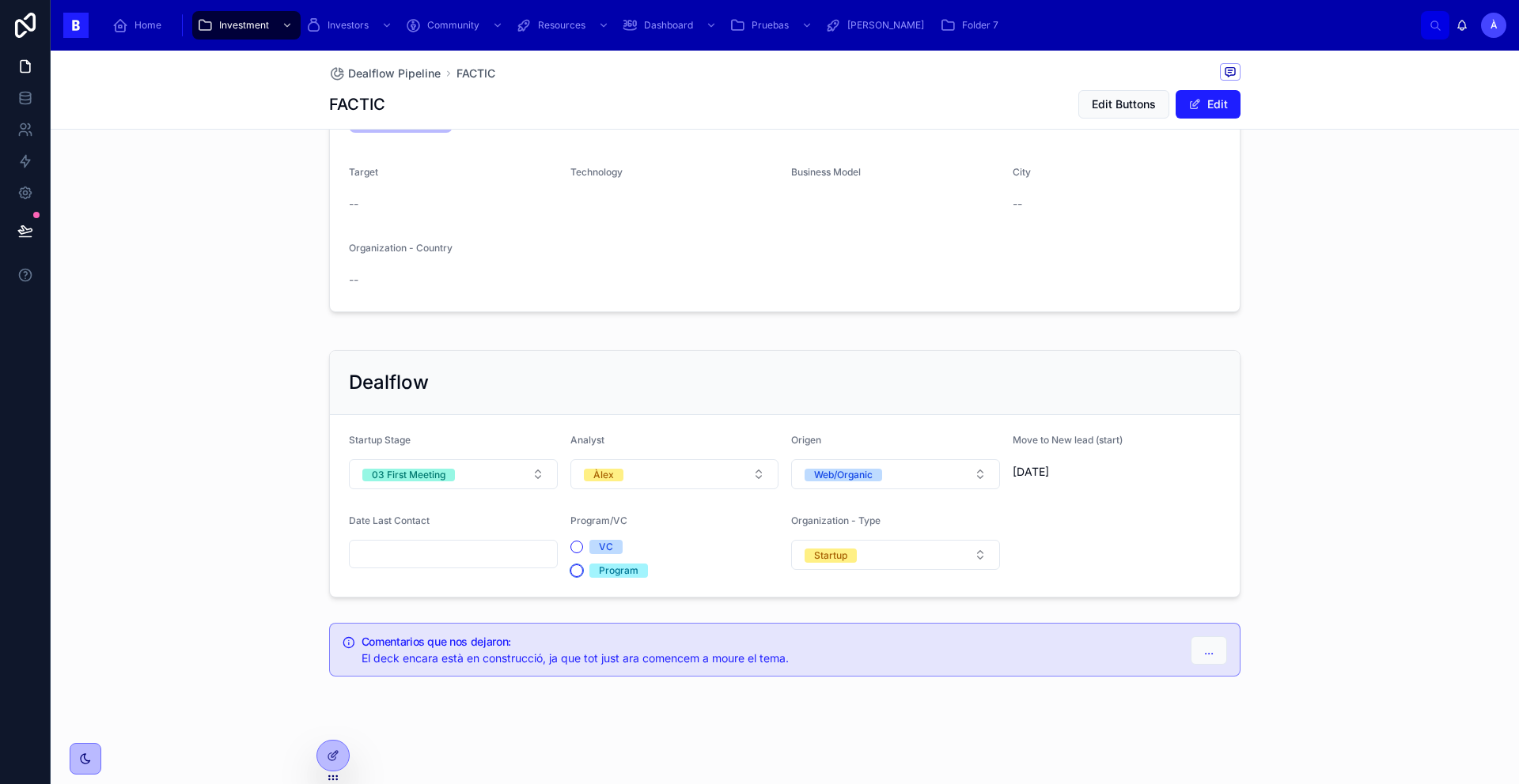
click at [574, 567] on button "Program" at bounding box center [576, 570] width 12 height 12
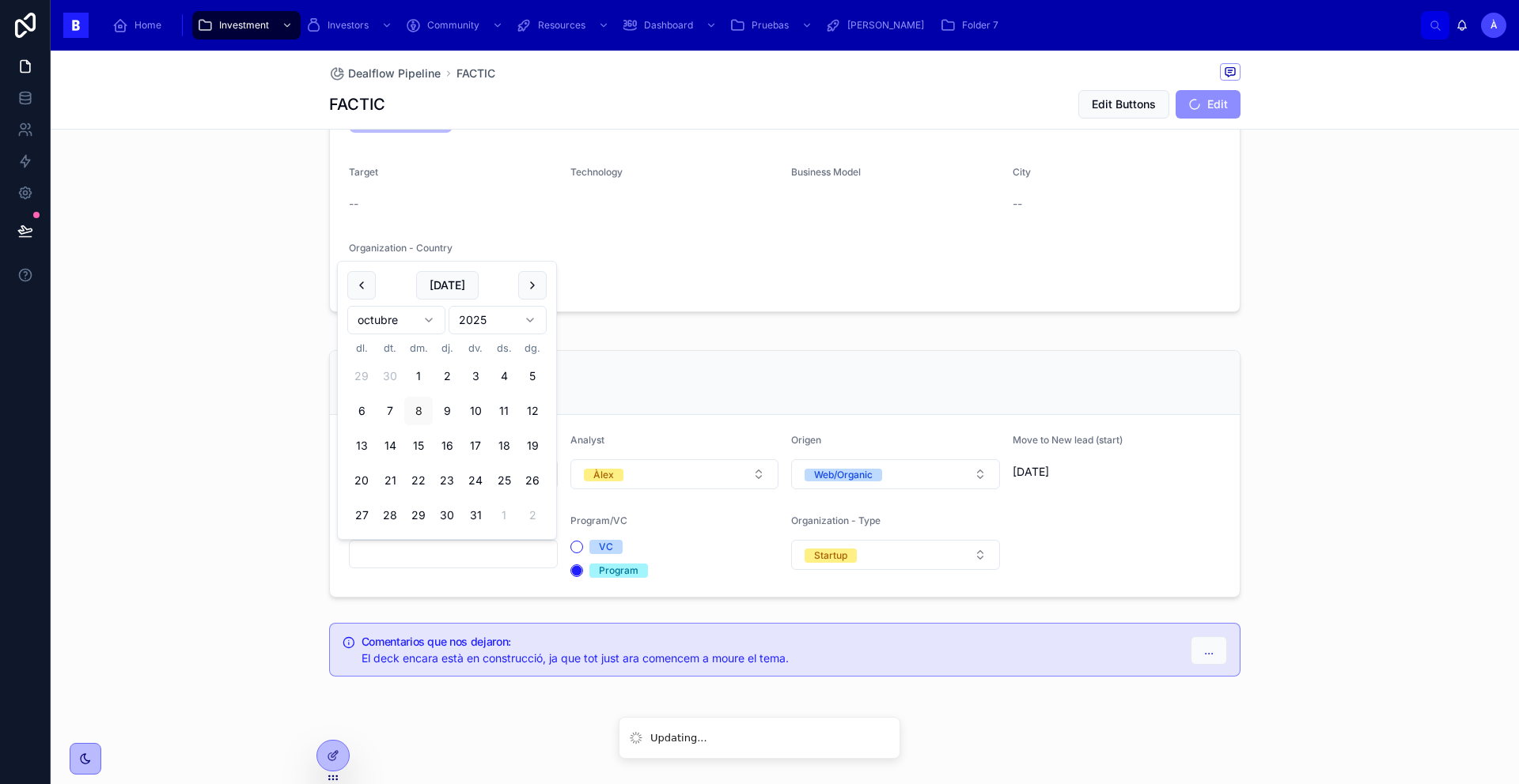
click at [474, 543] on input "text" at bounding box center [453, 554] width 208 height 22
click at [444, 283] on button "Today" at bounding box center [447, 285] width 62 height 28
type input "*********"
click at [444, 283] on span "Today" at bounding box center [447, 285] width 62 height 28
click at [652, 323] on div "FACTIC Edit Name Review Web Information Add Person Entrepreneur Adrià Quintana …" at bounding box center [784, 279] width 1468 height 808
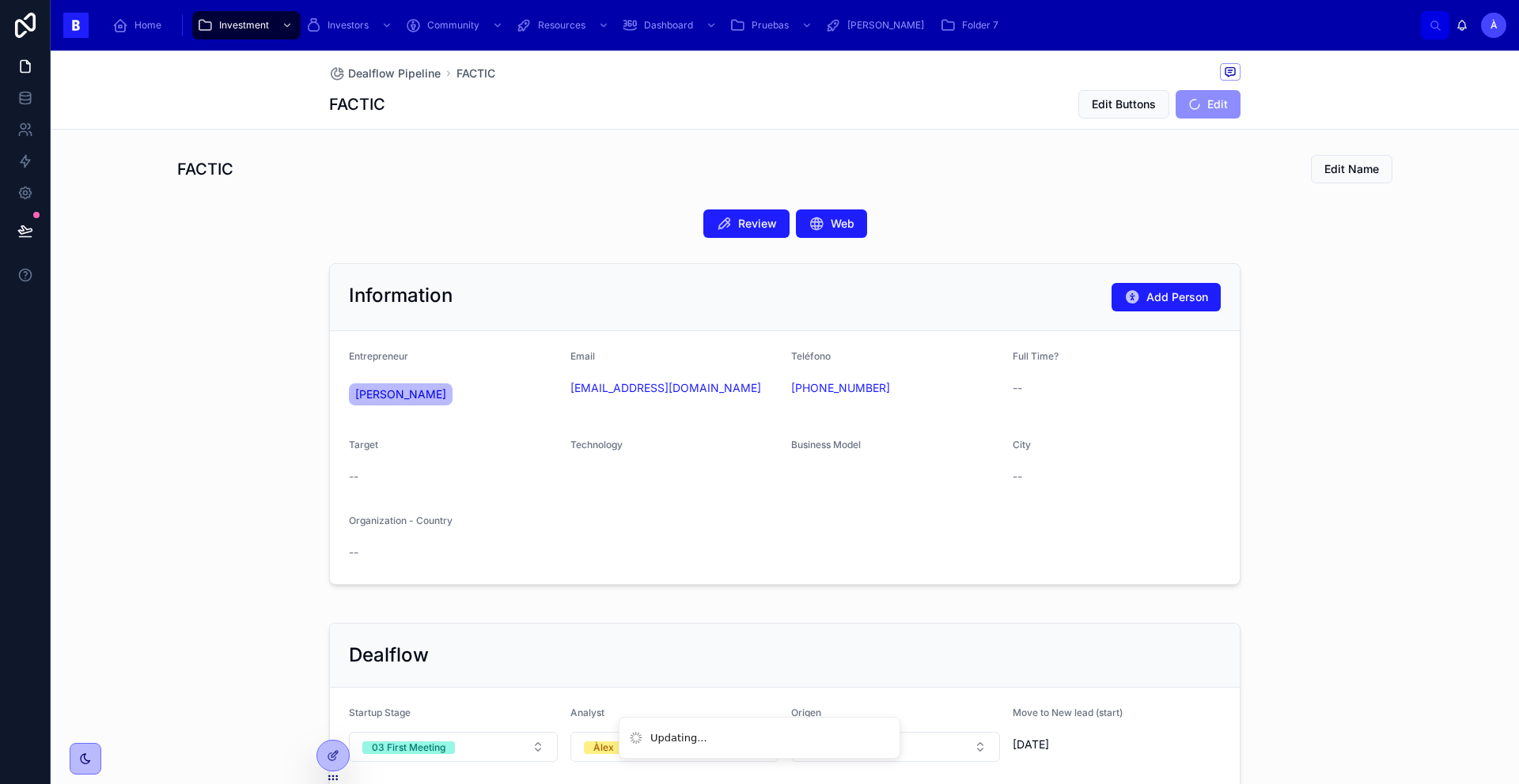
scroll to position [0, 0]
click at [1126, 111] on span "Edit Buttons" at bounding box center [1123, 104] width 64 height 16
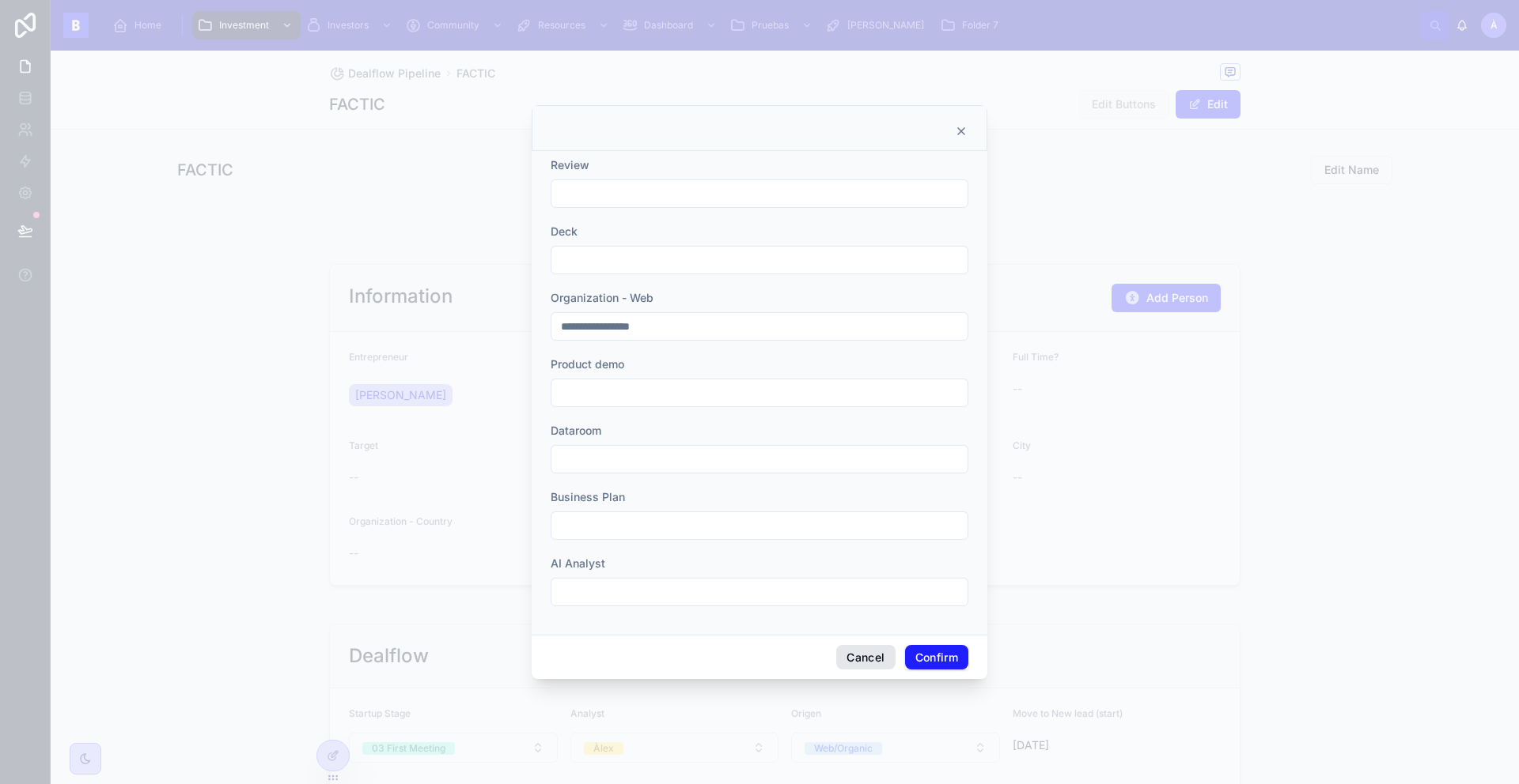
click at [877, 646] on div "Cancel Confirm" at bounding box center [759, 657] width 456 height 45
click at [871, 650] on button "Cancel" at bounding box center [865, 658] width 59 height 25
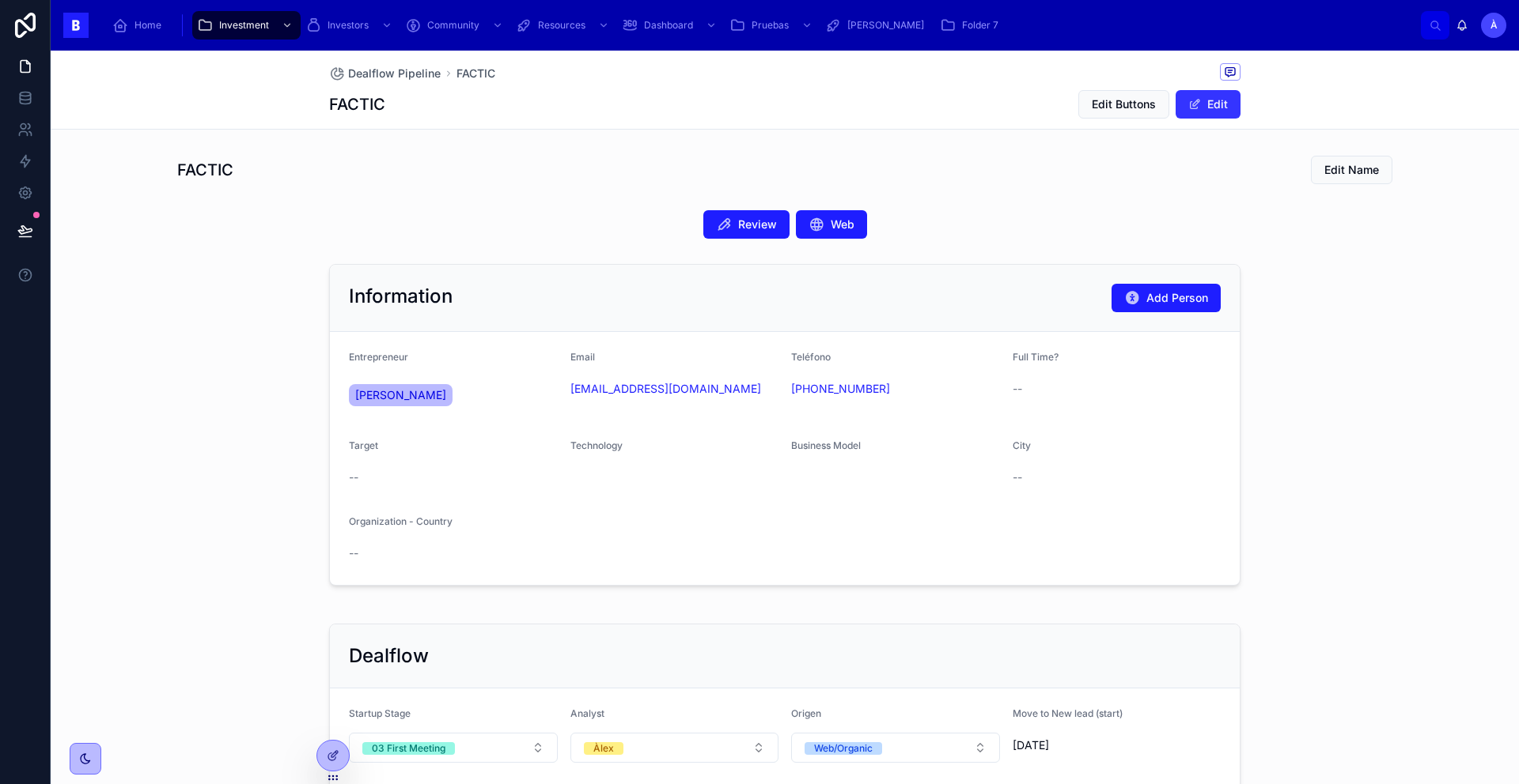
drag, startPoint x: 1214, startPoint y: 95, endPoint x: 1210, endPoint y: 108, distance: 13.6
click at [1214, 95] on button "Edit" at bounding box center [1208, 105] width 65 height 28
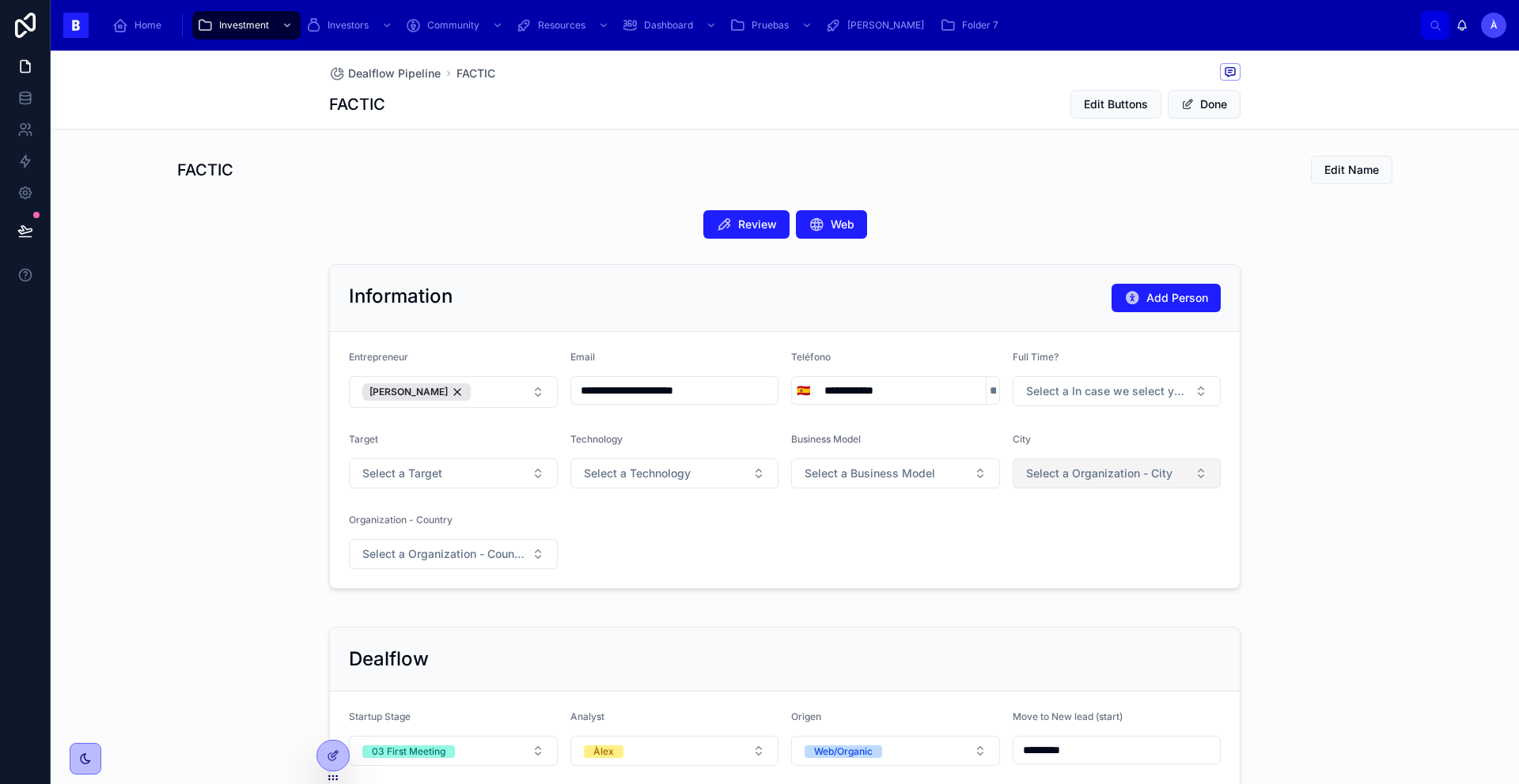
click at [1106, 460] on button "Select a Organization - City" at bounding box center [1117, 474] width 209 height 30
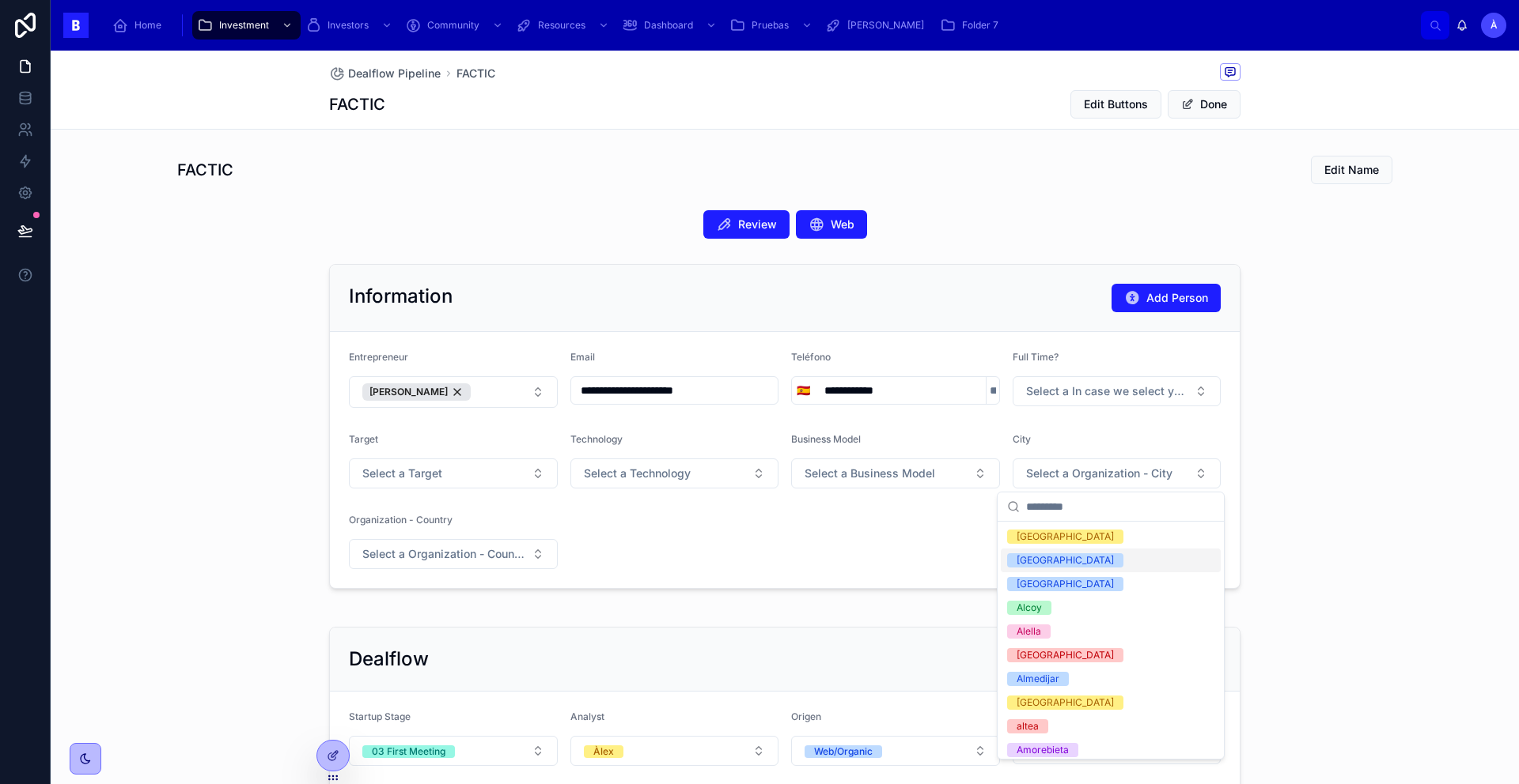
type input "*"
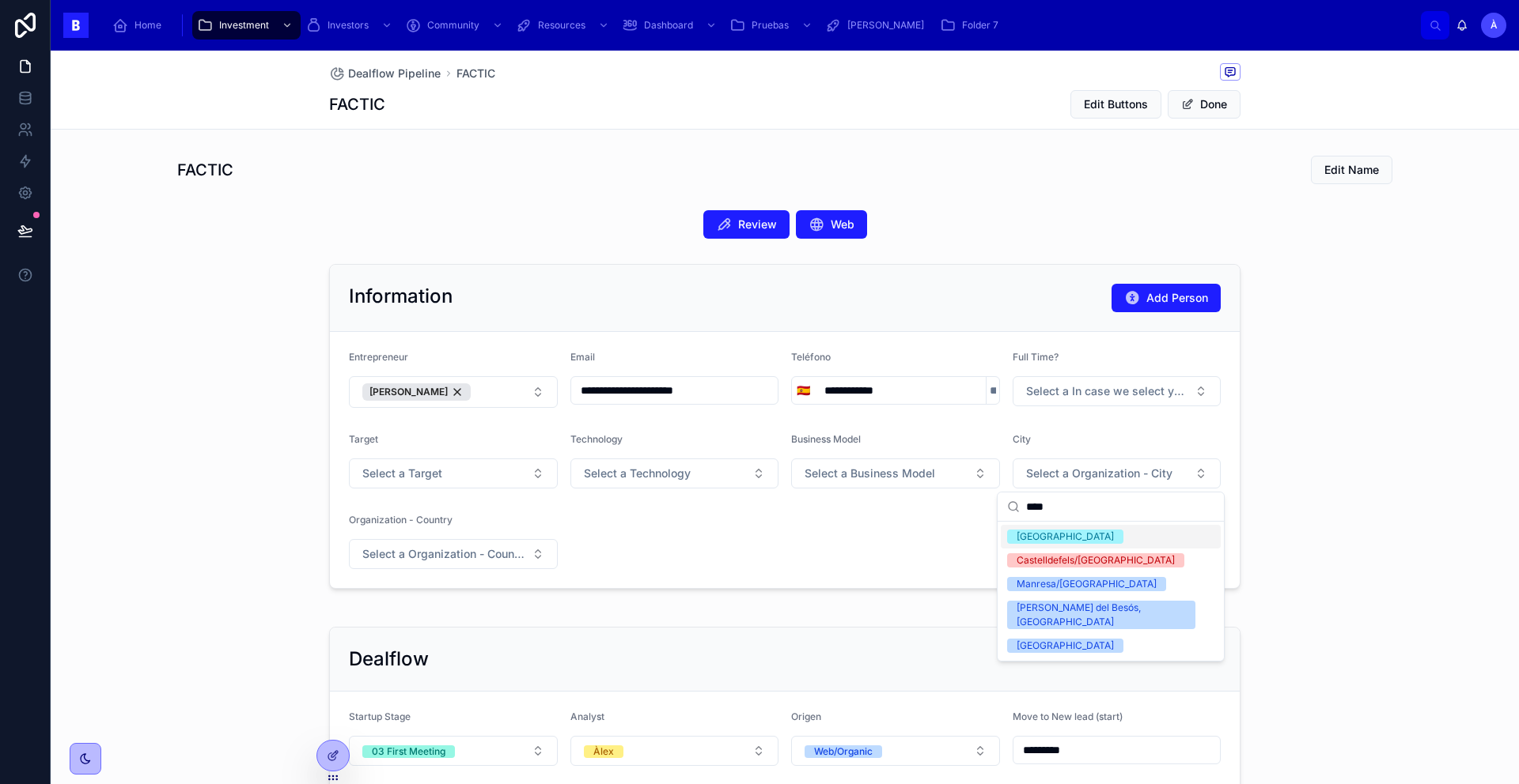
type input "****"
click at [1081, 537] on div "[GEOGRAPHIC_DATA]" at bounding box center [1110, 537] width 220 height 24
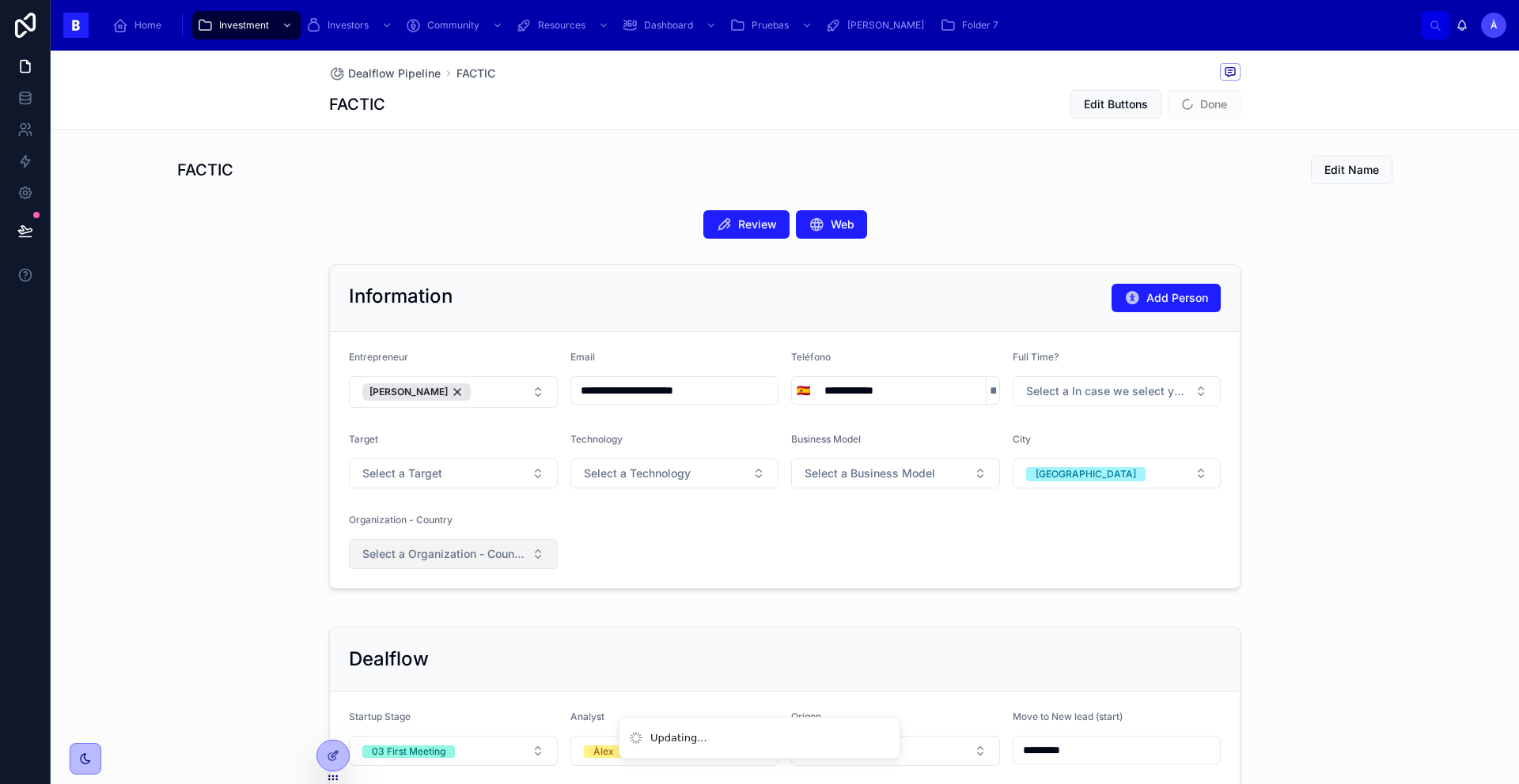
click at [495, 562] on span "Select a Organization - Country" at bounding box center [443, 553] width 163 height 16
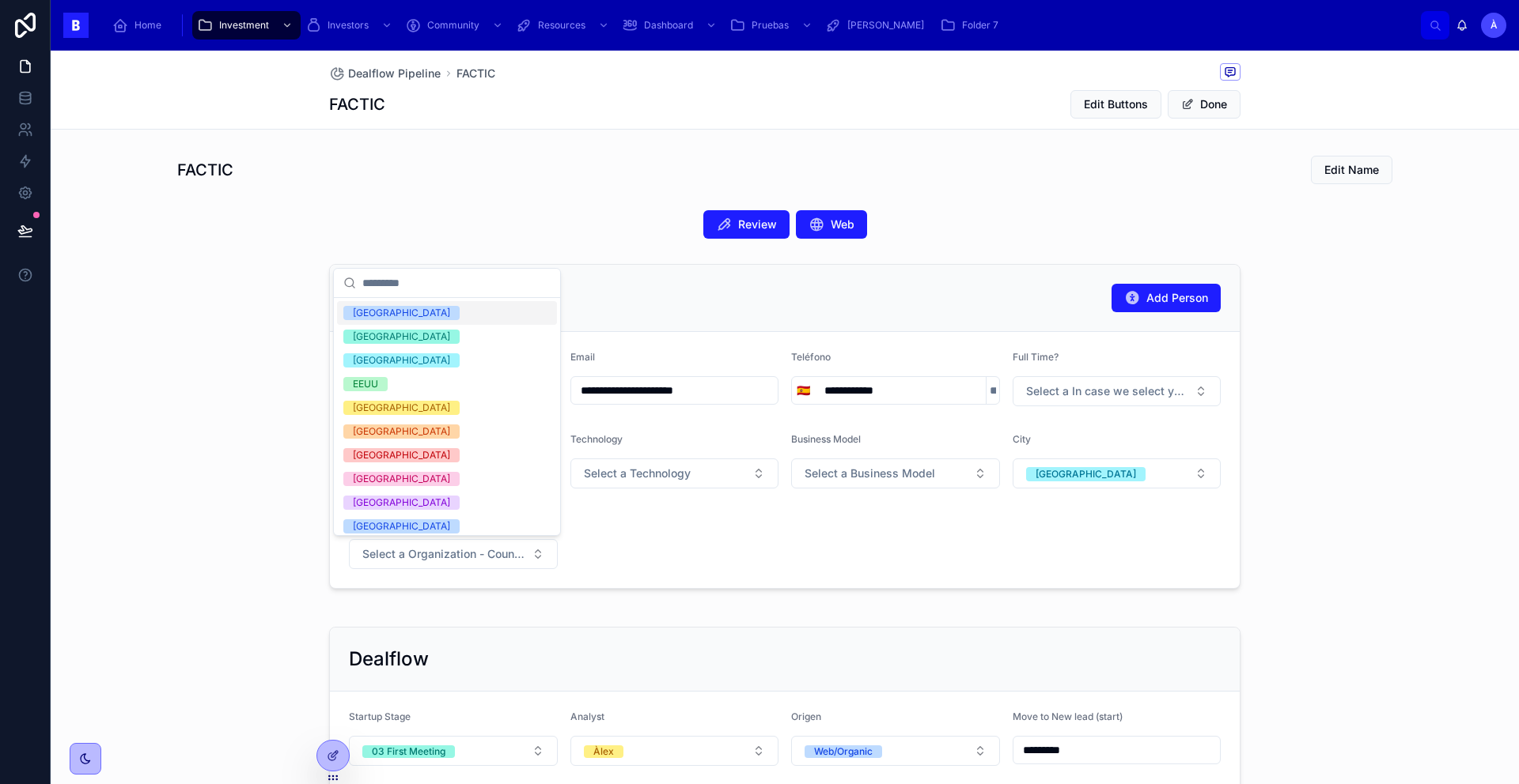
click at [387, 314] on span "[GEOGRAPHIC_DATA]" at bounding box center [402, 313] width 116 height 14
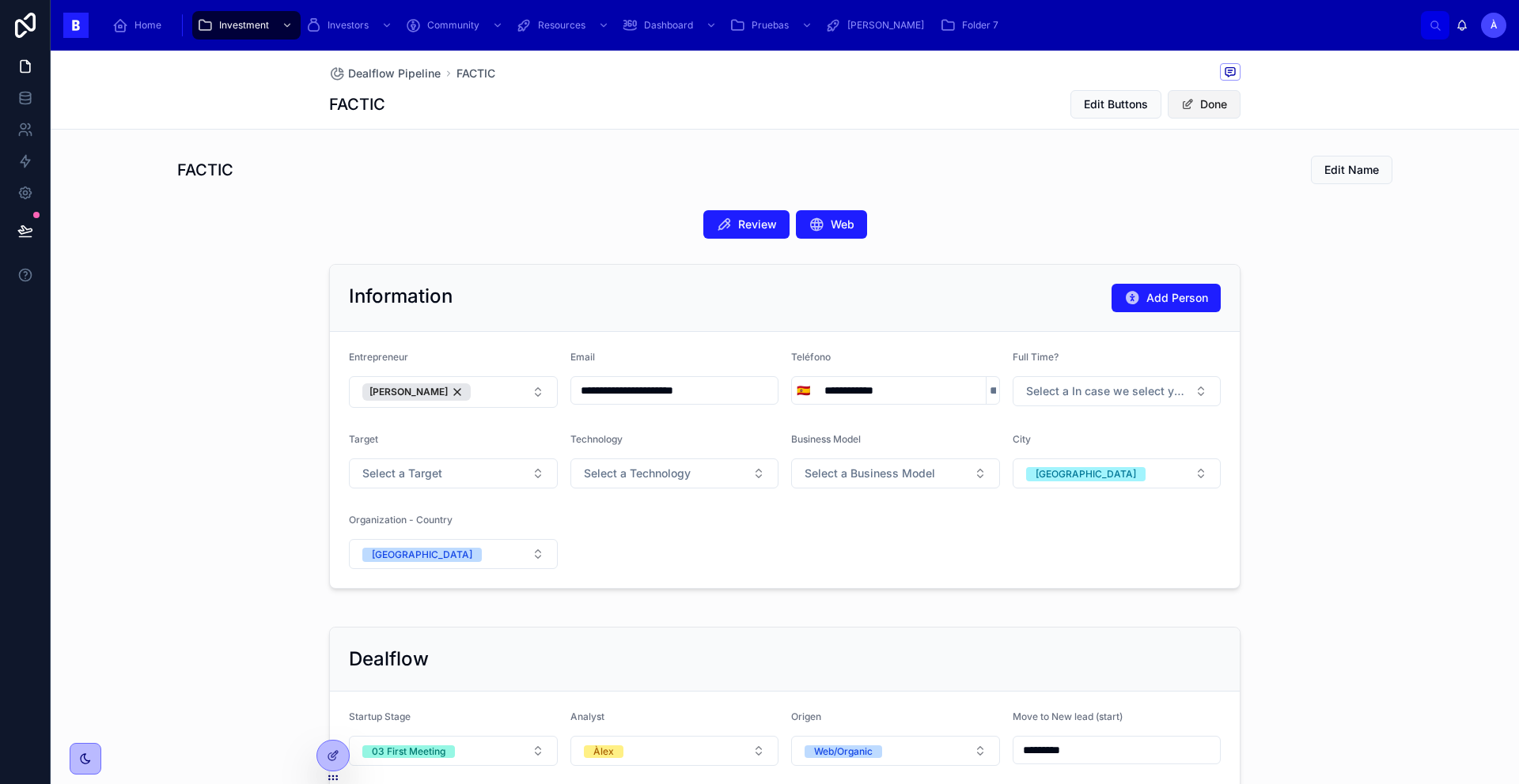
click at [1189, 104] on button "Done" at bounding box center [1204, 105] width 73 height 28
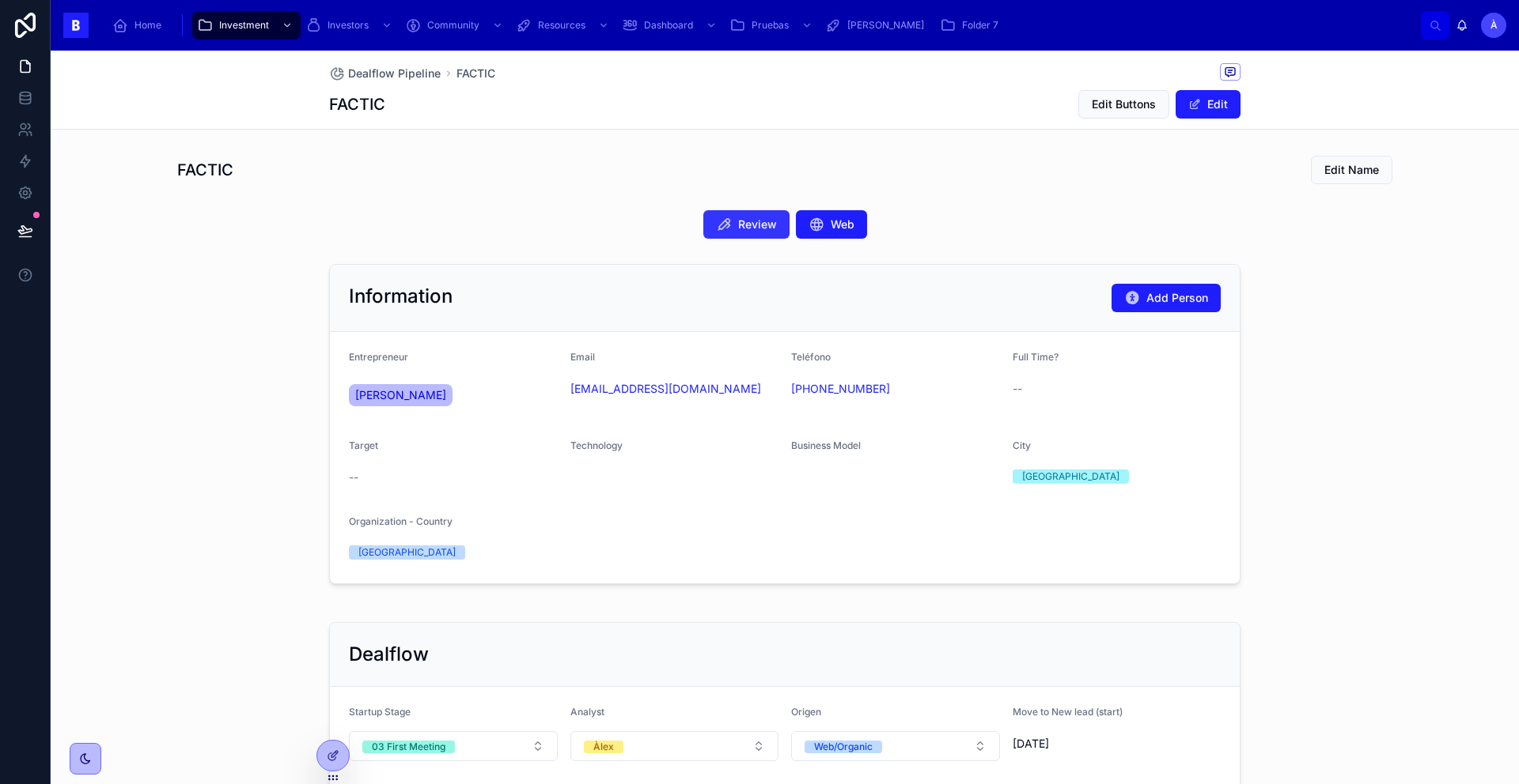
click at [742, 226] on span "Review" at bounding box center [757, 224] width 39 height 16
click at [716, 230] on icon at bounding box center [723, 224] width 16 height 16
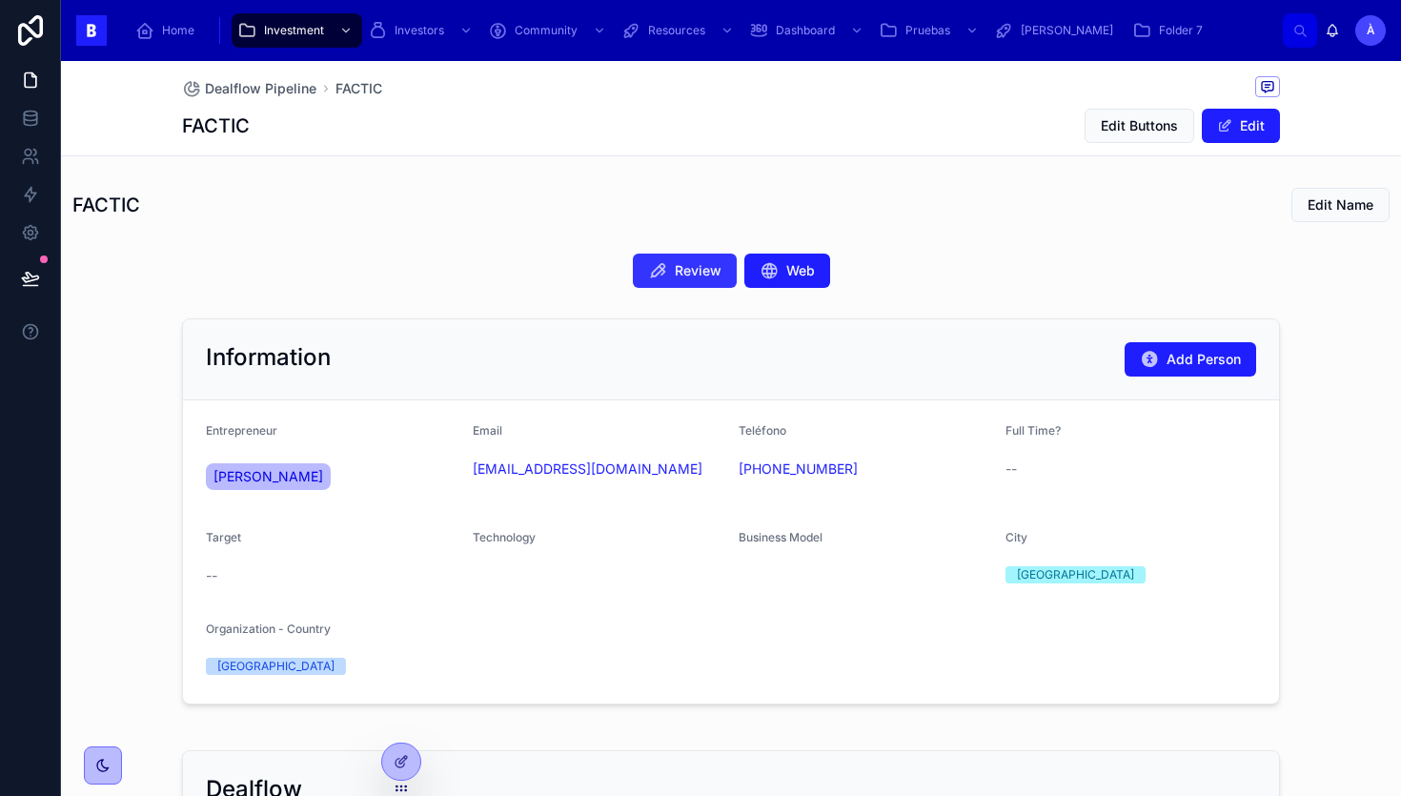
click at [721, 269] on button "Review" at bounding box center [685, 270] width 104 height 34
